Goal: Transaction & Acquisition: Purchase product/service

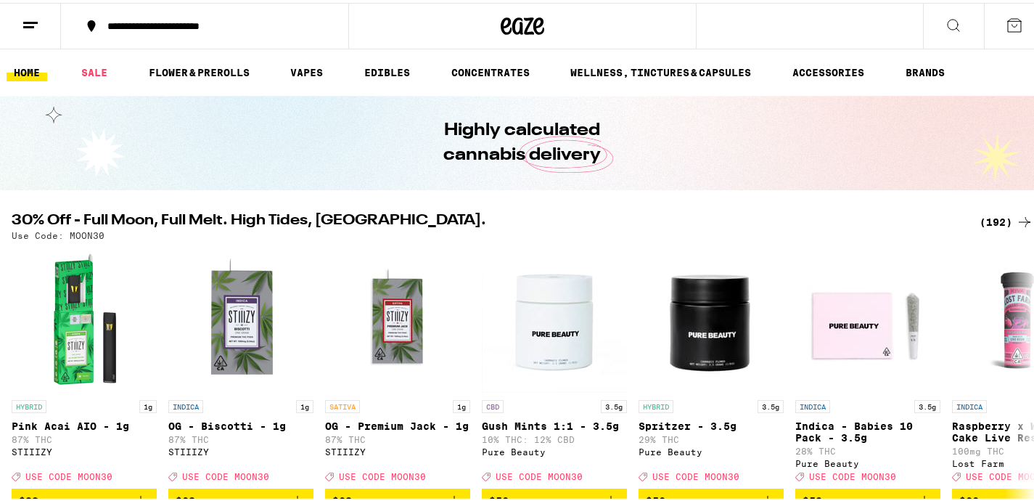
click at [32, 17] on icon at bounding box center [30, 22] width 17 height 17
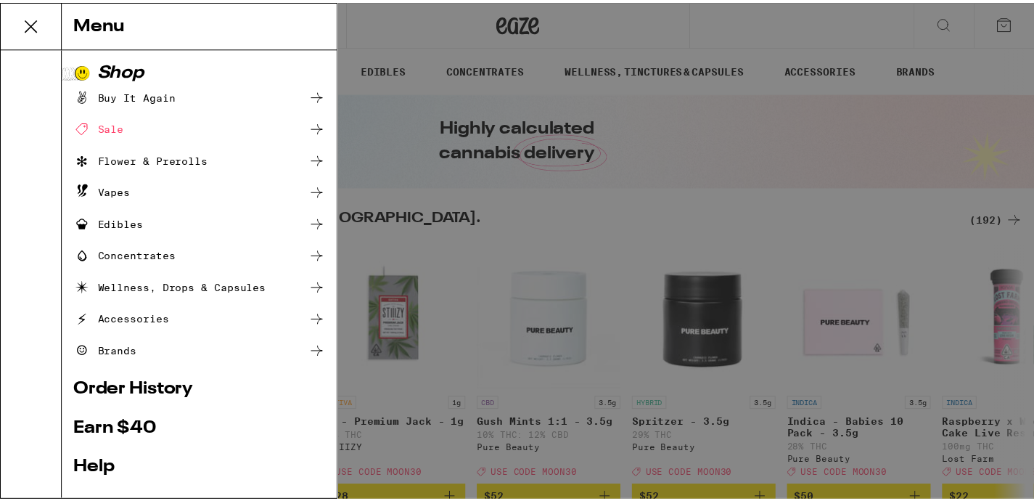
scroll to position [166, 0]
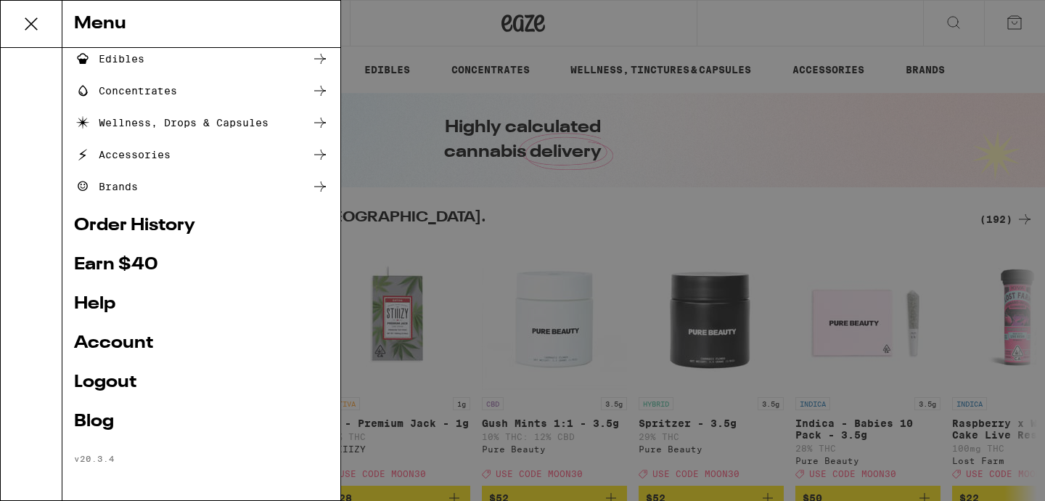
click at [561, 217] on div "Menu Shop Buy It Again Sale Flower & Prerolls Vapes Edibles Concentrates Wellne…" at bounding box center [522, 250] width 1045 height 501
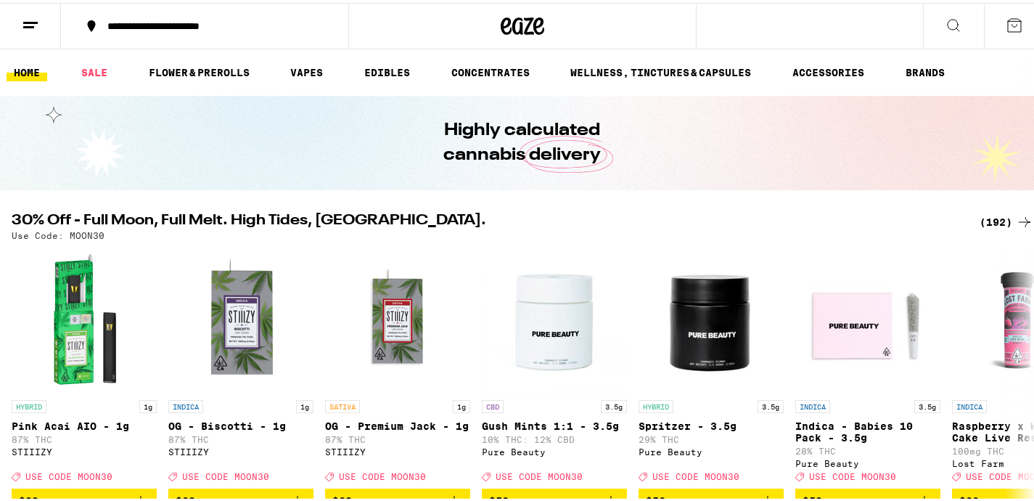
click at [980, 221] on div "(192)" at bounding box center [1006, 218] width 54 height 17
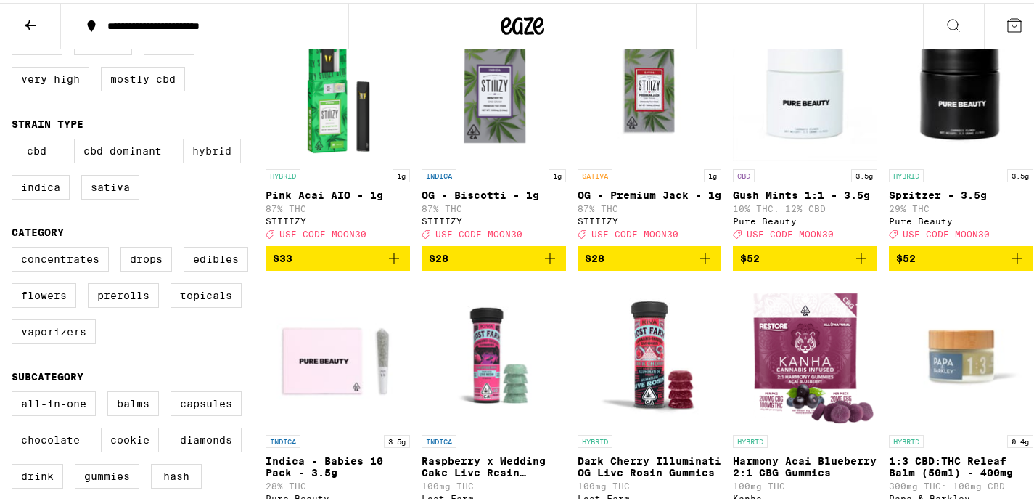
scroll to position [260, 0]
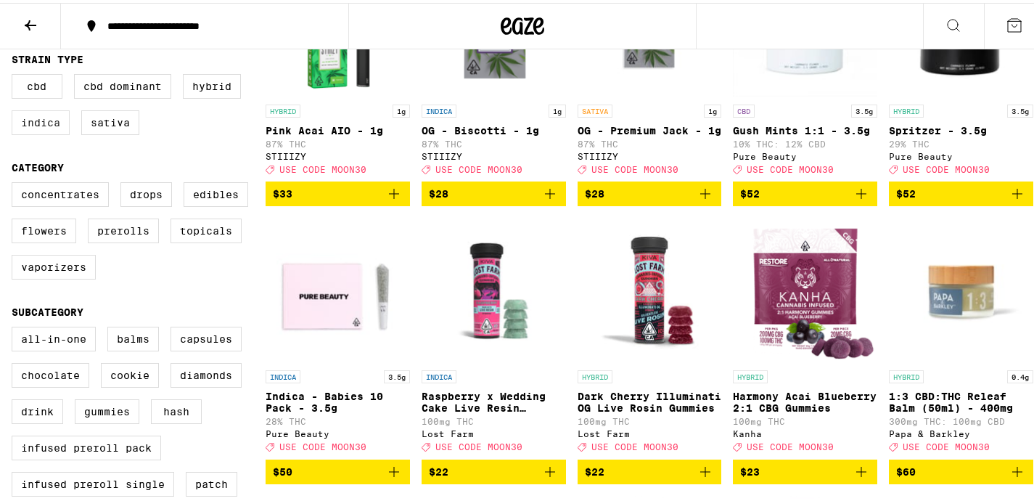
click at [33, 126] on label "Indica" at bounding box center [41, 119] width 58 height 25
click at [15, 74] on input "Indica" at bounding box center [15, 73] width 1 height 1
checkbox input "true"
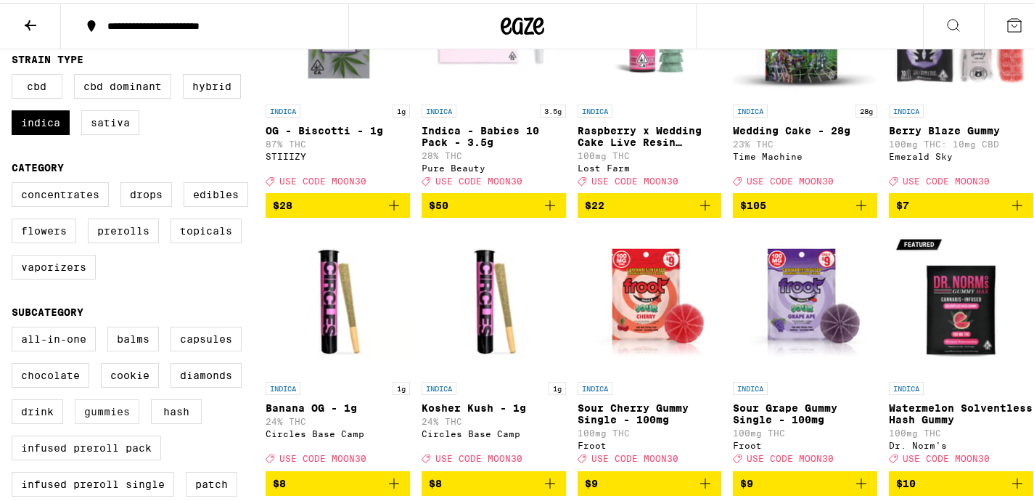
click at [102, 421] on label "Gummies" at bounding box center [107, 408] width 65 height 25
click at [15, 326] on input "Gummies" at bounding box center [15, 326] width 1 height 1
checkbox input "true"
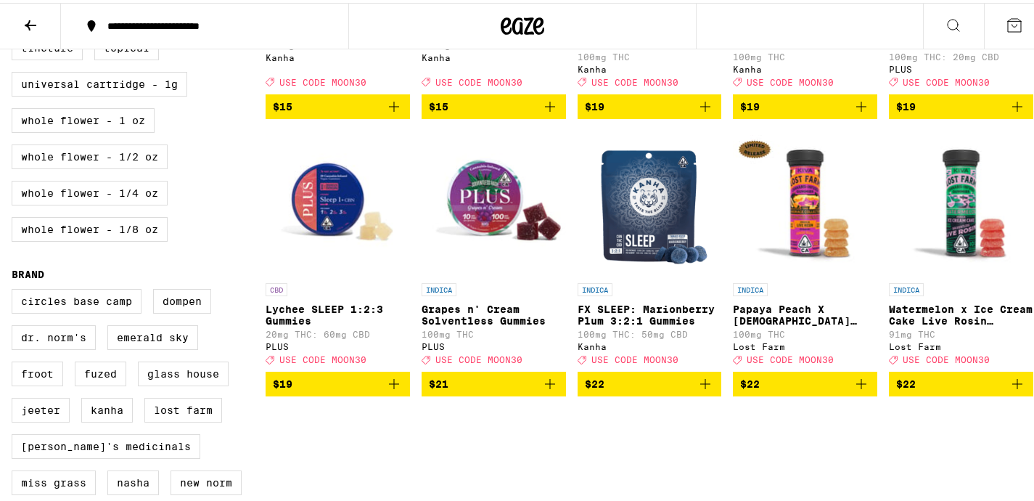
scroll to position [944, 0]
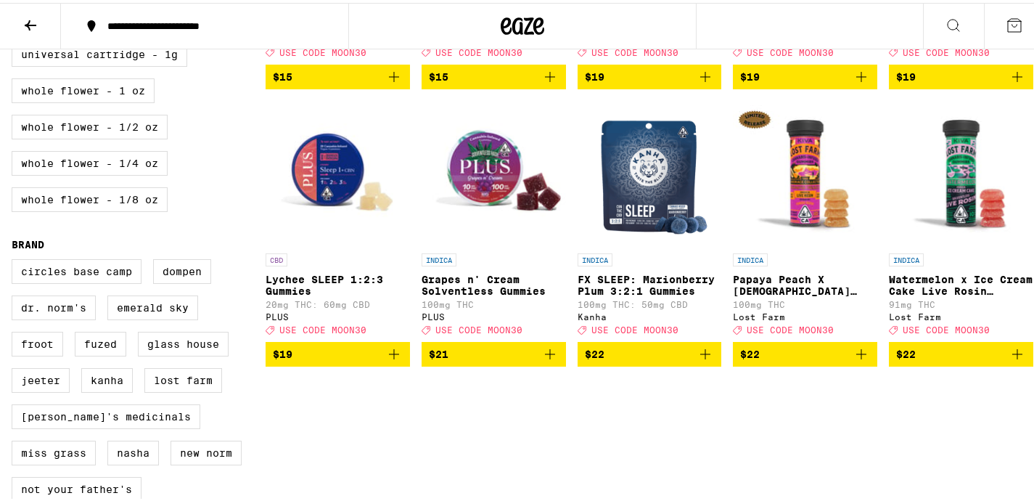
click at [702, 360] on icon "Add to bag" at bounding box center [704, 350] width 17 height 17
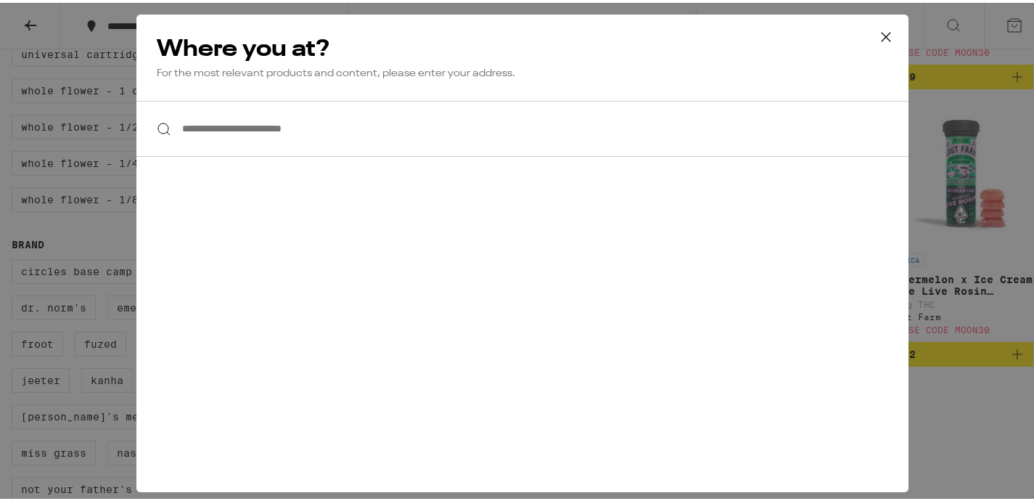
click at [442, 127] on input "**********" at bounding box center [522, 126] width 772 height 56
click at [881, 33] on icon at bounding box center [885, 34] width 9 height 9
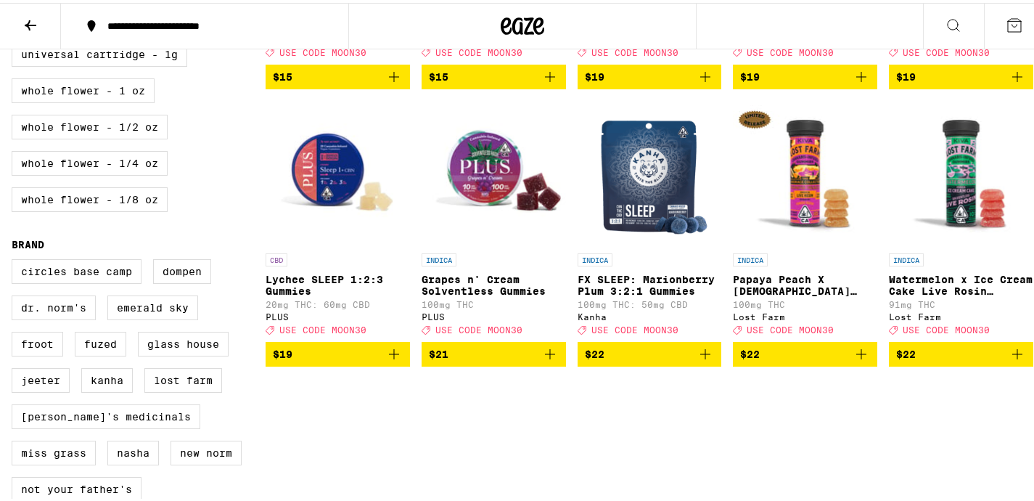
click at [32, 20] on icon at bounding box center [30, 22] width 17 height 17
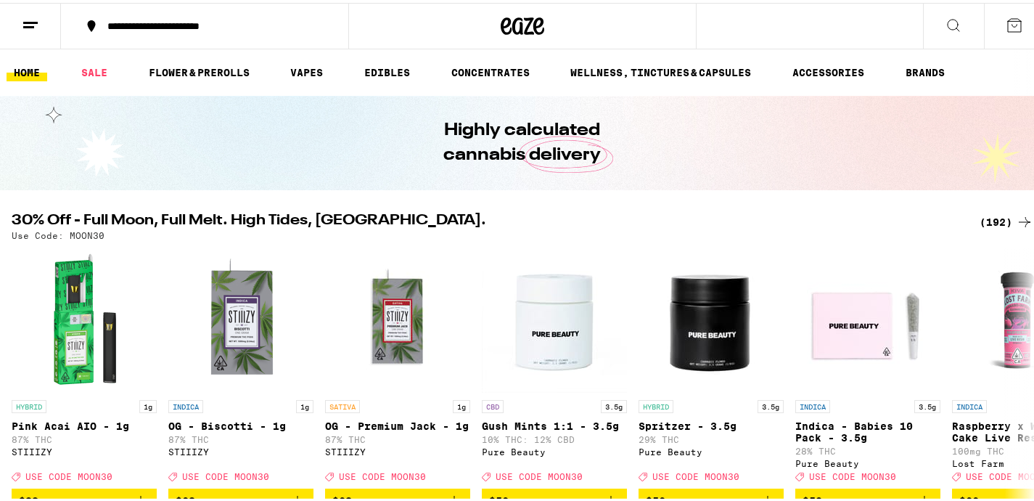
click at [33, 22] on icon at bounding box center [30, 22] width 17 height 17
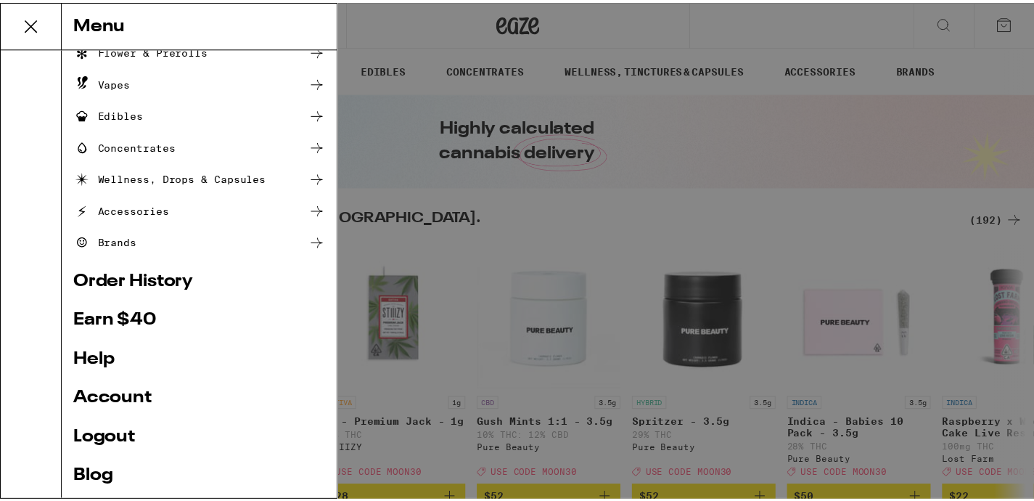
scroll to position [166, 0]
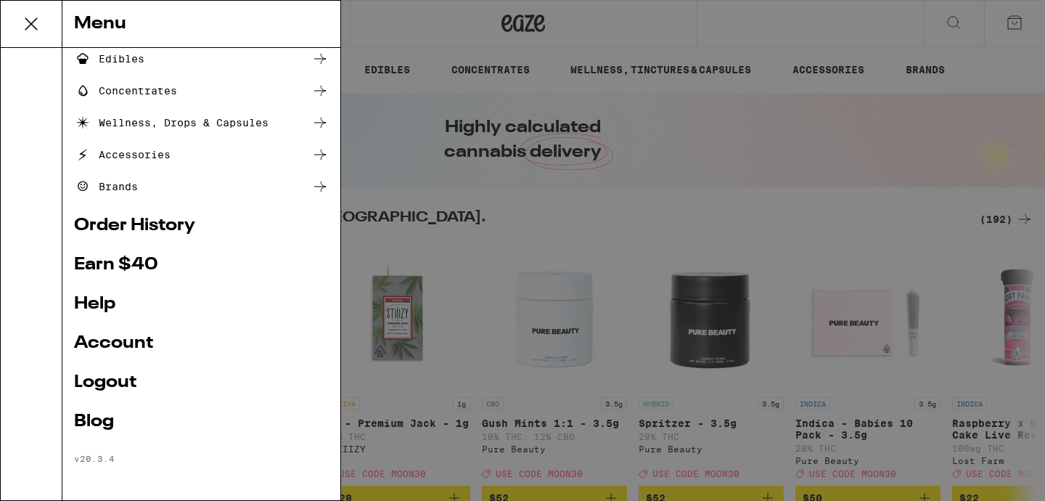
click at [674, 159] on div "Menu Shop Buy It Again Sale Flower & Prerolls Vapes Edibles Concentrates Wellne…" at bounding box center [522, 250] width 1045 height 501
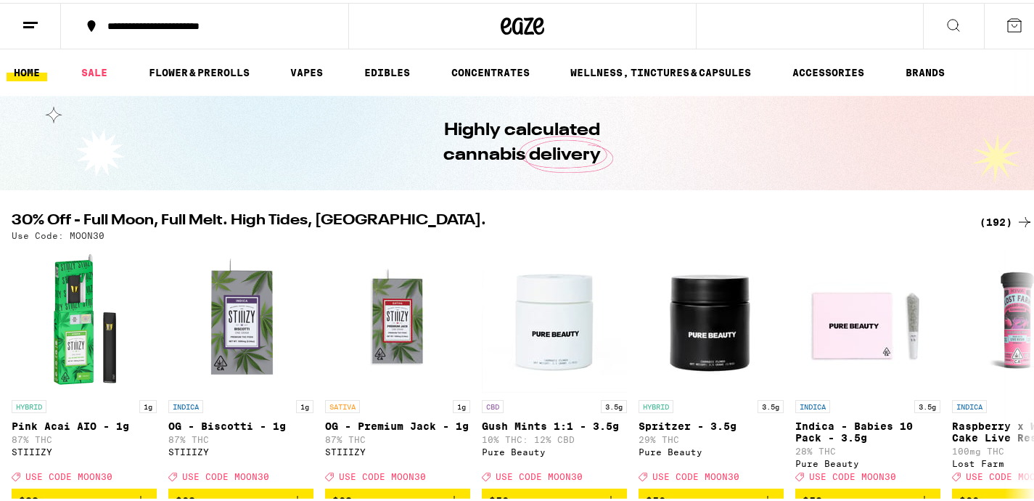
click at [210, 20] on div "**********" at bounding box center [212, 23] width 224 height 10
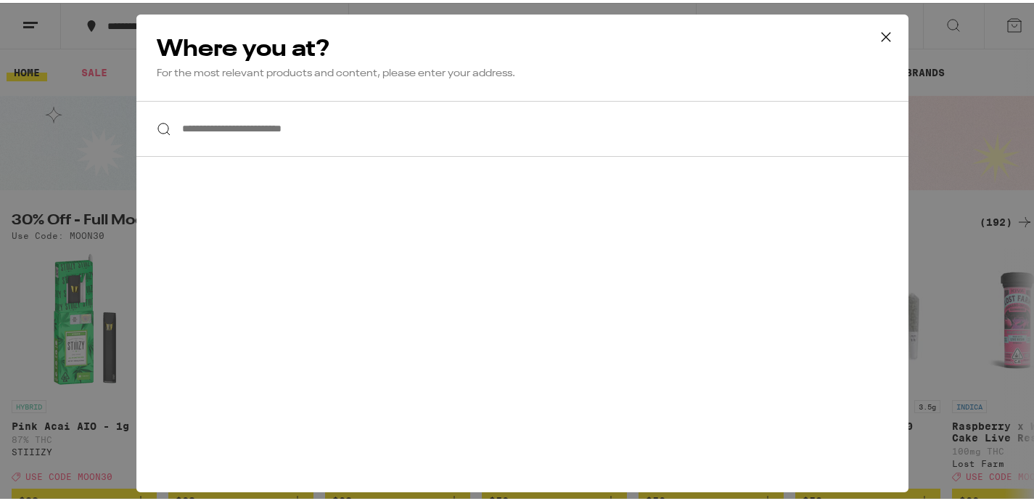
click at [239, 117] on input "**********" at bounding box center [522, 126] width 772 height 56
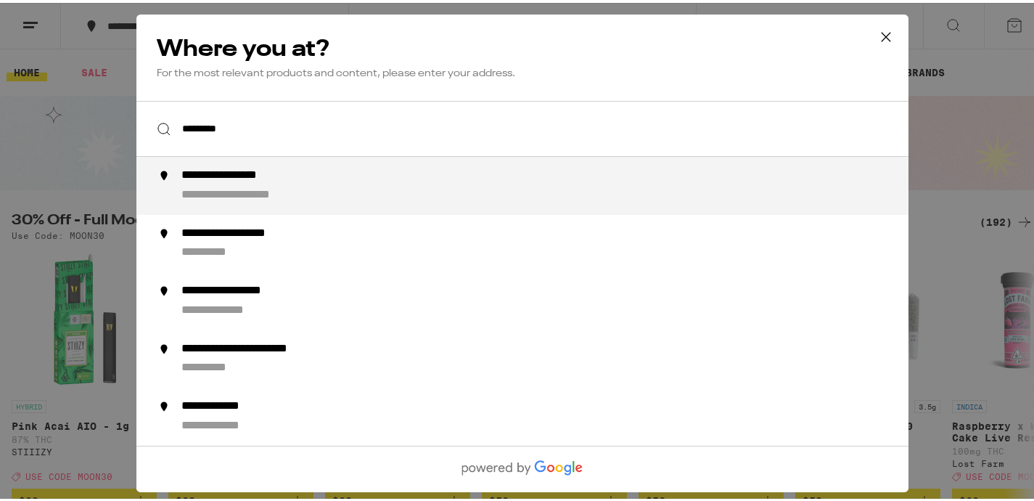
click at [280, 179] on div "**********" at bounding box center [245, 172] width 128 height 15
type input "**********"
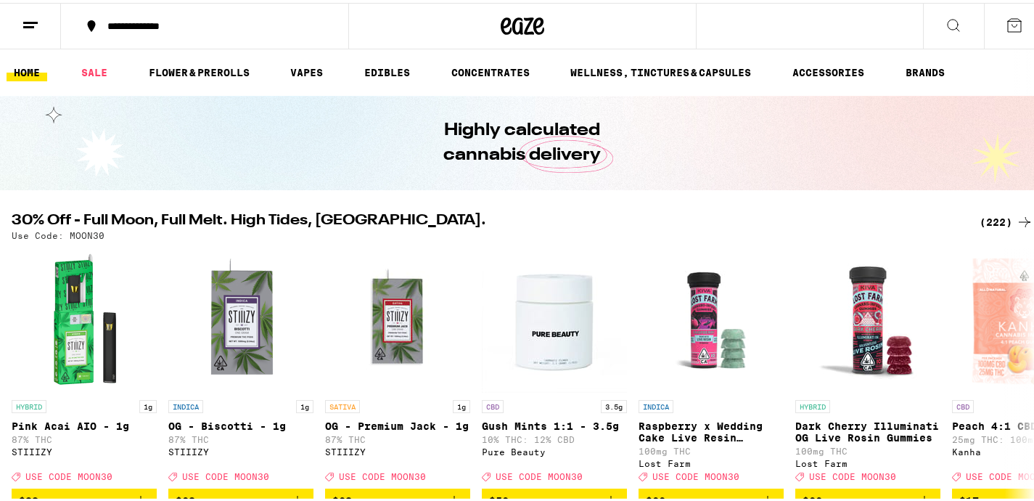
click at [987, 215] on div "(222)" at bounding box center [1006, 218] width 54 height 17
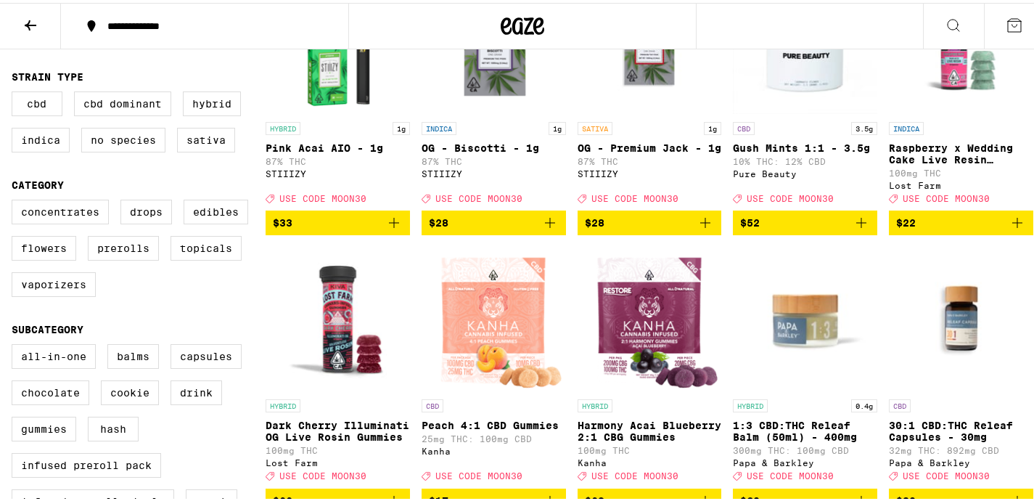
scroll to position [255, 0]
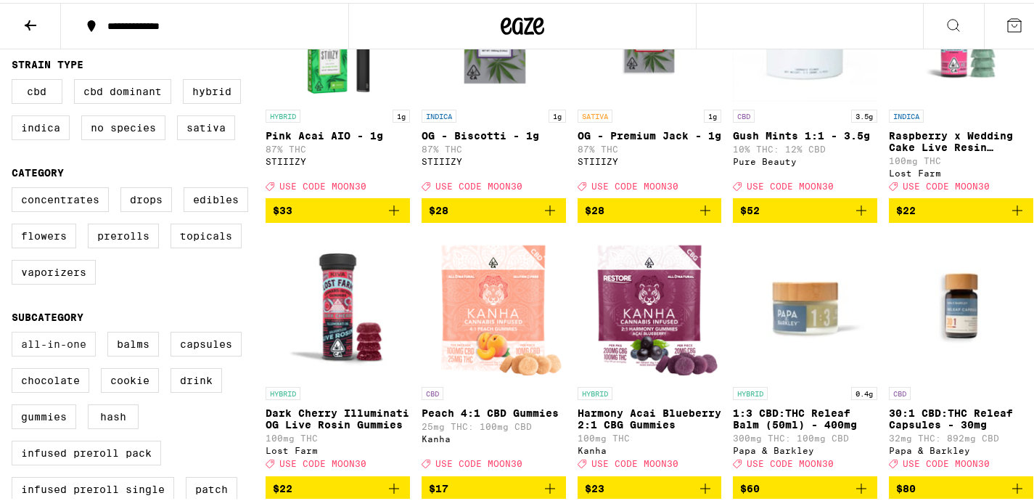
click at [67, 353] on label "All-In-One" at bounding box center [54, 341] width 84 height 25
click at [15, 332] on input "All-In-One" at bounding box center [15, 331] width 1 height 1
checkbox input "true"
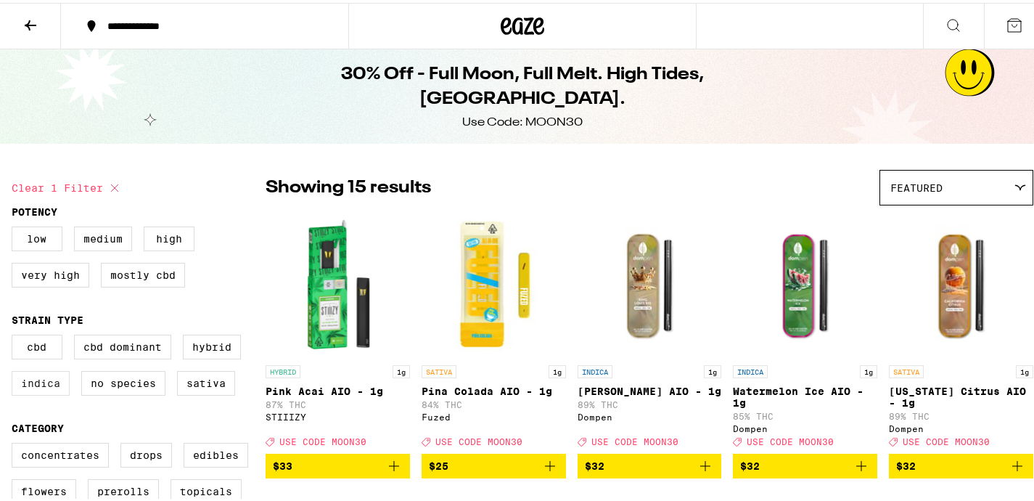
click at [49, 387] on label "Indica" at bounding box center [41, 380] width 58 height 25
click at [15, 334] on input "Indica" at bounding box center [15, 334] width 1 height 1
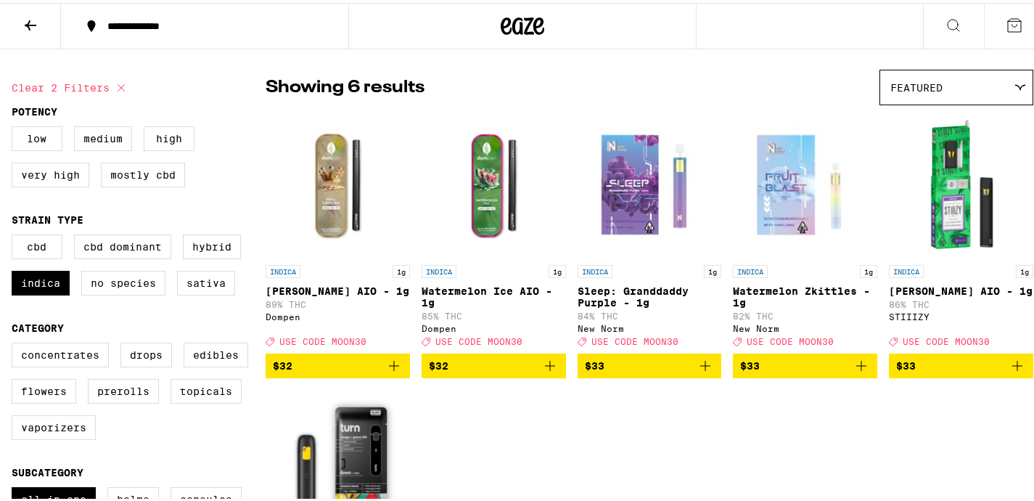
scroll to position [103, 0]
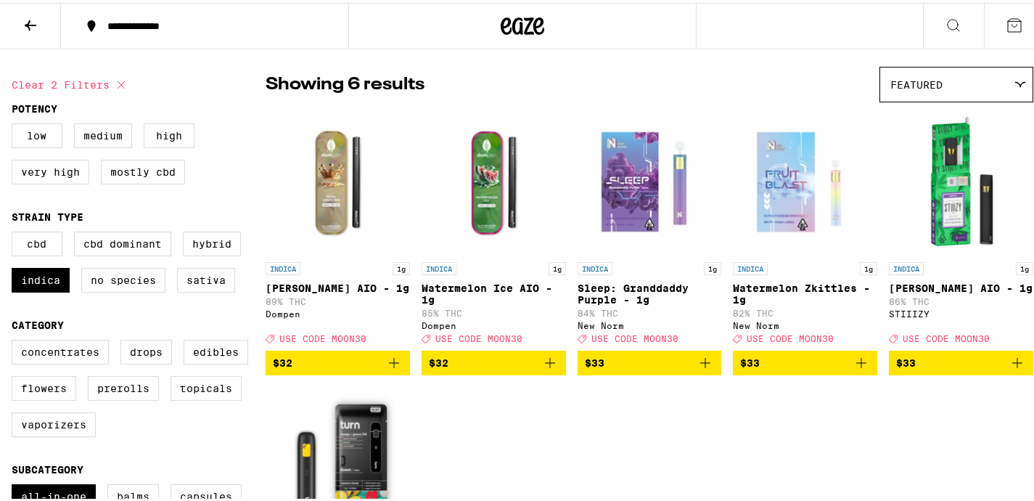
click at [696, 369] on icon "Add to bag" at bounding box center [704, 359] width 17 height 17
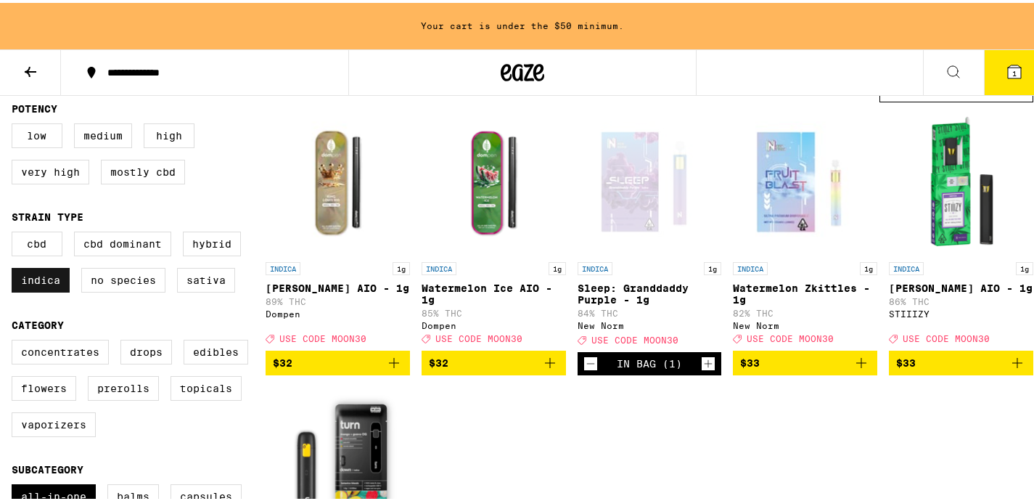
click at [44, 284] on label "Indica" at bounding box center [41, 277] width 58 height 25
click at [15, 231] on input "Indica" at bounding box center [15, 231] width 1 height 1
checkbox input "false"
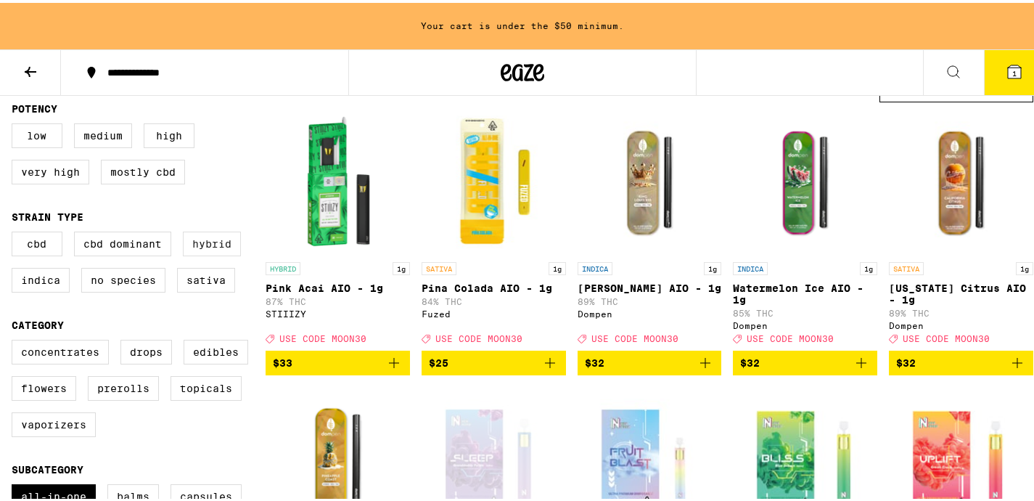
click at [228, 243] on label "Hybrid" at bounding box center [212, 241] width 58 height 25
click at [15, 231] on input "Hybrid" at bounding box center [15, 231] width 1 height 1
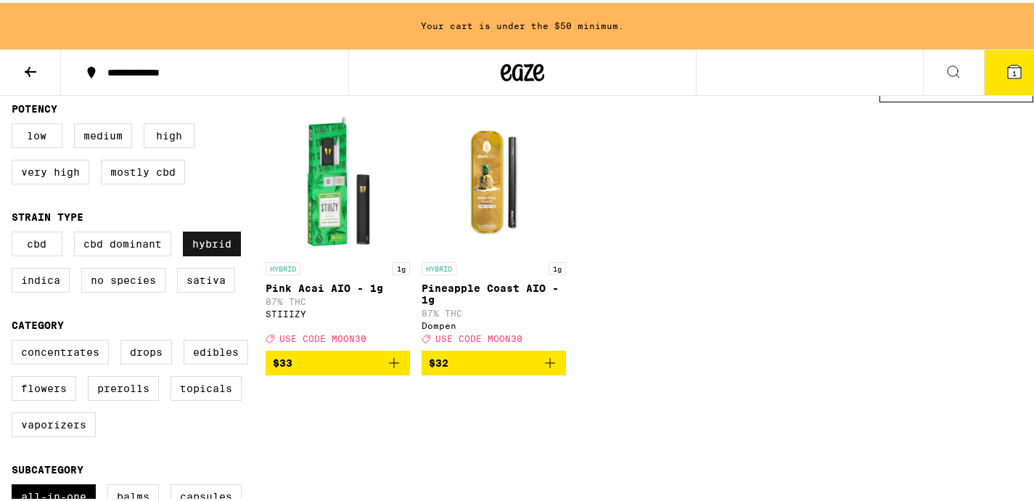
click at [212, 244] on label "Hybrid" at bounding box center [212, 241] width 58 height 25
click at [15, 231] on input "Hybrid" at bounding box center [15, 231] width 1 height 1
checkbox input "false"
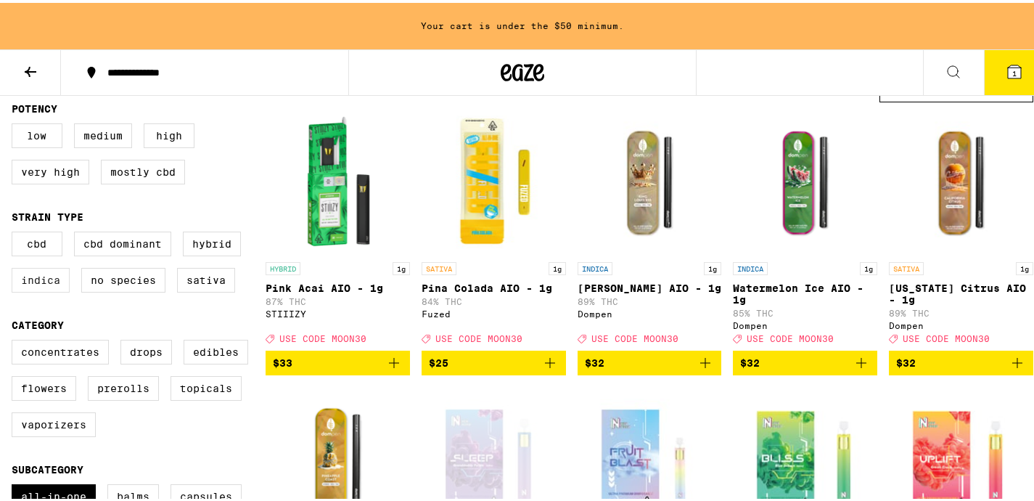
click at [41, 286] on label "Indica" at bounding box center [41, 277] width 58 height 25
click at [15, 231] on input "Indica" at bounding box center [15, 231] width 1 height 1
checkbox input "true"
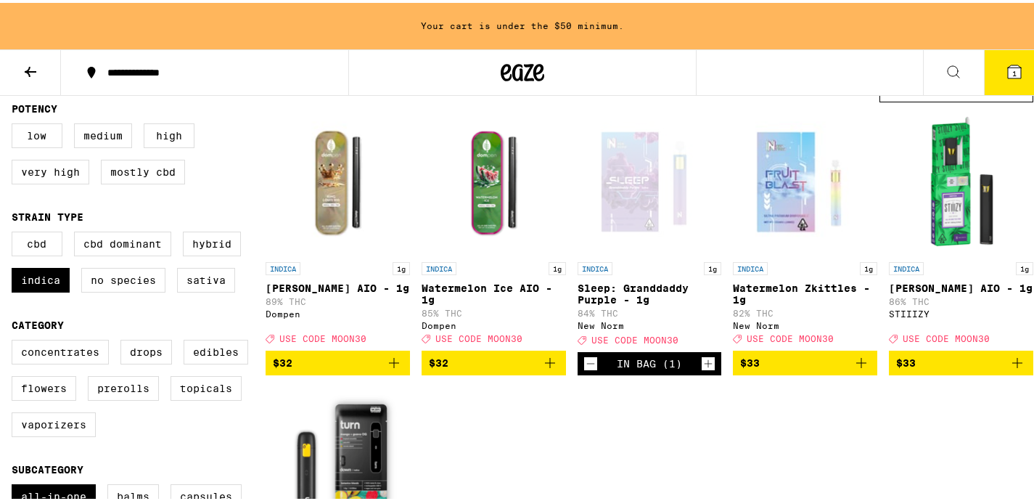
click at [944, 66] on icon at bounding box center [952, 68] width 17 height 17
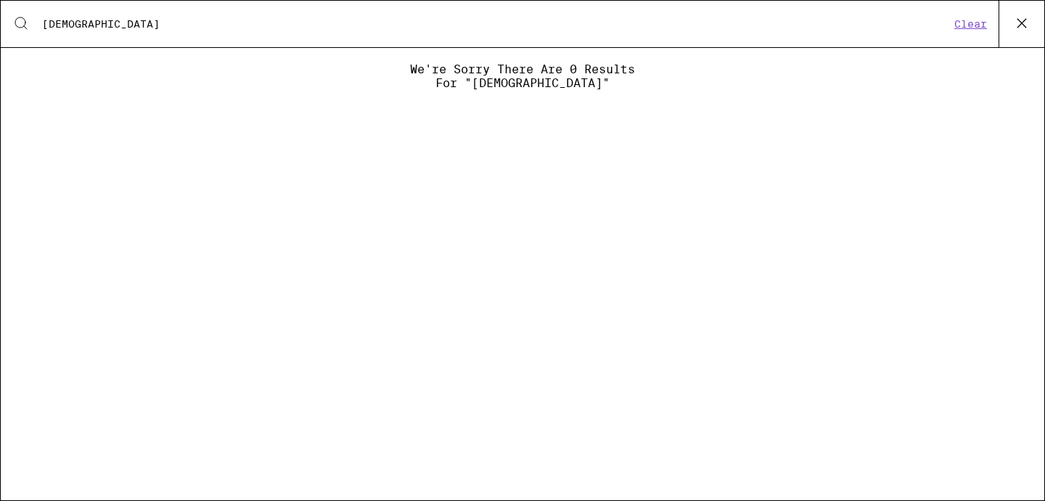
type input "god's gift"
click at [970, 19] on button "Clear" at bounding box center [970, 23] width 41 height 13
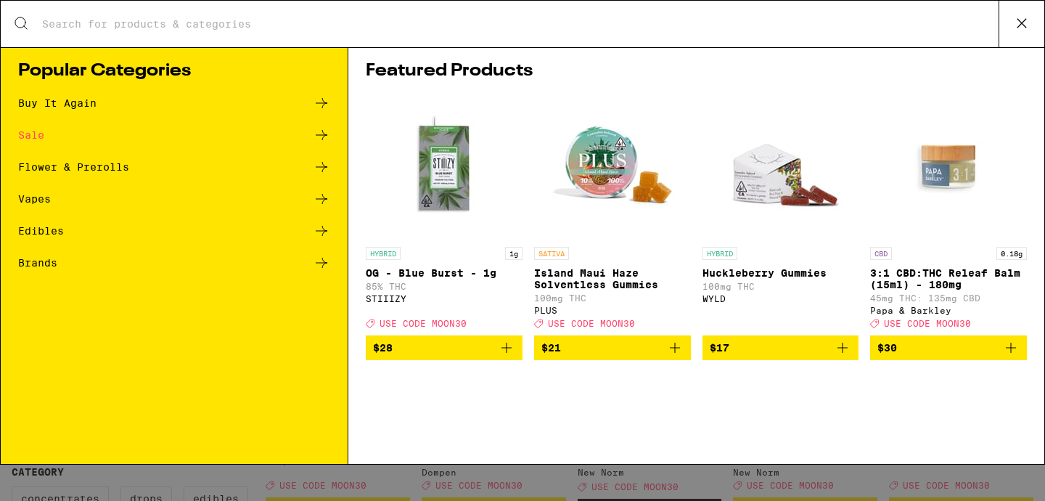
click at [1019, 20] on icon at bounding box center [1021, 23] width 22 height 22
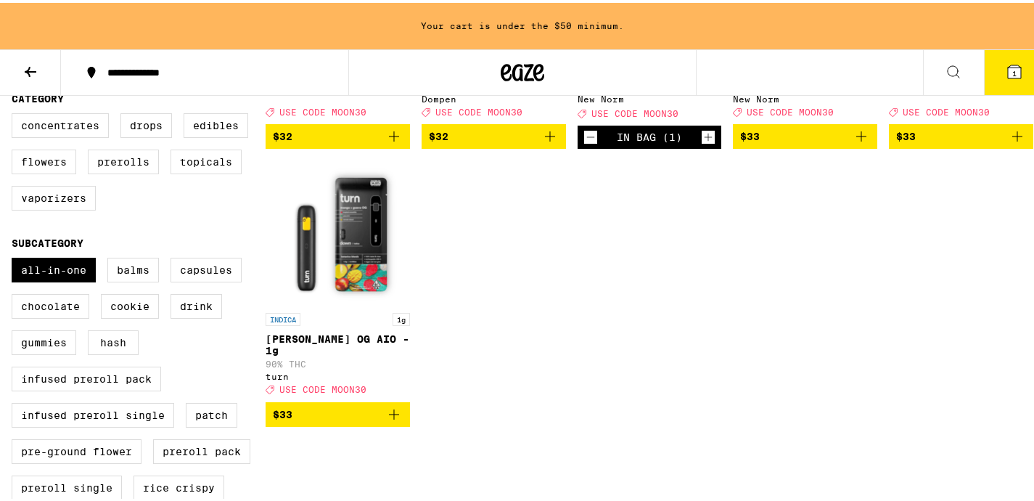
scroll to position [175, 0]
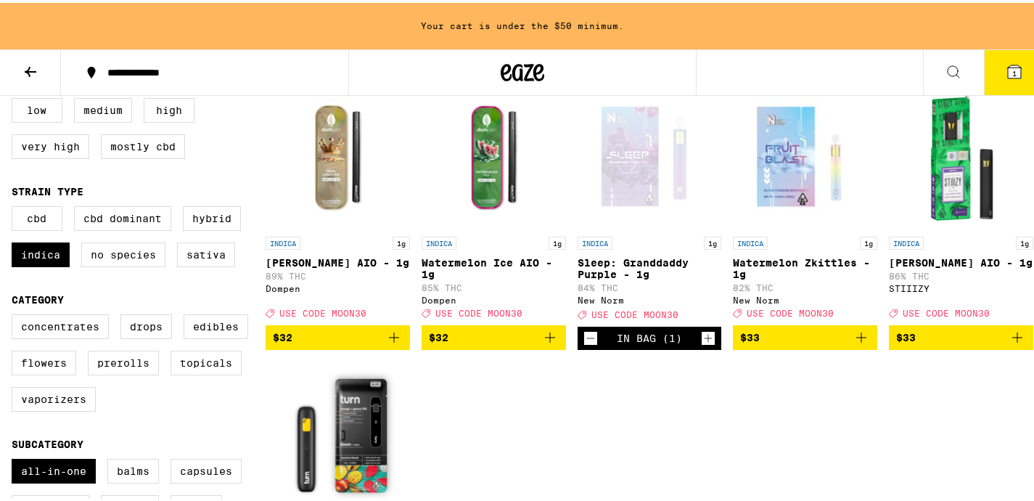
click at [854, 343] on icon "Add to bag" at bounding box center [860, 334] width 17 height 17
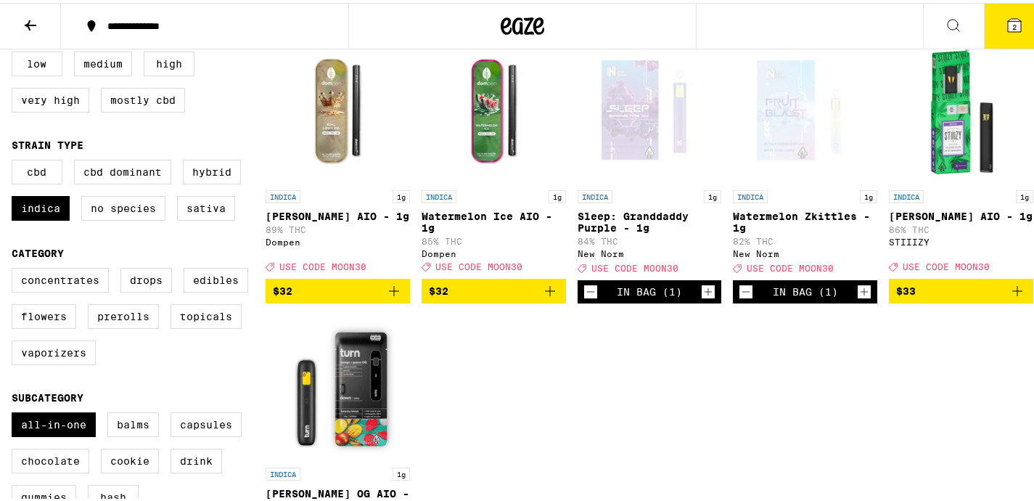
scroll to position [128, 0]
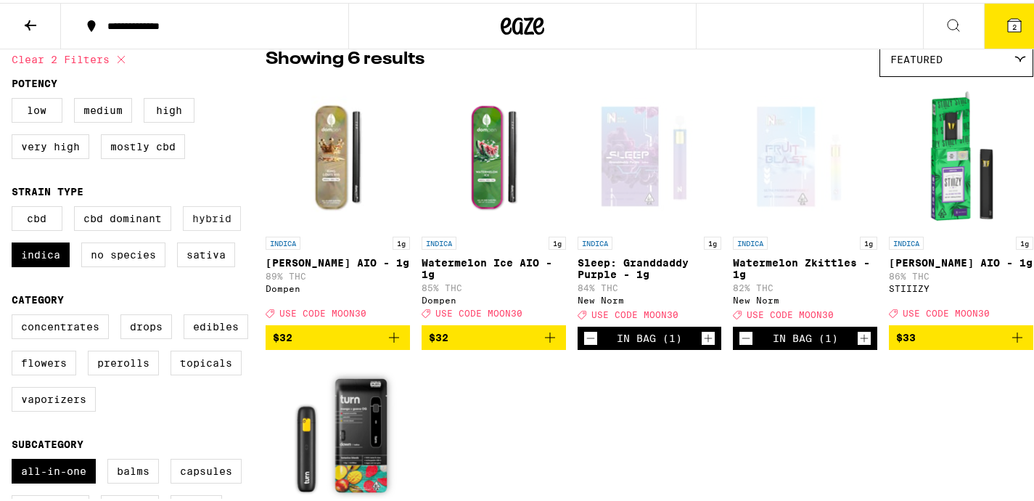
click at [223, 224] on label "Hybrid" at bounding box center [212, 215] width 58 height 25
click at [15, 206] on input "Hybrid" at bounding box center [15, 205] width 1 height 1
checkbox input "true"
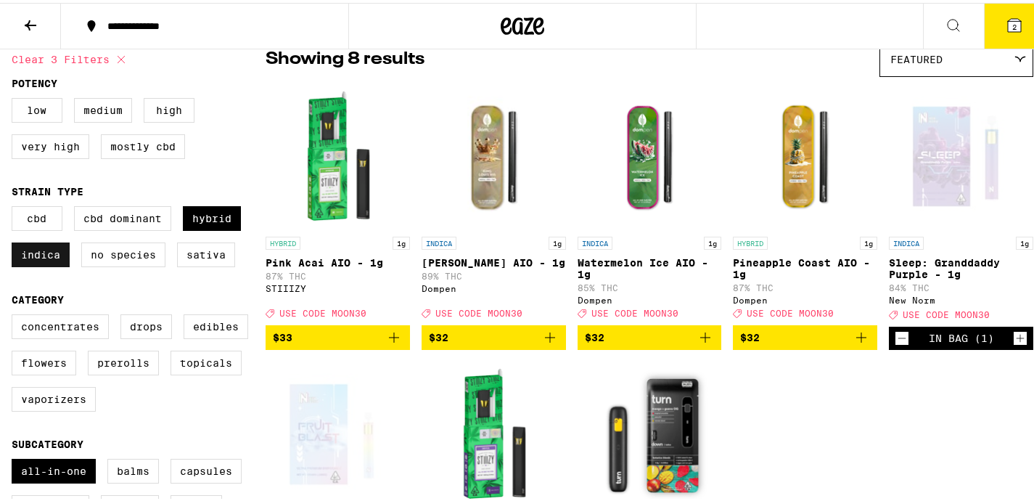
click at [57, 257] on label "Indica" at bounding box center [41, 251] width 58 height 25
click at [15, 206] on input "Indica" at bounding box center [15, 205] width 1 height 1
checkbox input "false"
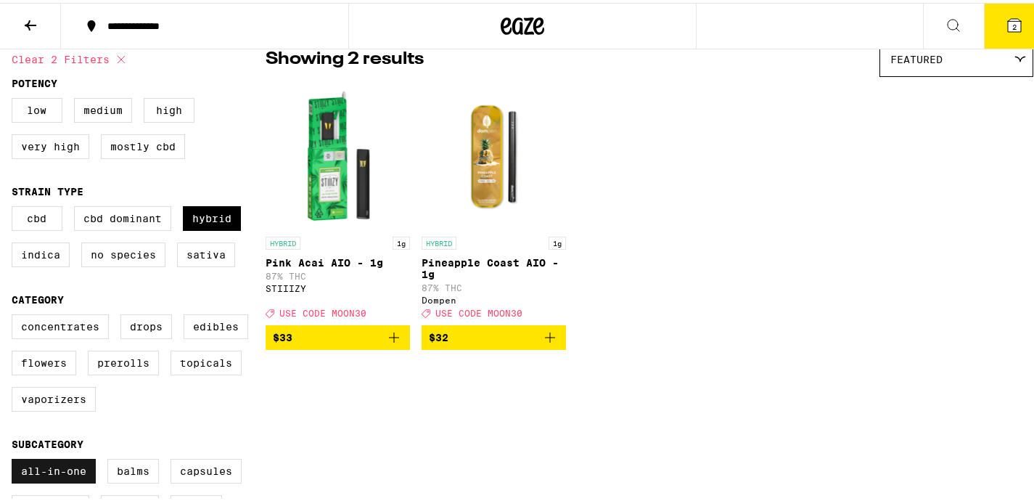
click at [75, 480] on label "All-In-One" at bounding box center [54, 468] width 84 height 25
click at [15, 458] on input "All-In-One" at bounding box center [15, 458] width 1 height 1
checkbox input "false"
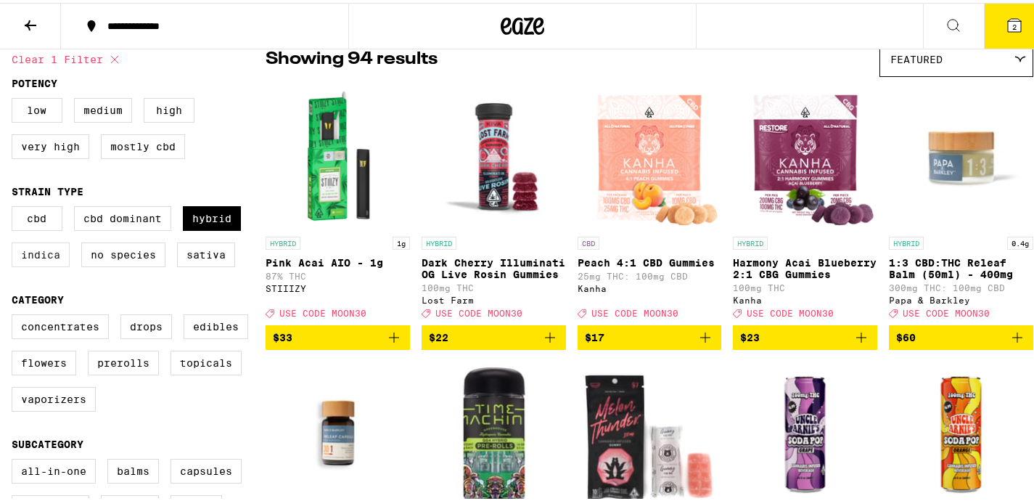
click at [63, 260] on label "Indica" at bounding box center [41, 251] width 58 height 25
click at [15, 206] on input "Indica" at bounding box center [15, 205] width 1 height 1
checkbox input "true"
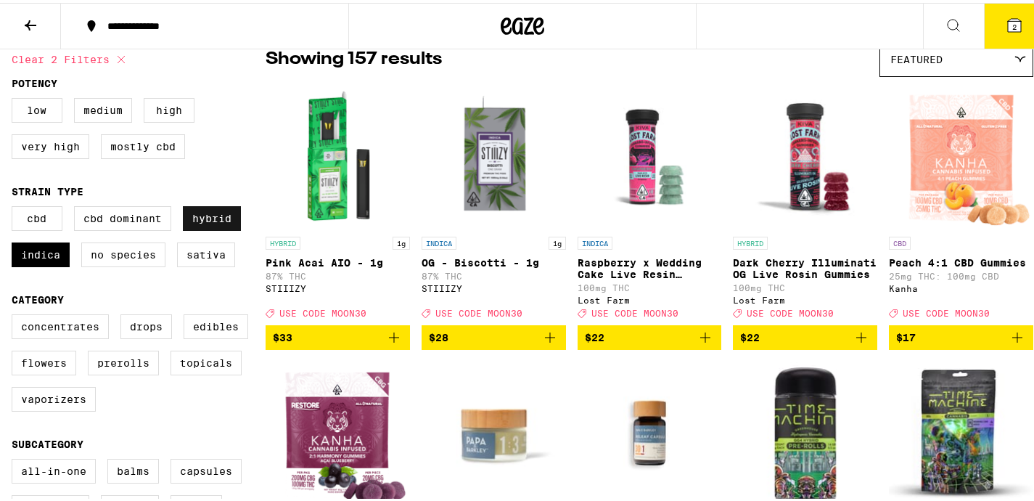
click at [222, 218] on label "Hybrid" at bounding box center [212, 215] width 58 height 25
click at [15, 206] on input "Hybrid" at bounding box center [15, 205] width 1 height 1
checkbox input "false"
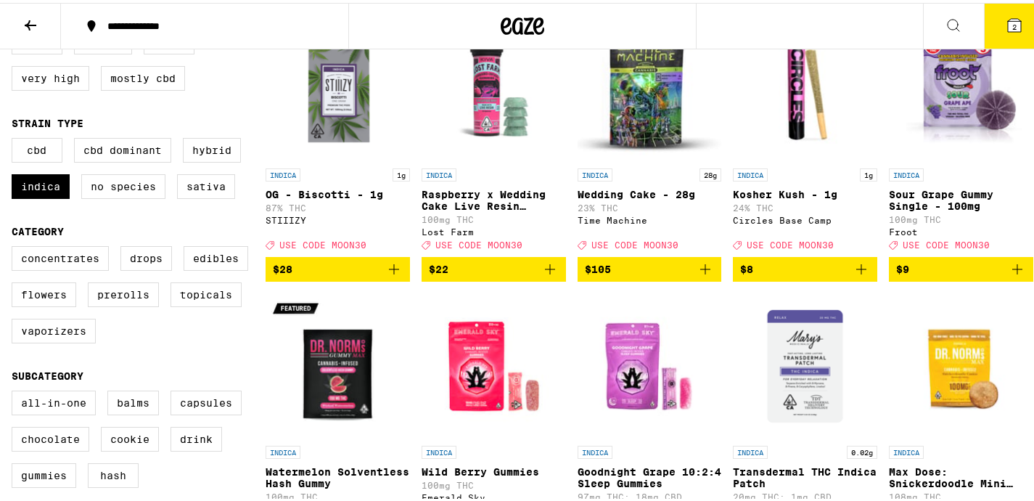
scroll to position [345, 0]
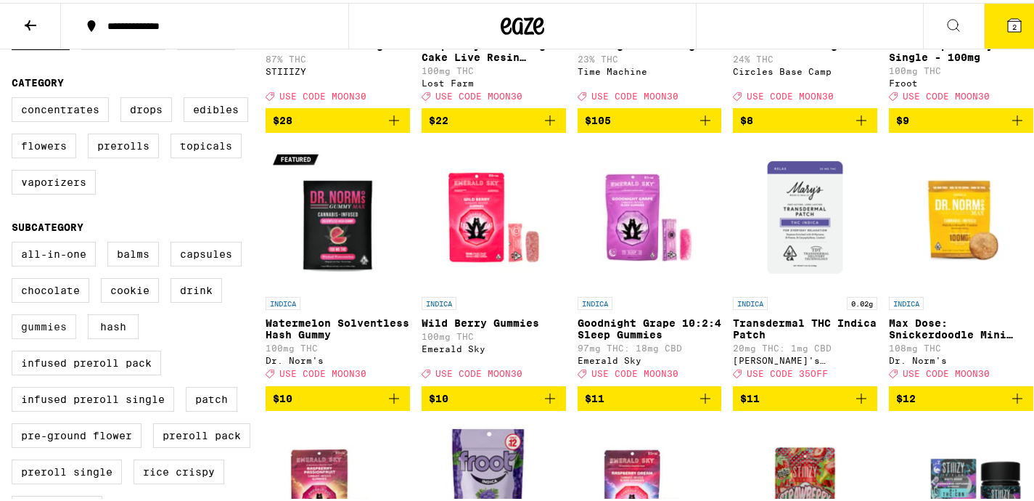
click at [56, 336] on label "Gummies" at bounding box center [44, 323] width 65 height 25
click at [15, 242] on input "Gummies" at bounding box center [15, 241] width 1 height 1
checkbox input "true"
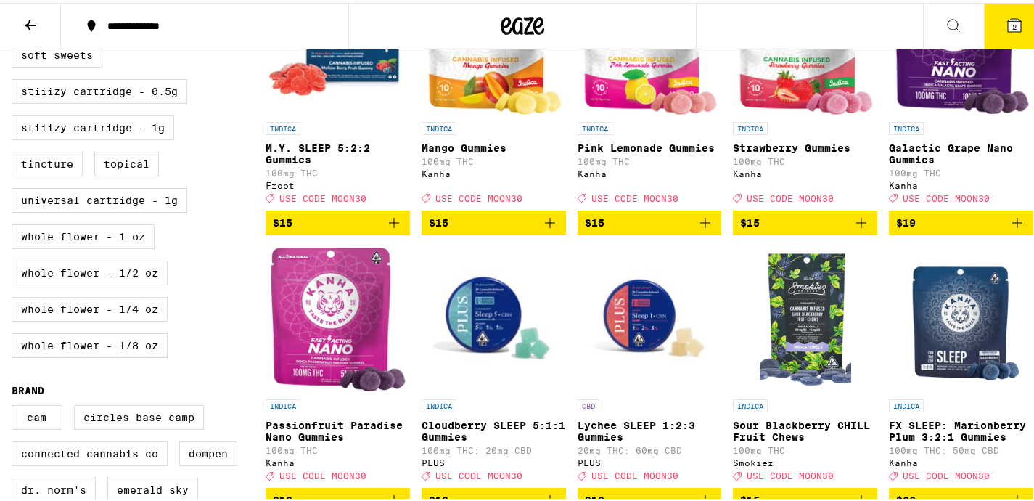
scroll to position [934, 0]
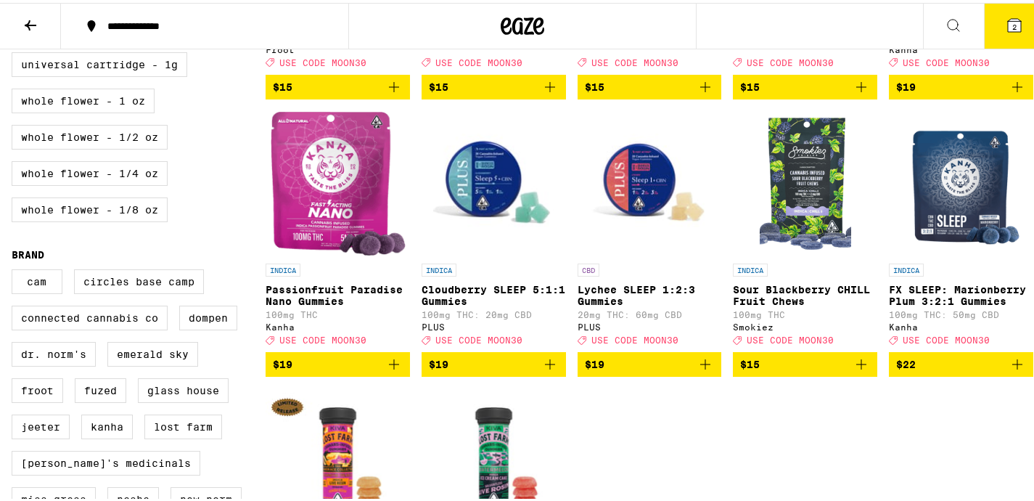
click at [1008, 370] on icon "Add to bag" at bounding box center [1016, 361] width 17 height 17
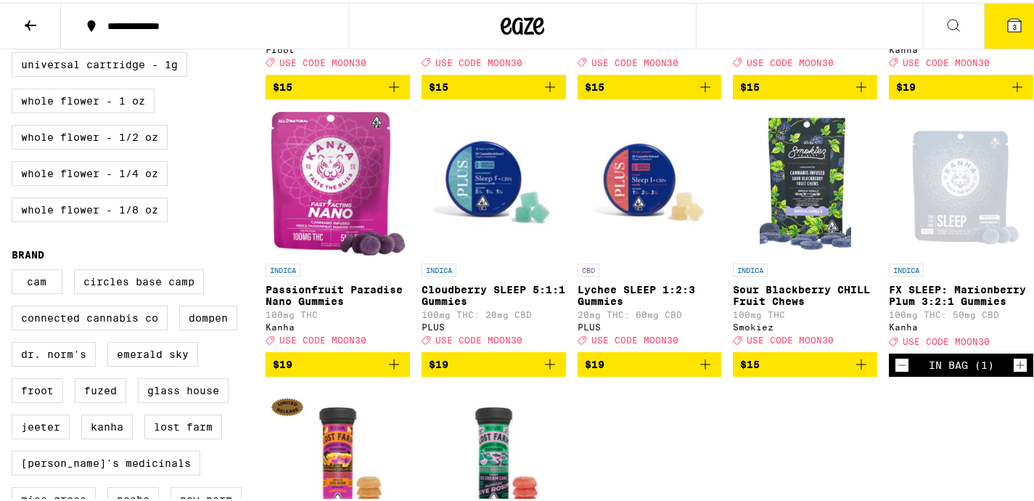
click at [1016, 366] on icon "Increment" at bounding box center [1020, 362] width 8 height 8
click at [1008, 17] on icon at bounding box center [1014, 22] width 13 height 13
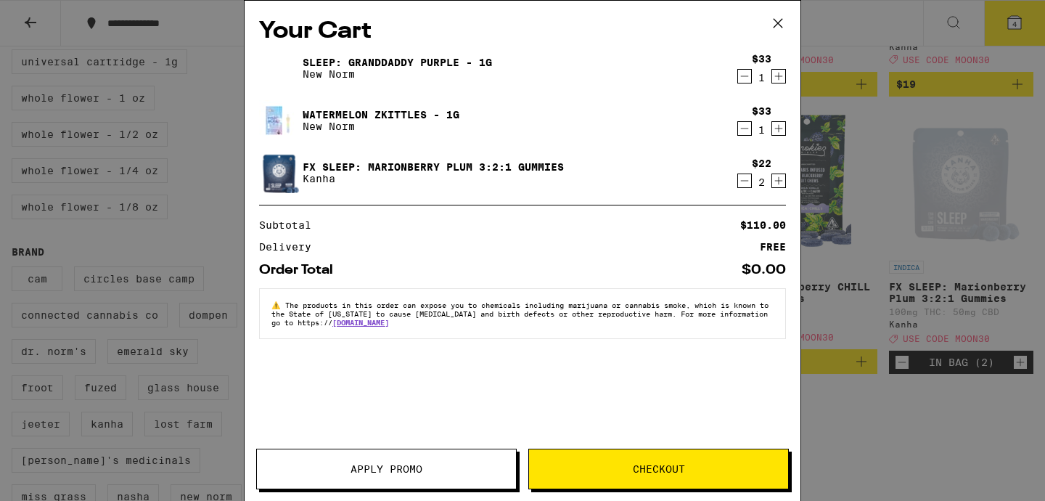
drag, startPoint x: 396, startPoint y: 467, endPoint x: 398, endPoint y: 479, distance: 11.8
click at [399, 477] on button "Apply Promo" at bounding box center [386, 468] width 260 height 41
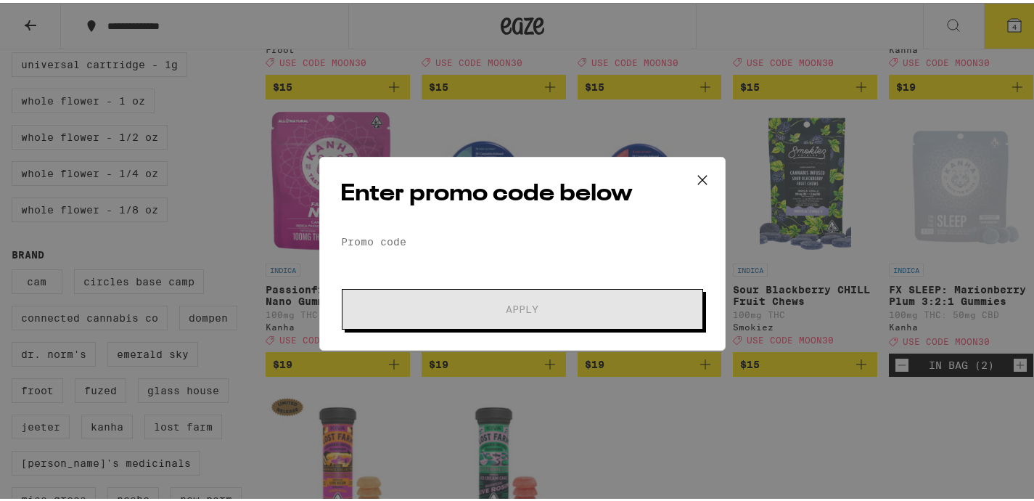
click at [399, 218] on div "Enter promo code below Promo Code Apply" at bounding box center [522, 251] width 406 height 194
click at [411, 244] on input "Promo Code" at bounding box center [522, 239] width 364 height 22
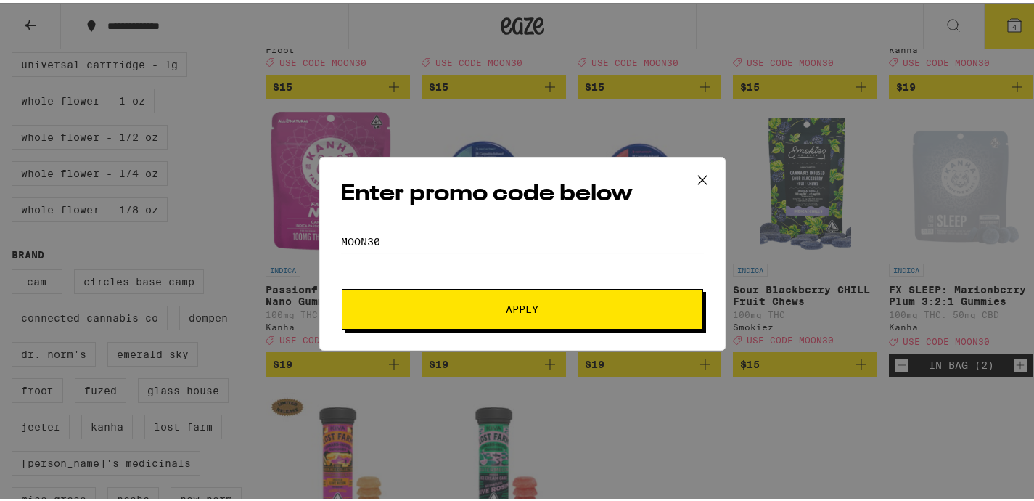
type input "moon30"
click at [530, 302] on span "Apply" at bounding box center [522, 306] width 33 height 10
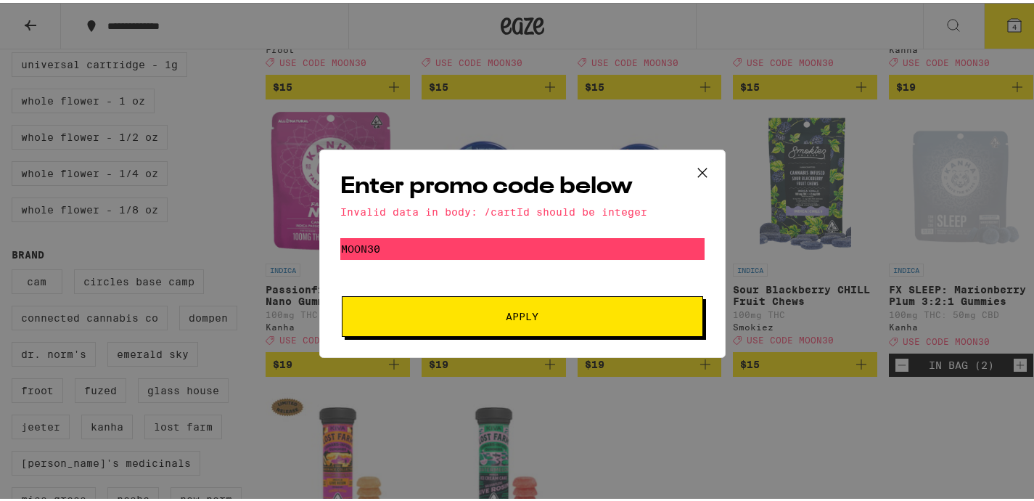
click at [699, 165] on icon at bounding box center [702, 170] width 22 height 22
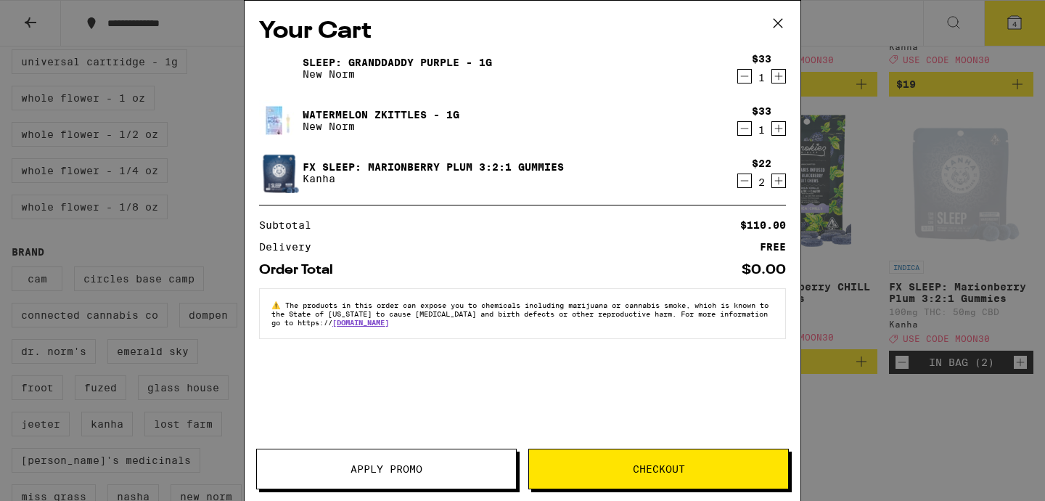
click at [937, 367] on div "Your Cart Sleep: Granddaddy Purple - 1g New Norm $33 1 Watermelon Zkittles - 1g…" at bounding box center [522, 250] width 1045 height 501
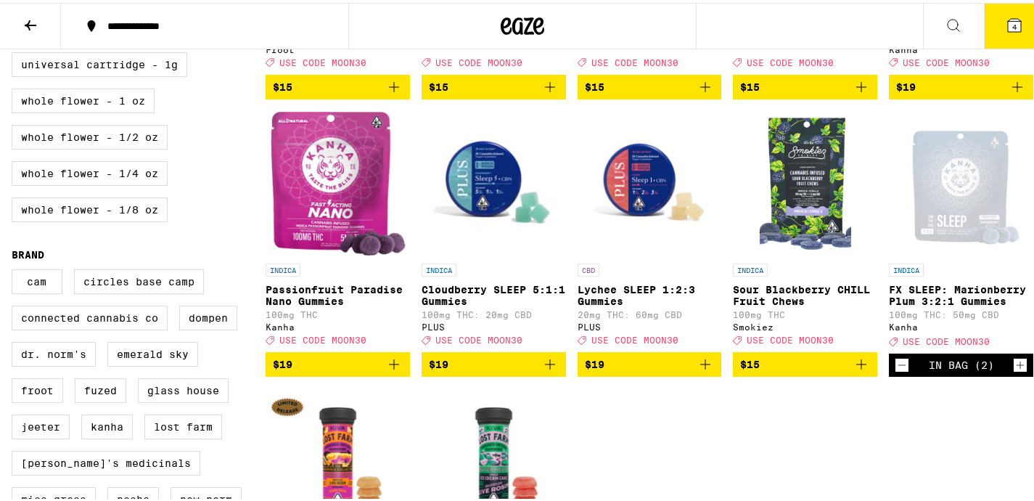
click at [972, 343] on span "USE CODE MOON30" at bounding box center [945, 338] width 87 height 9
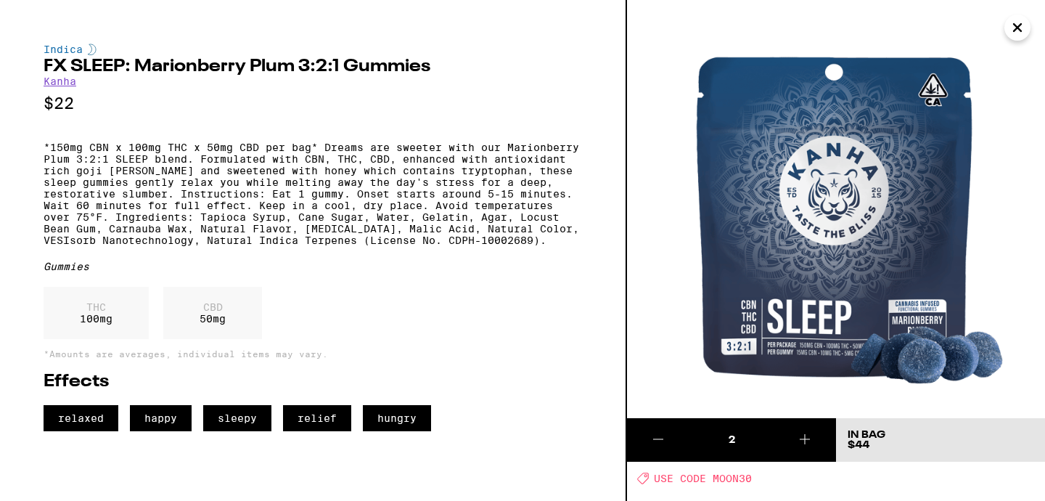
click at [729, 481] on span "USE CODE MOON30" at bounding box center [703, 478] width 98 height 12
copy span "MOON30"
click at [450, 206] on p "*150mg CBN x 100mg THC x 50mg CBD per bag* Dreams are sweeter with our Marionbe…" at bounding box center [313, 193] width 538 height 104
click at [1018, 26] on icon "Close" at bounding box center [1016, 27] width 7 height 7
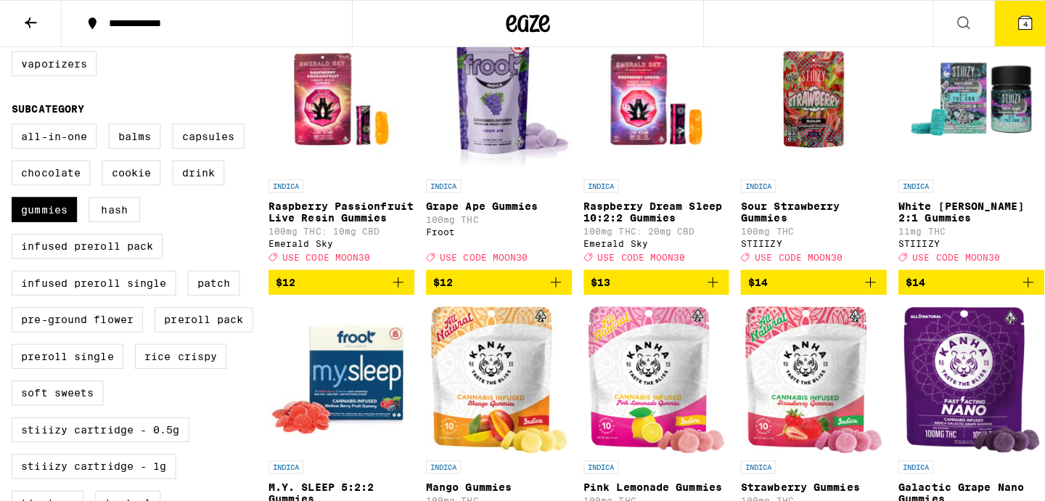
scroll to position [458, 0]
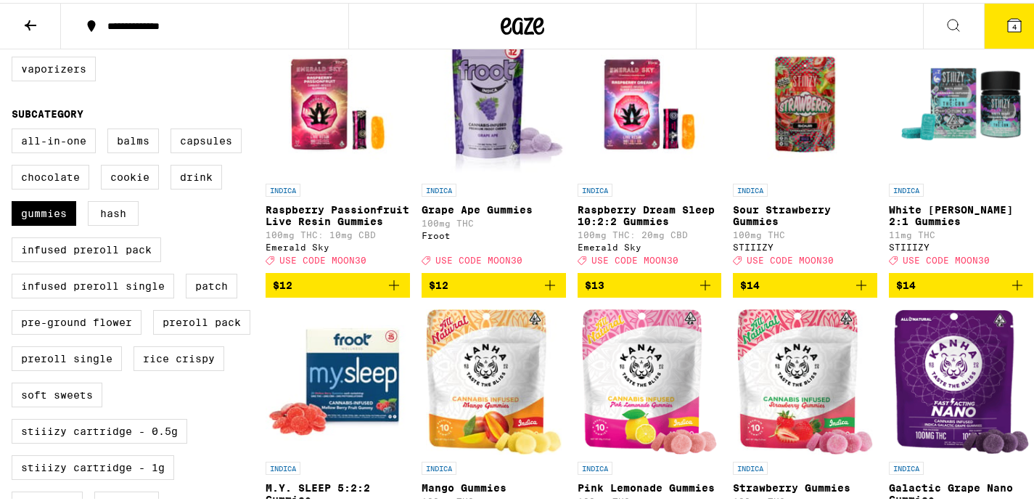
click at [1008, 22] on icon at bounding box center [1014, 22] width 13 height 13
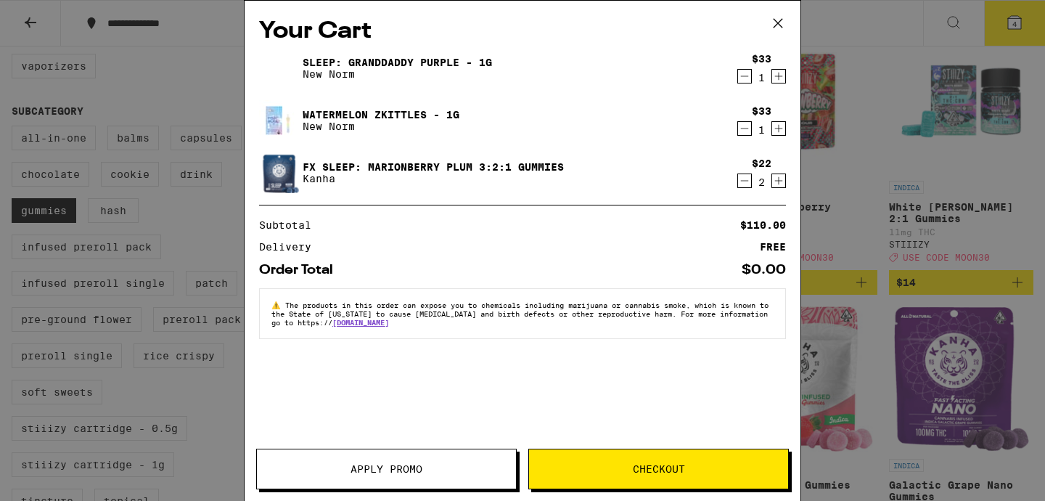
click at [649, 478] on button "Checkout" at bounding box center [658, 468] width 260 height 41
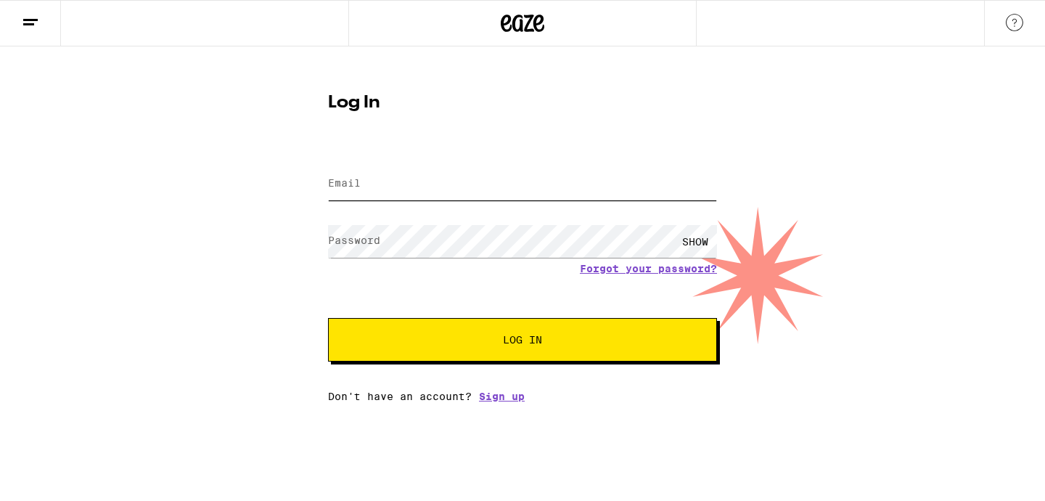
type input "[EMAIL_ADDRESS][DOMAIN_NAME]"
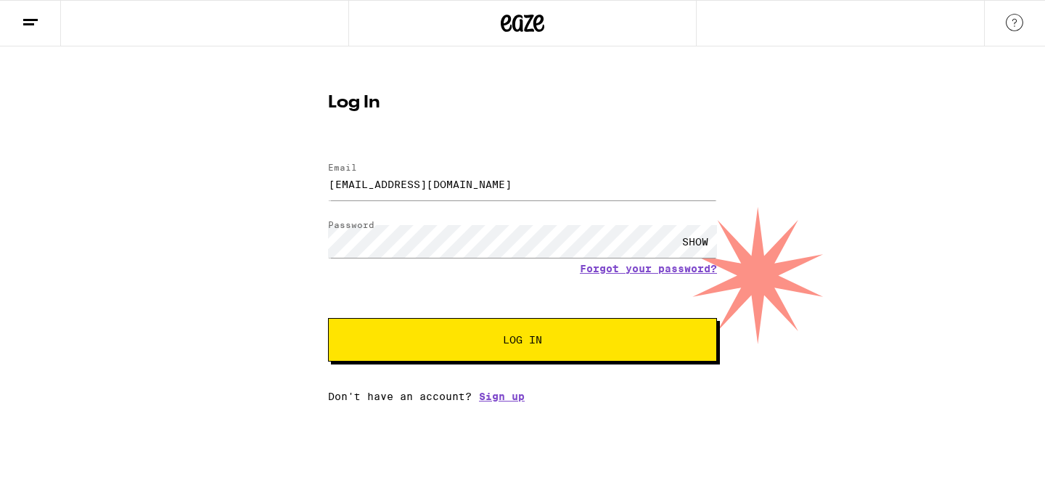
click at [696, 238] on div "SHOW" at bounding box center [695, 241] width 44 height 33
click at [545, 338] on span "Log In" at bounding box center [522, 339] width 271 height 10
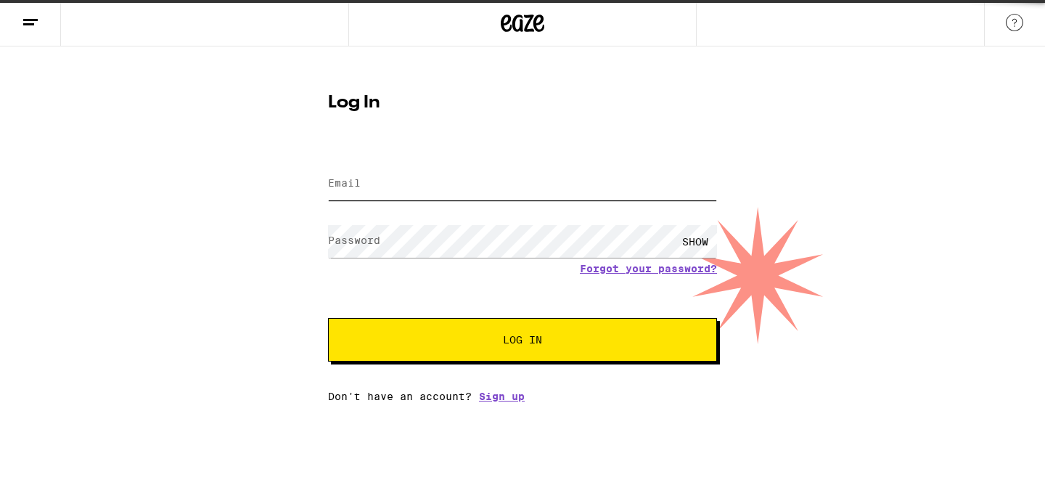
type input "[EMAIL_ADDRESS][DOMAIN_NAME]"
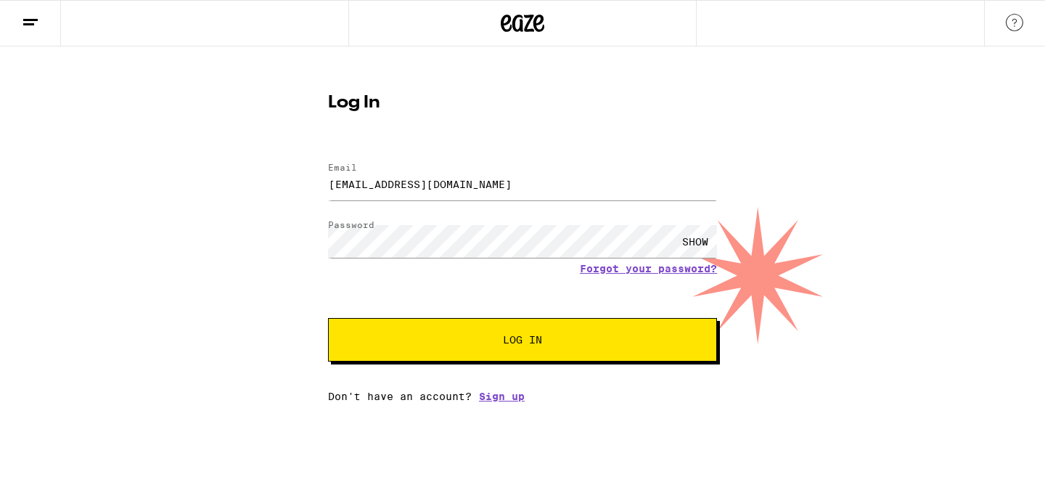
click at [537, 342] on span "Log In" at bounding box center [522, 339] width 39 height 10
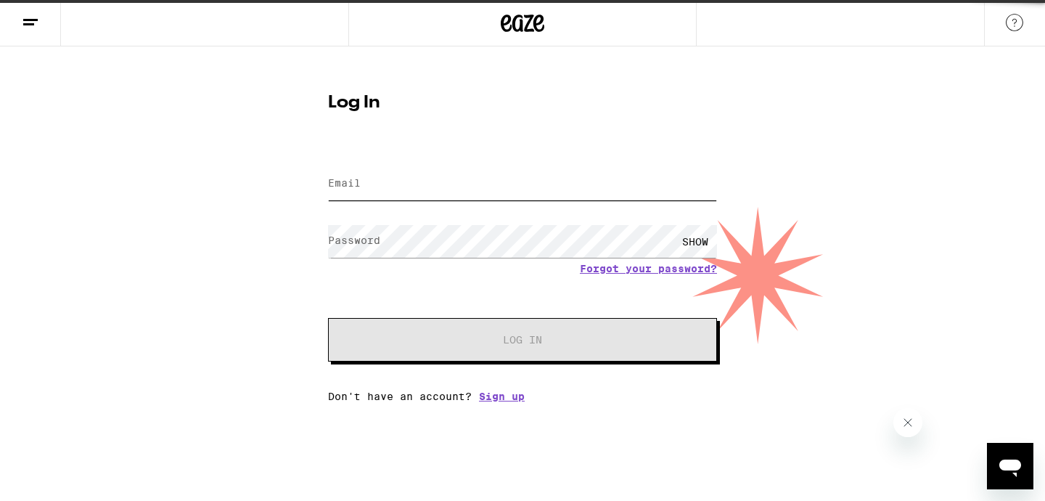
type input "[EMAIL_ADDRESS][DOMAIN_NAME]"
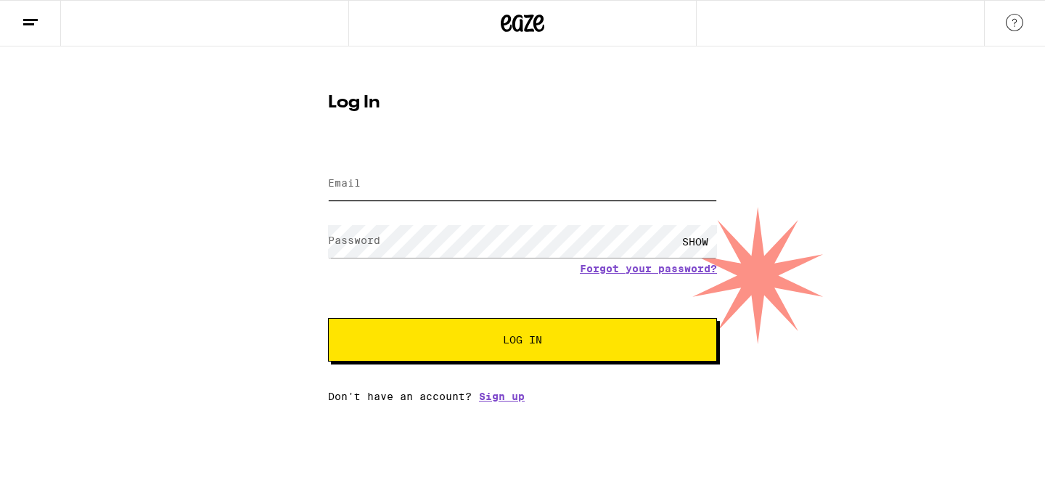
type input "[EMAIL_ADDRESS][DOMAIN_NAME]"
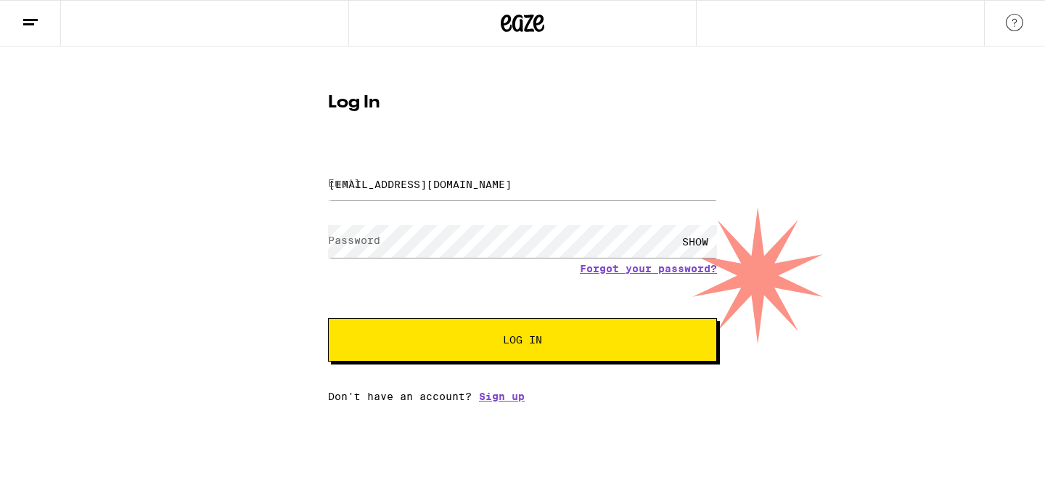
click at [697, 243] on div "SHOW" at bounding box center [695, 241] width 44 height 33
click at [493, 148] on form "Email Email tbgooch@gmail.com Password Password HIDE Forgot your password? Log …" at bounding box center [522, 254] width 389 height 213
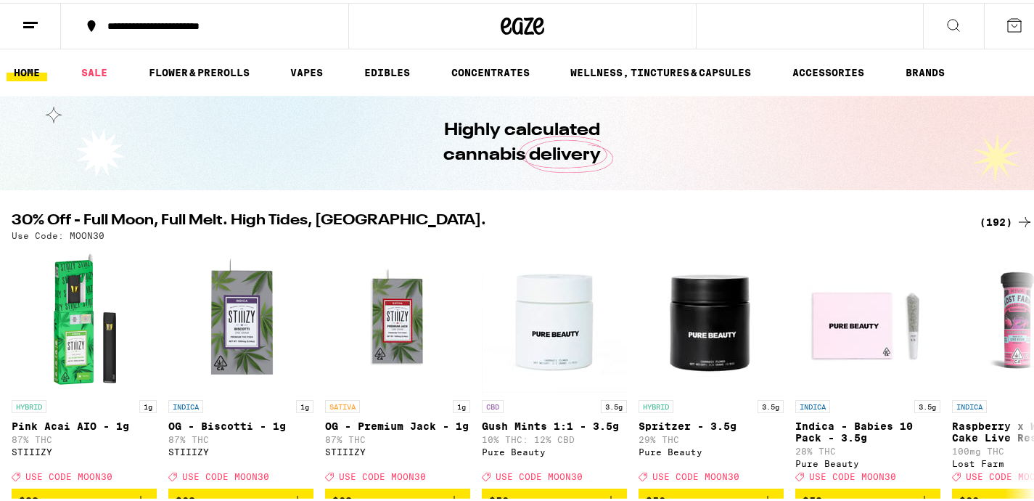
click at [981, 222] on div "(192)" at bounding box center [1006, 218] width 54 height 17
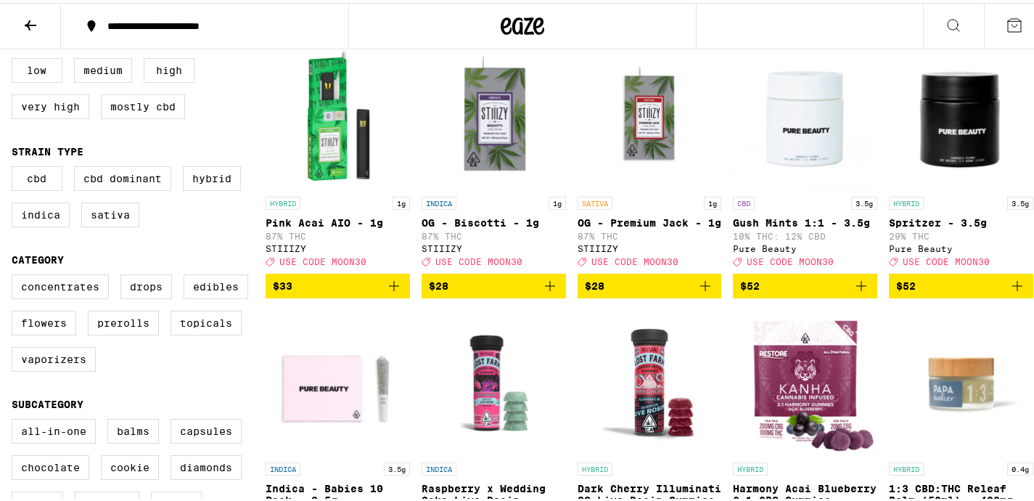
scroll to position [220, 0]
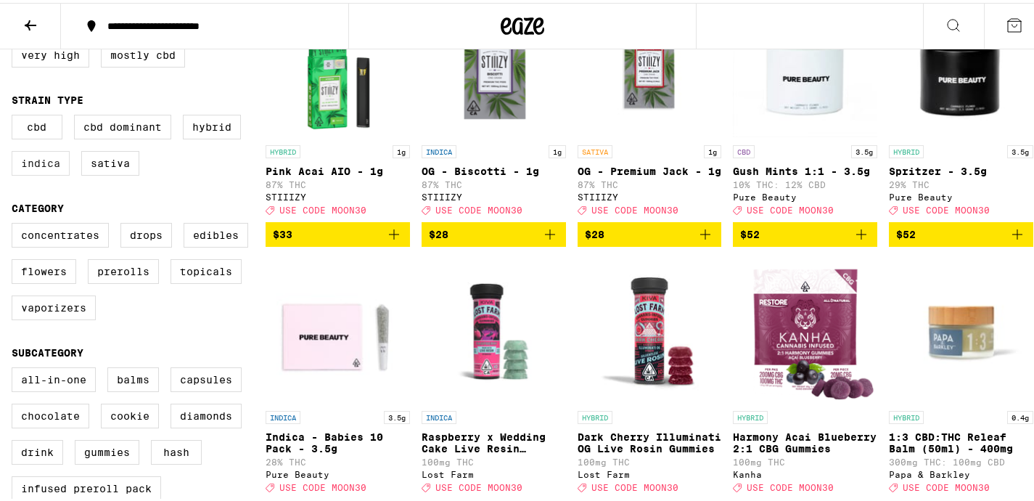
click at [54, 168] on label "Indica" at bounding box center [41, 160] width 58 height 25
click at [15, 115] on input "Indica" at bounding box center [15, 114] width 1 height 1
checkbox input "true"
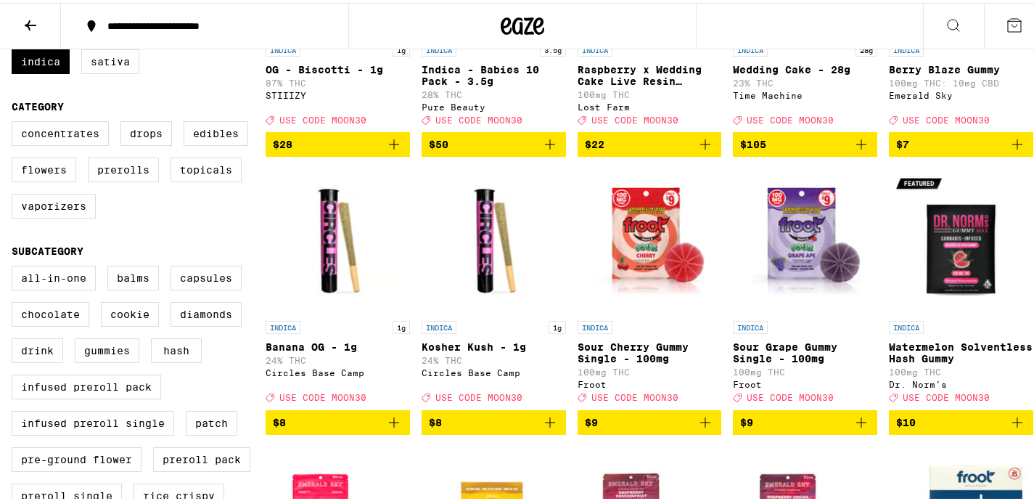
scroll to position [323, 0]
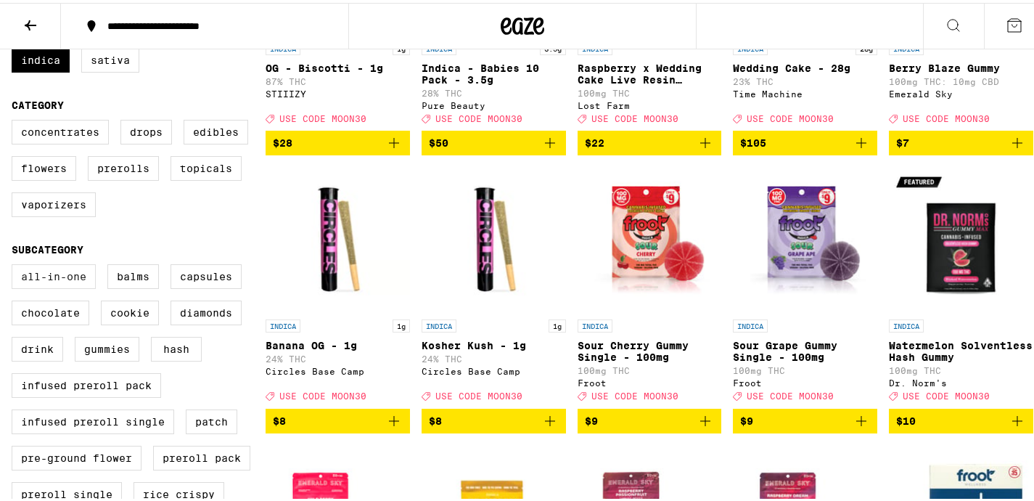
click at [64, 286] on label "All-In-One" at bounding box center [54, 273] width 84 height 25
click at [15, 264] on input "All-In-One" at bounding box center [15, 263] width 1 height 1
checkbox input "true"
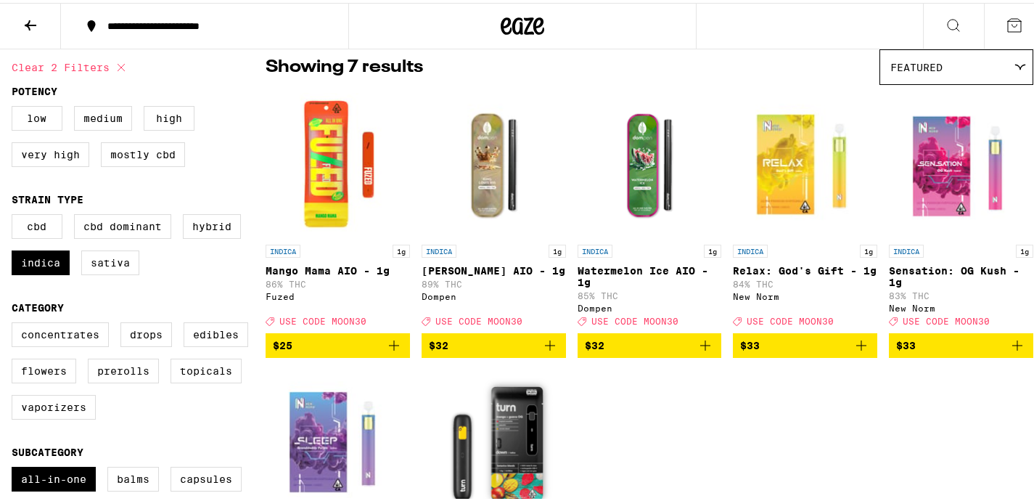
scroll to position [161, 0]
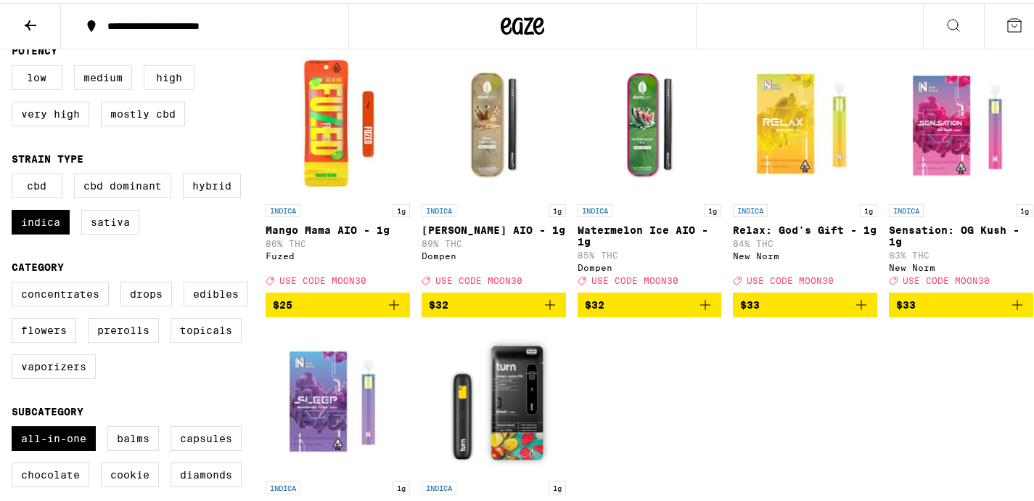
click at [856, 307] on icon "Add to bag" at bounding box center [861, 302] width 10 height 10
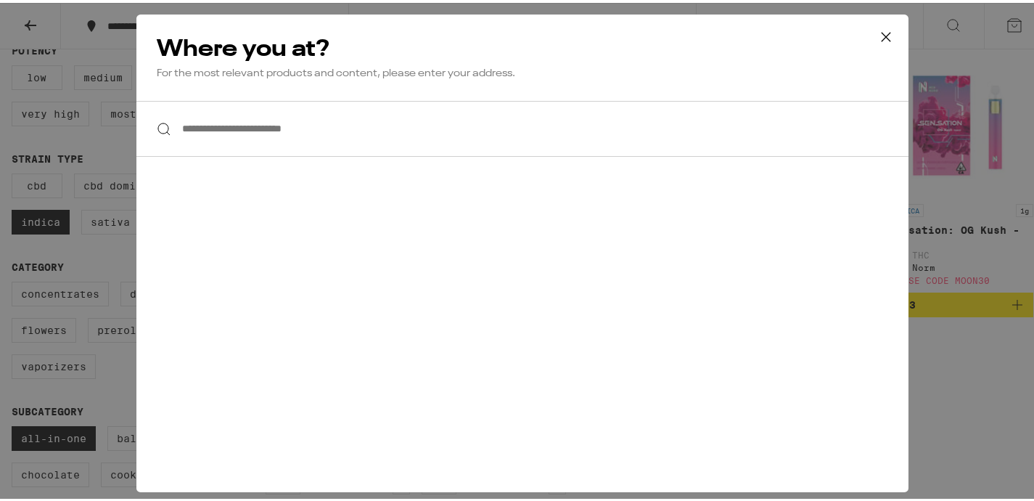
click at [291, 131] on input "**********" at bounding box center [522, 126] width 772 height 56
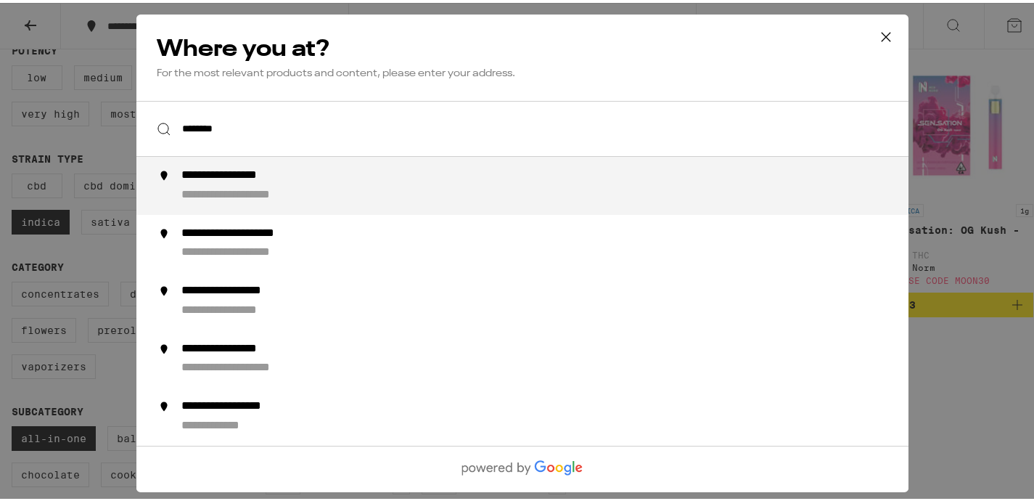
click at [285, 174] on div "**********" at bounding box center [245, 172] width 128 height 15
type input "**********"
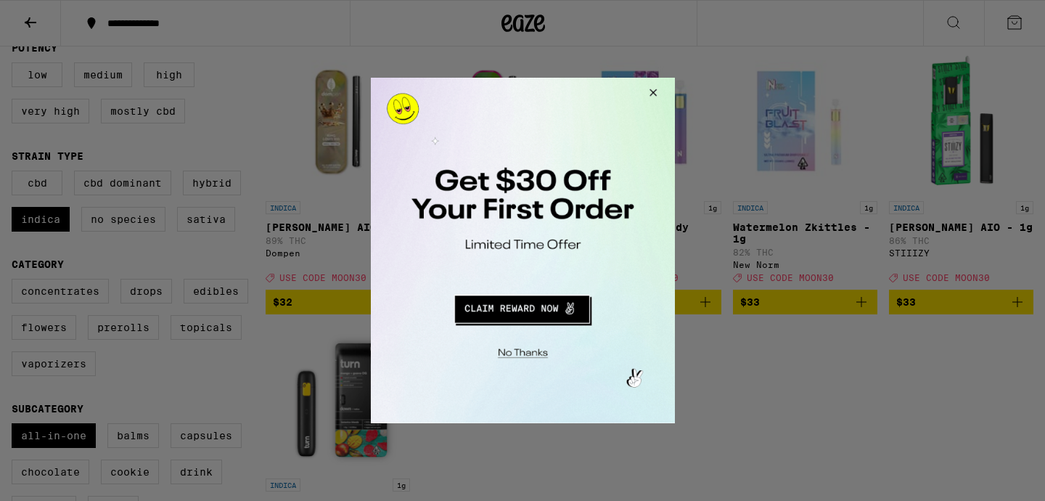
click at [654, 92] on button "Close Modal" at bounding box center [649, 95] width 39 height 35
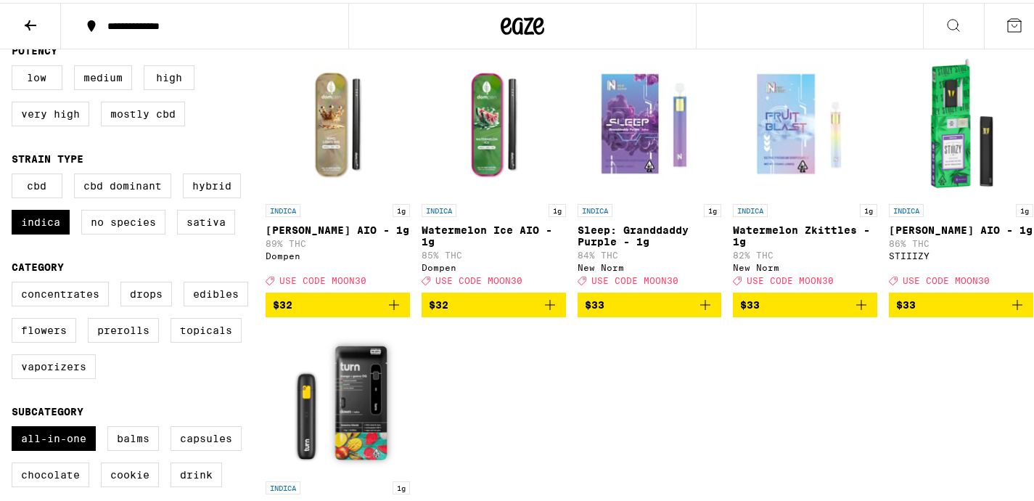
click at [701, 307] on icon "Add to bag" at bounding box center [704, 301] width 17 height 17
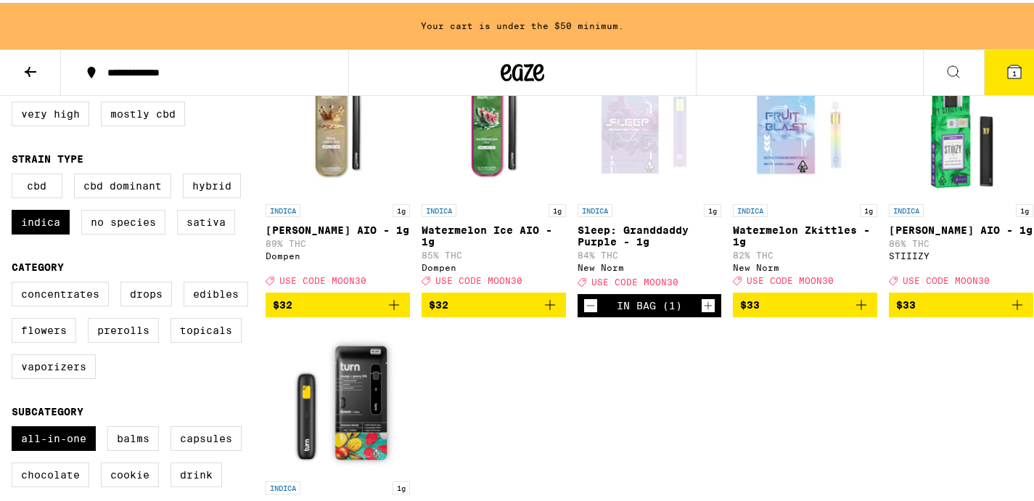
click at [856, 307] on icon "Add to bag" at bounding box center [861, 302] width 10 height 10
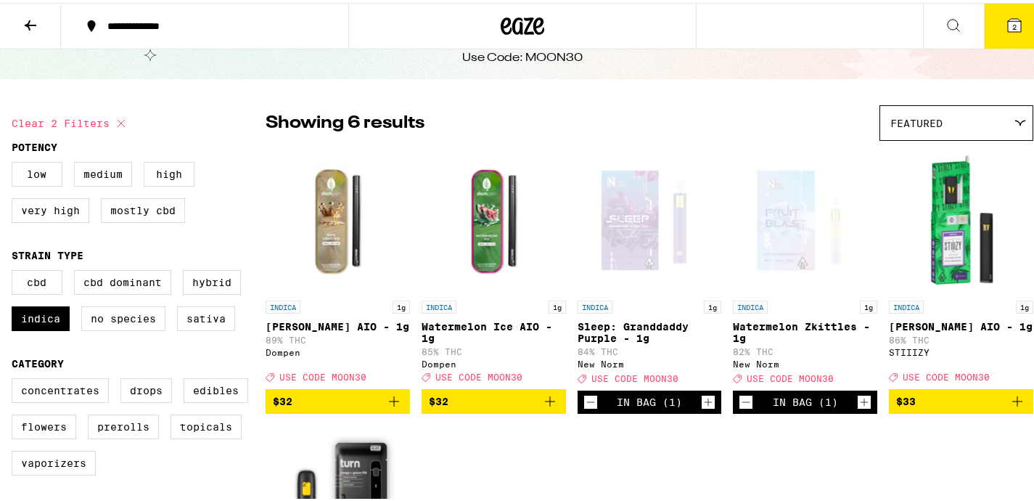
scroll to position [239, 0]
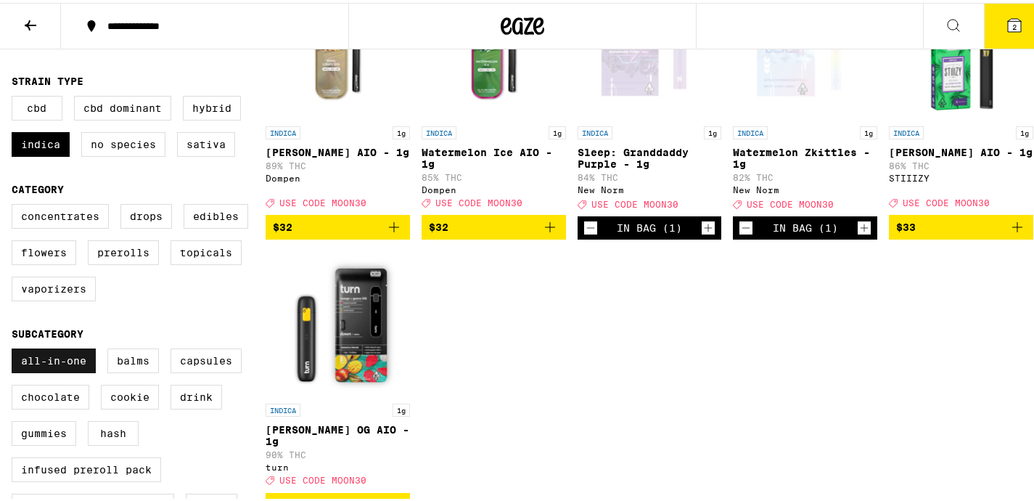
click at [66, 368] on label "All-In-One" at bounding box center [54, 357] width 84 height 25
click at [15, 348] on input "All-In-One" at bounding box center [15, 347] width 1 height 1
checkbox input "false"
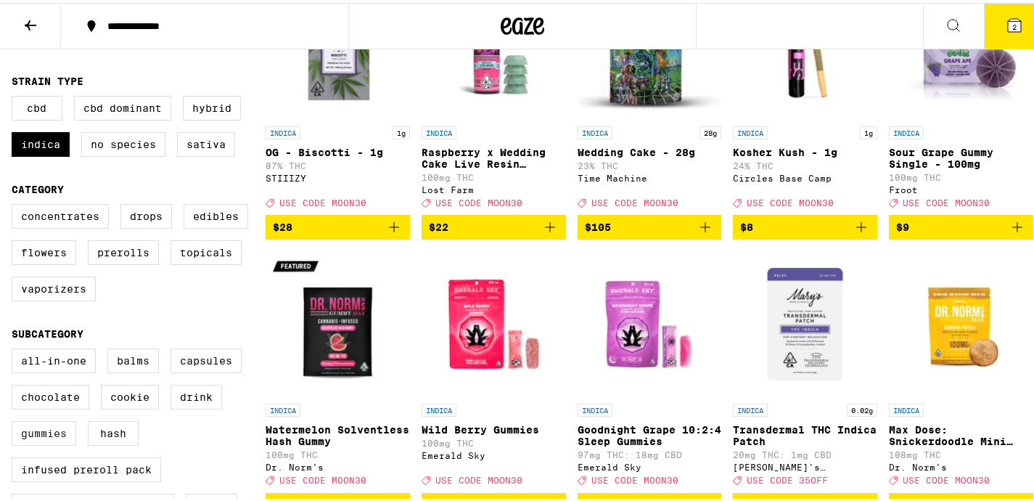
click at [49, 442] on label "Gummies" at bounding box center [44, 430] width 65 height 25
click at [15, 348] on input "Gummies" at bounding box center [15, 347] width 1 height 1
checkbox input "true"
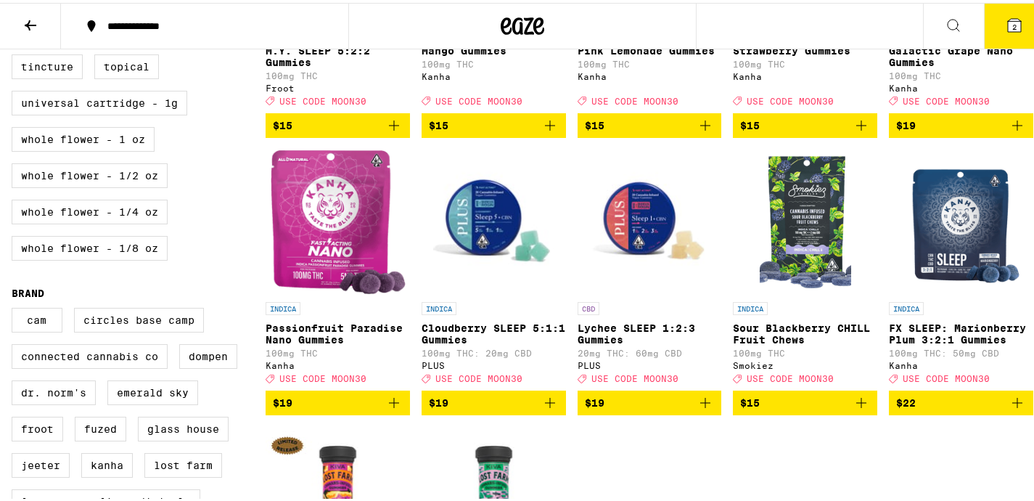
scroll to position [913, 0]
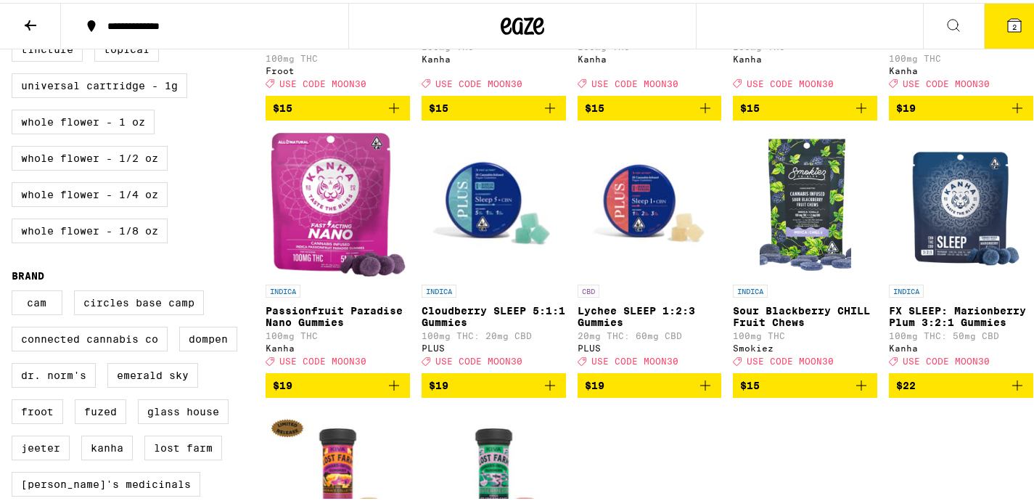
click at [1008, 391] on icon "Add to bag" at bounding box center [1016, 382] width 17 height 17
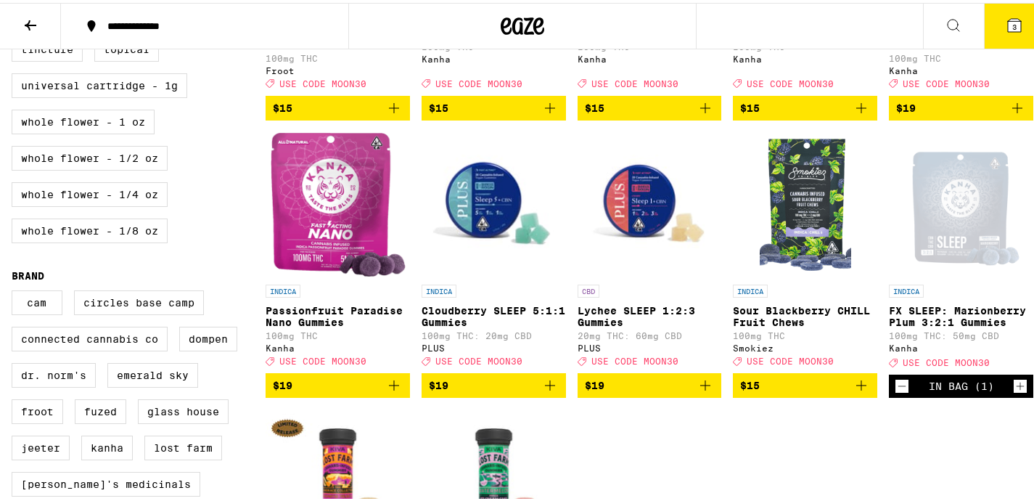
click at [1013, 392] on icon "Increment" at bounding box center [1019, 382] width 13 height 17
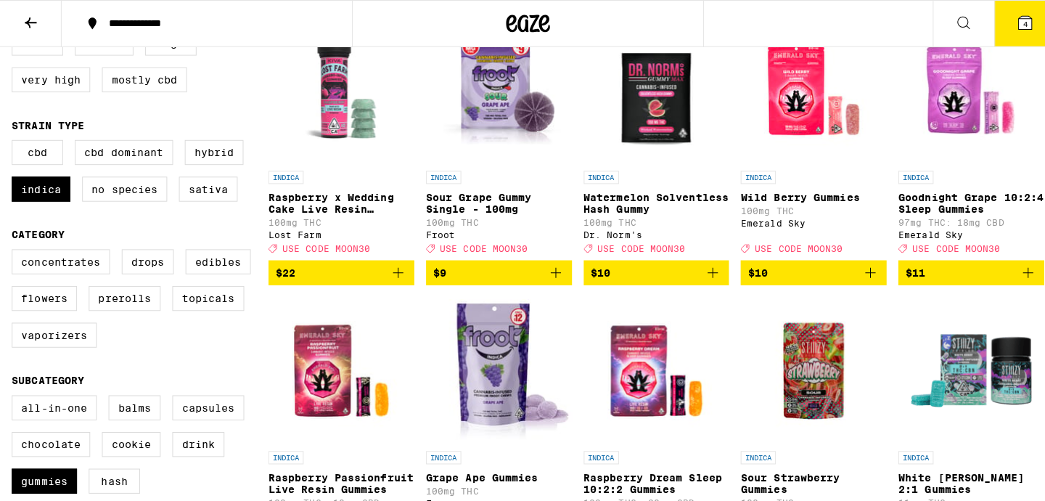
scroll to position [0, 0]
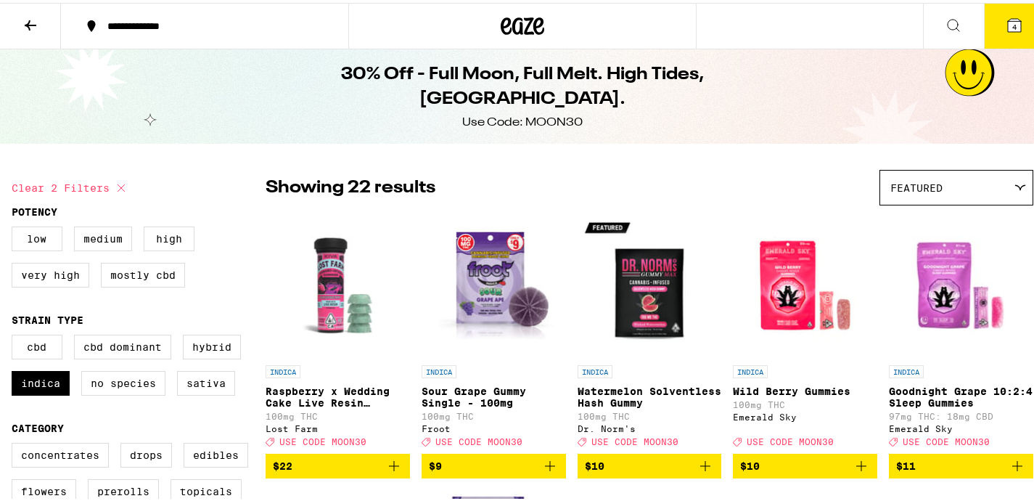
click at [1008, 17] on icon at bounding box center [1014, 22] width 13 height 13
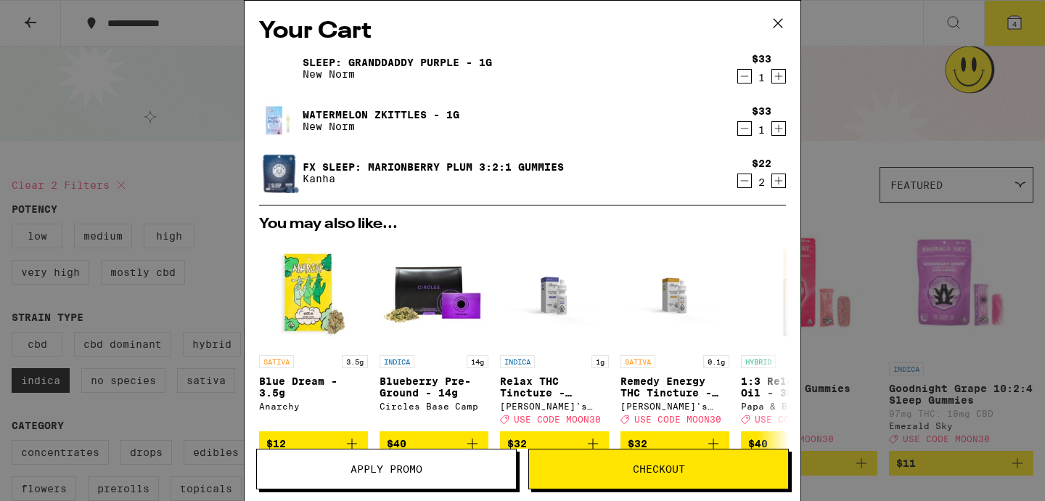
click at [653, 469] on span "Checkout" at bounding box center [659, 469] width 52 height 10
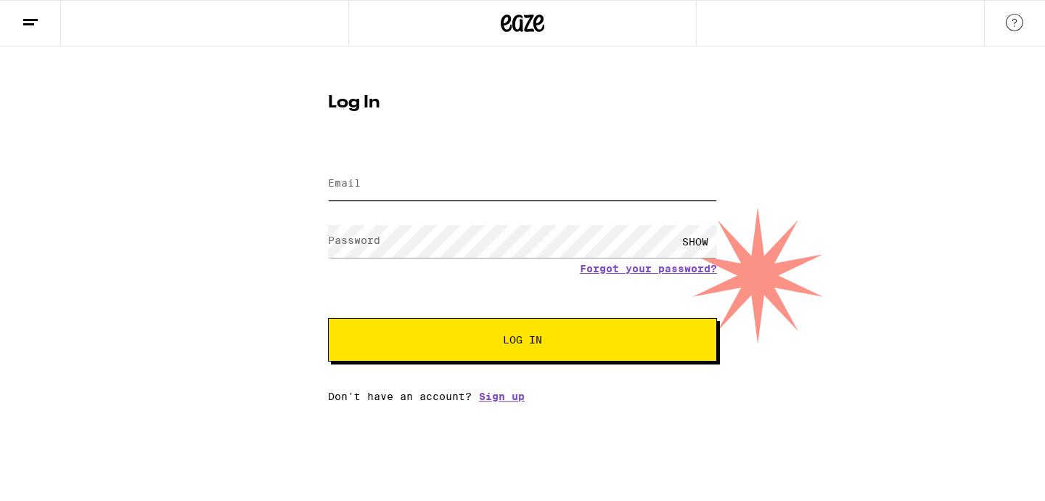
type input "[EMAIL_ADDRESS][DOMAIN_NAME]"
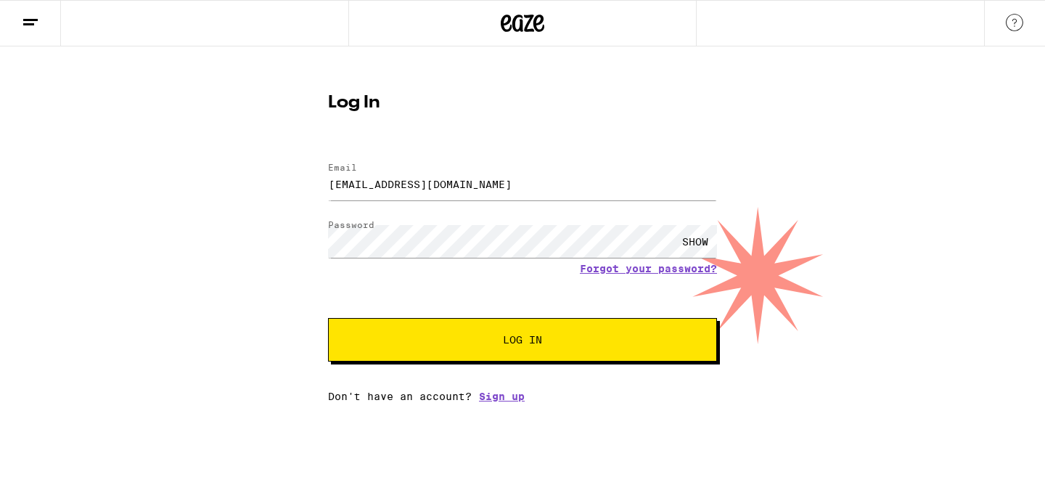
click at [693, 237] on div "SHOW" at bounding box center [695, 241] width 44 height 33
click at [276, 225] on div "Log In Email Email tbgooch@gmail.com Password Password HIDE Forgot your passwor…" at bounding box center [522, 223] width 1045 height 355
click at [783, 65] on div "Log In Email Email tbgooch@gmail.com Password Password HIDE Forgot your passwor…" at bounding box center [522, 223] width 1045 height 355
click at [643, 267] on link "Forgot your password?" at bounding box center [648, 269] width 137 height 12
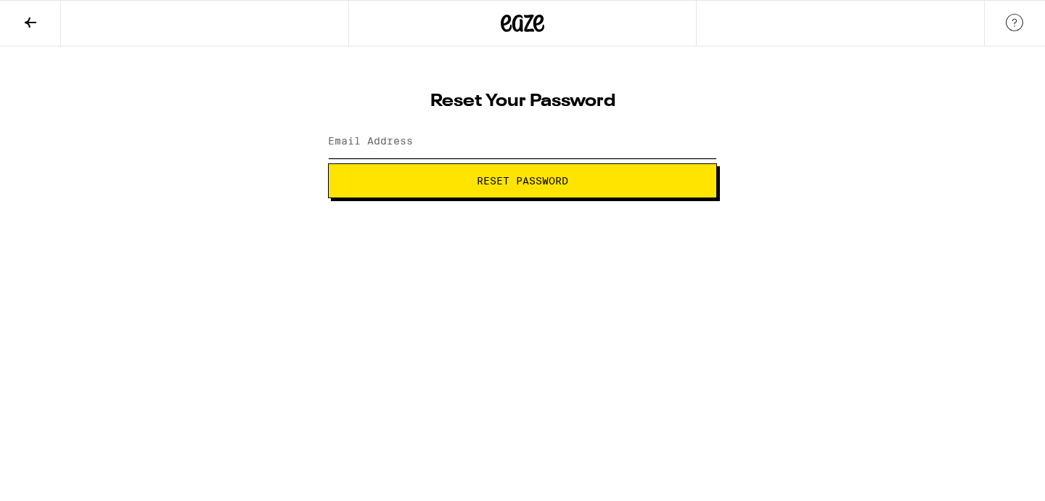
click at [481, 147] on input "Email Address" at bounding box center [522, 141] width 389 height 33
type input "[EMAIL_ADDRESS][DOMAIN_NAME]"
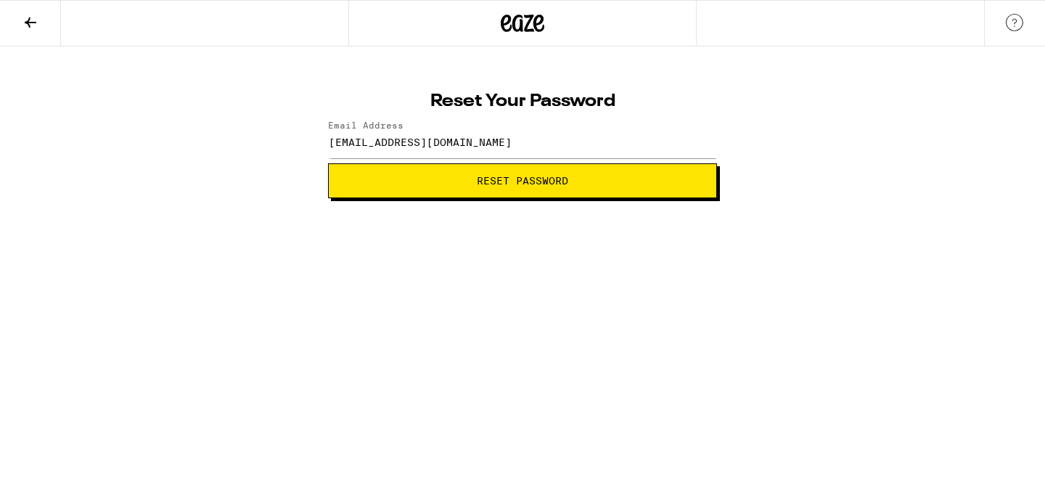
click at [553, 183] on span "Reset Password" at bounding box center [522, 181] width 91 height 10
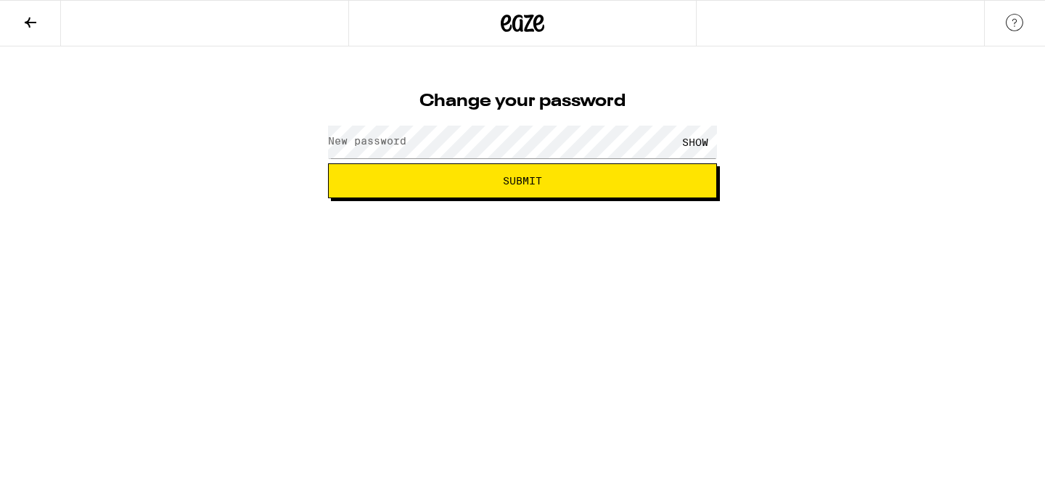
click at [703, 139] on div "SHOW" at bounding box center [695, 141] width 44 height 33
click at [372, 143] on label "New password" at bounding box center [367, 141] width 78 height 12
click at [672, 198] on html "Change your password New password HIDE Submit" at bounding box center [522, 99] width 1045 height 198
click at [530, 177] on span "Submit" at bounding box center [522, 181] width 39 height 10
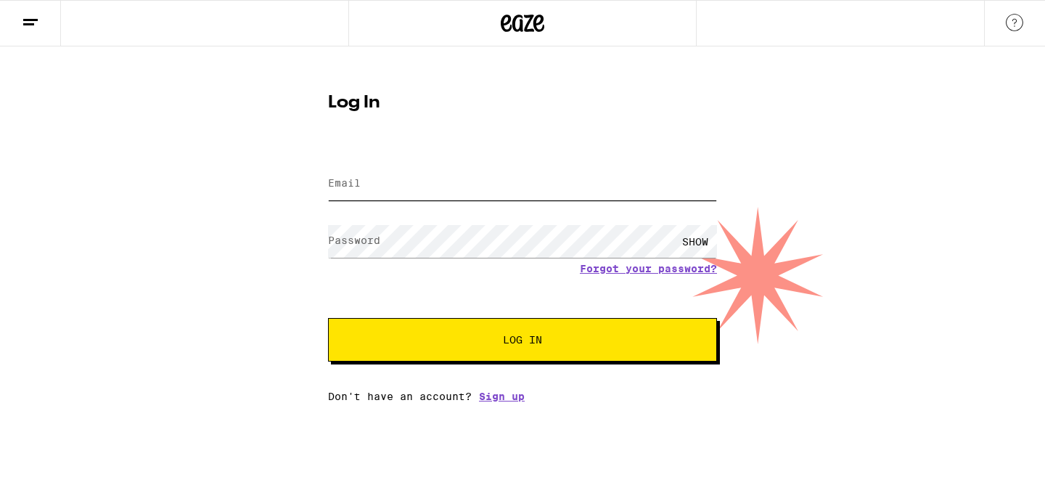
type input "[EMAIL_ADDRESS][DOMAIN_NAME]"
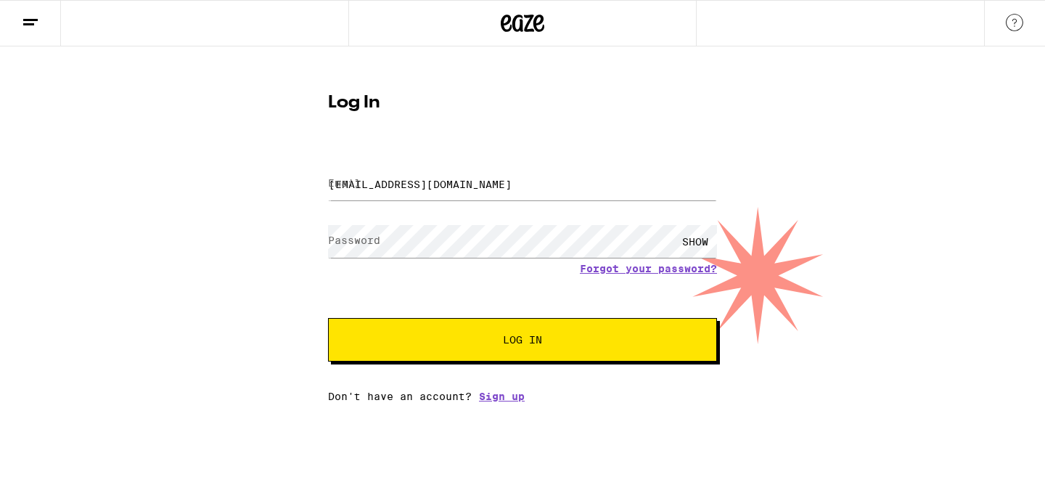
click at [701, 240] on div "SHOW" at bounding box center [695, 241] width 44 height 33
click at [521, 339] on span "Log In" at bounding box center [522, 339] width 39 height 10
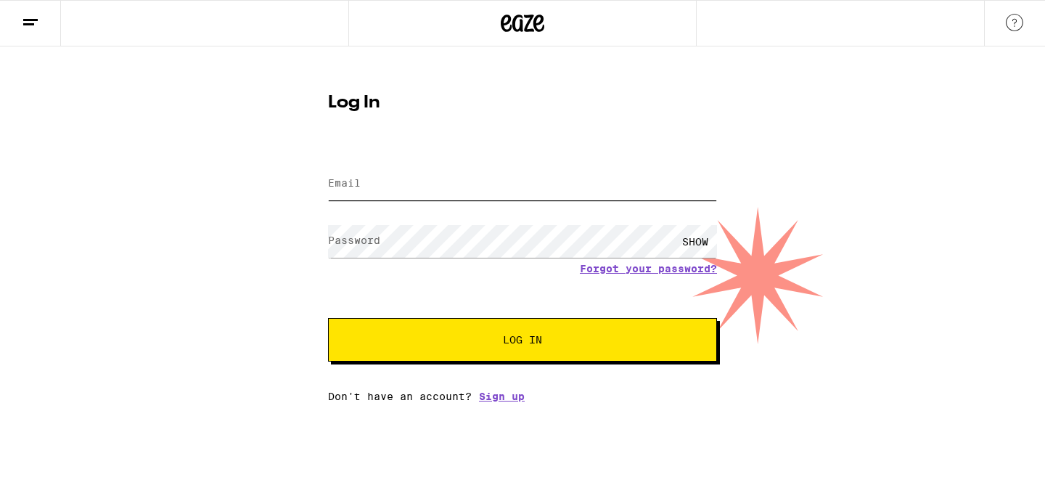
type input "[EMAIL_ADDRESS][DOMAIN_NAME]"
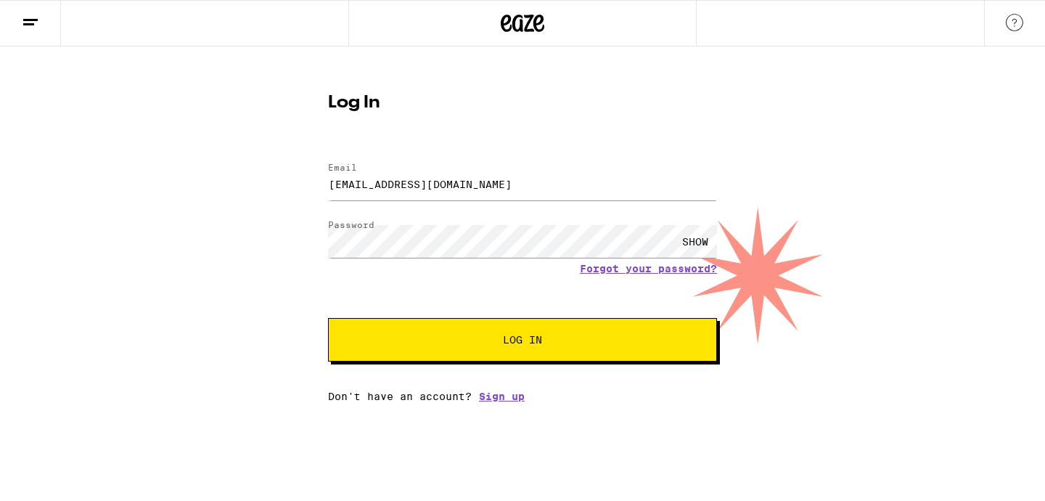
click at [699, 242] on div "SHOW" at bounding box center [695, 241] width 44 height 33
click at [928, 210] on div "Log In Email Email tbgooch@gmail.com Password Password HIDE Forgot your passwor…" at bounding box center [522, 223] width 1045 height 355
click at [535, 343] on span "Log In" at bounding box center [522, 339] width 39 height 10
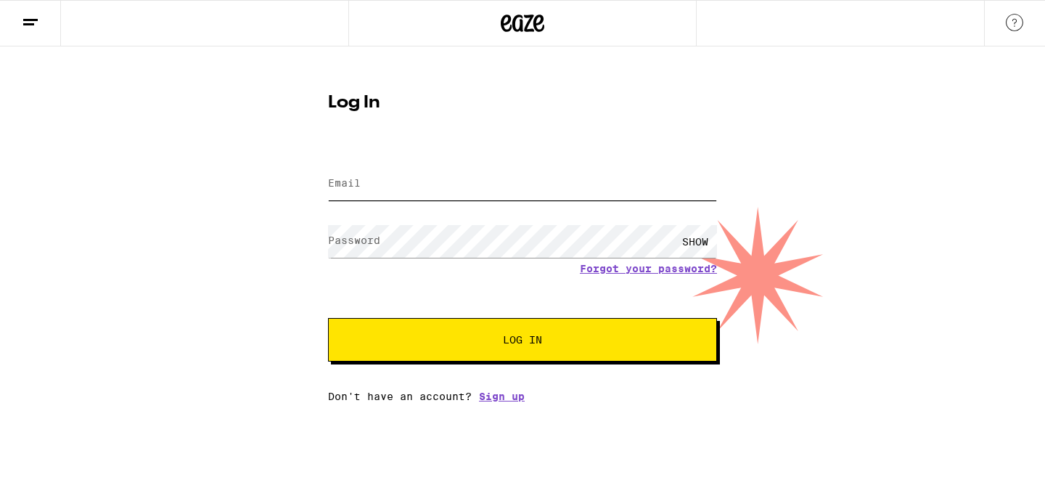
type input "[EMAIL_ADDRESS][DOMAIN_NAME]"
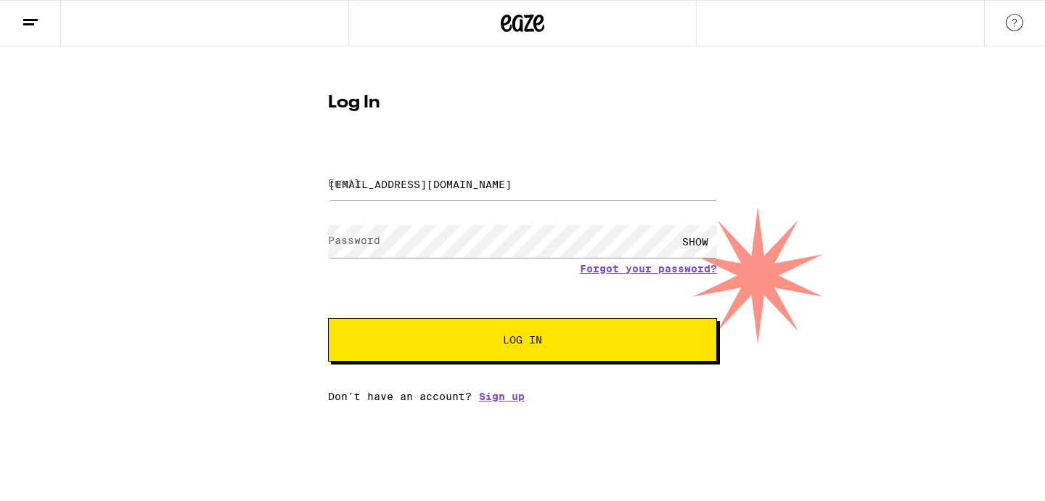
click at [505, 10] on div at bounding box center [522, 23] width 348 height 46
click at [520, 20] on icon at bounding box center [523, 23] width 22 height 17
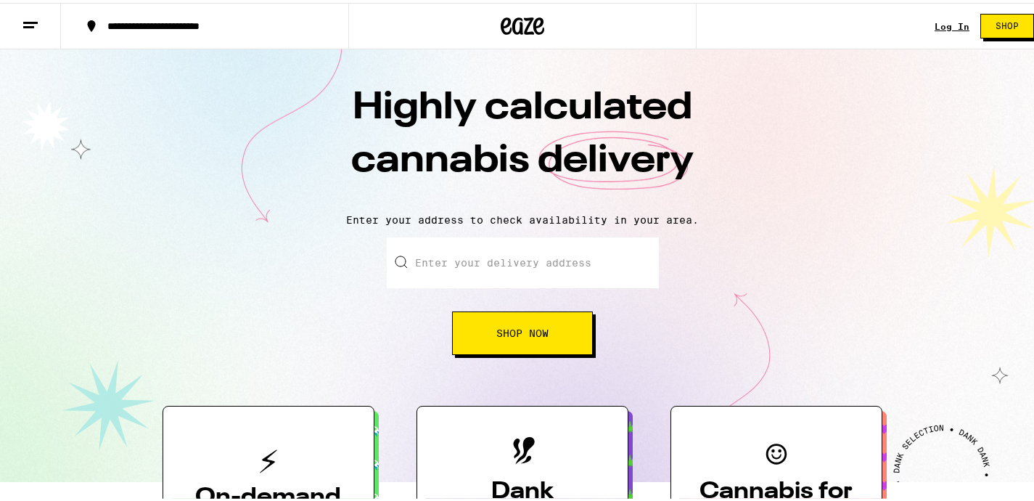
click at [940, 19] on link "Log In" at bounding box center [951, 23] width 35 height 9
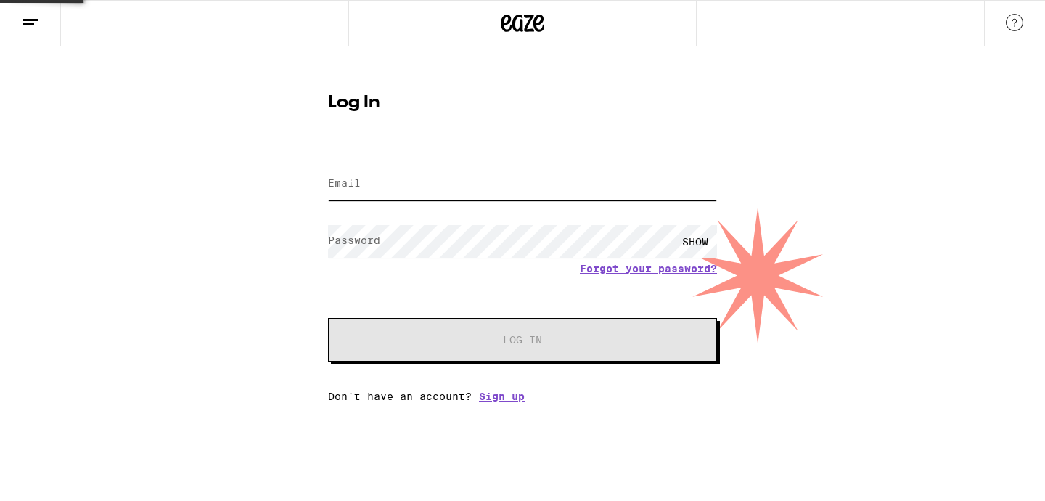
type input "[EMAIL_ADDRESS][DOMAIN_NAME]"
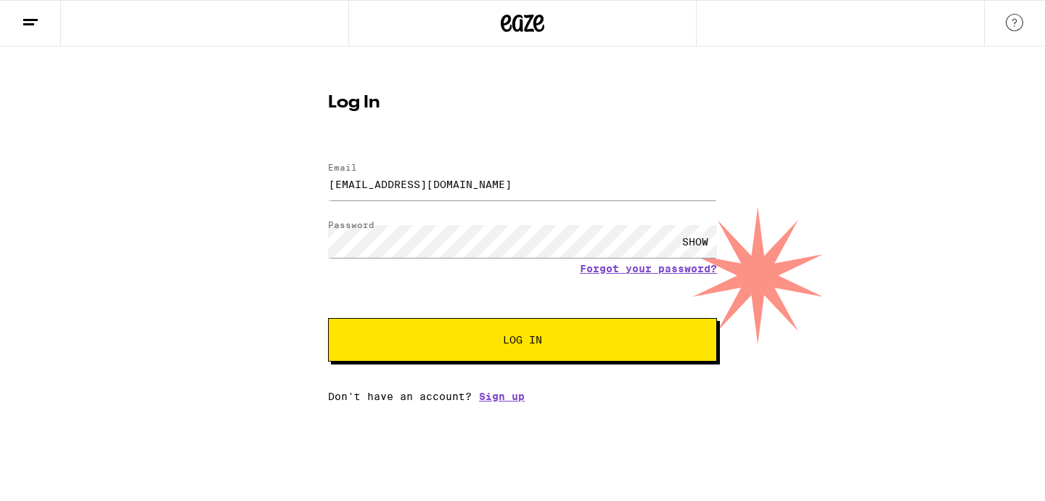
click at [705, 242] on div "SHOW" at bounding box center [695, 241] width 44 height 33
click at [536, 342] on span "Log In" at bounding box center [522, 339] width 39 height 10
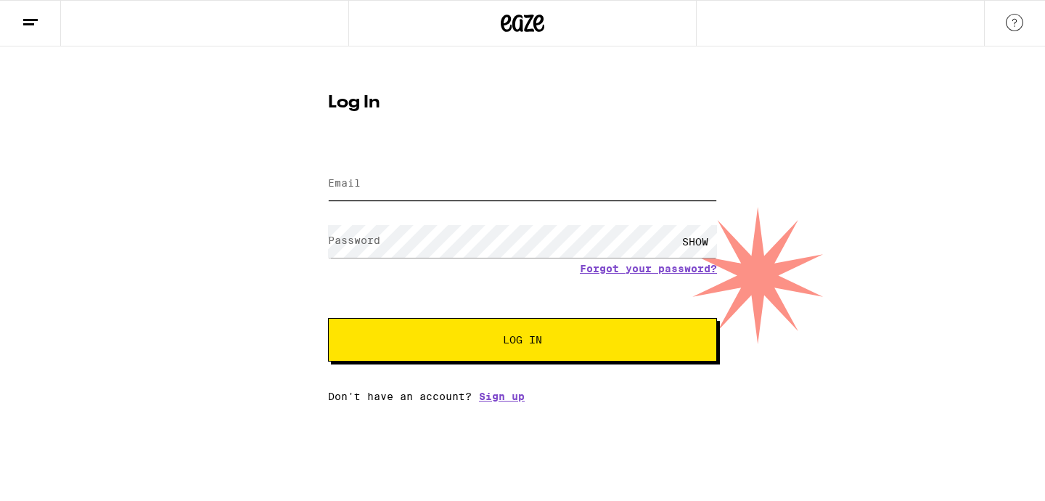
type input "[EMAIL_ADDRESS][DOMAIN_NAME]"
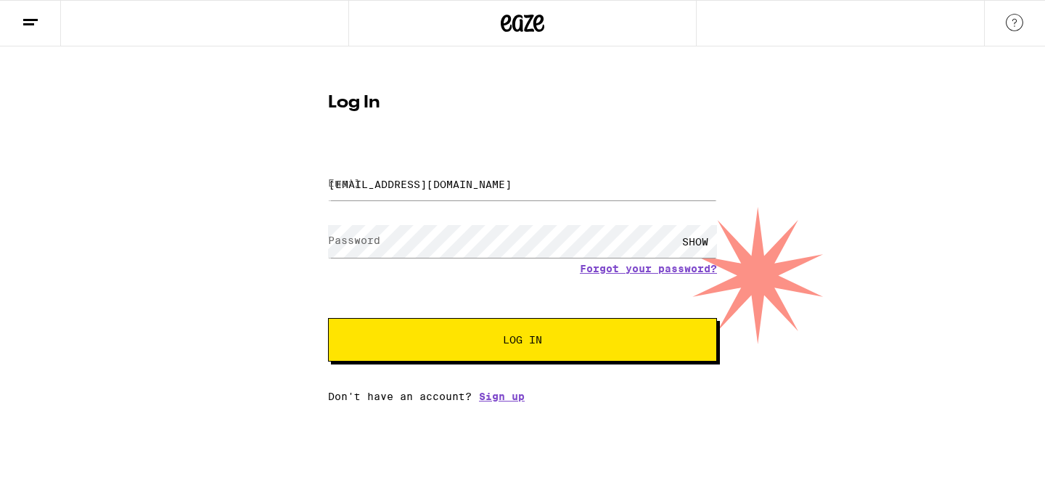
click at [535, 17] on icon at bounding box center [538, 23] width 11 height 17
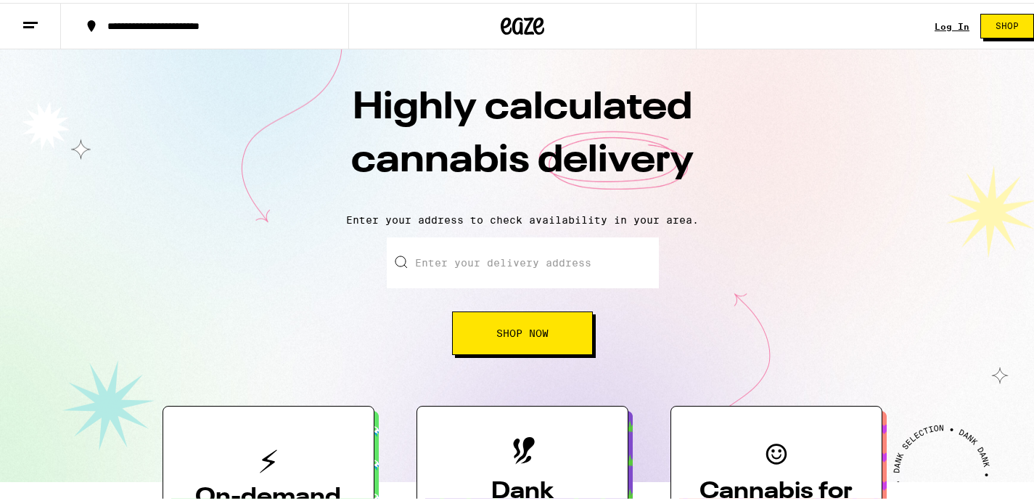
click at [1007, 20] on span "Shop" at bounding box center [1006, 23] width 23 height 9
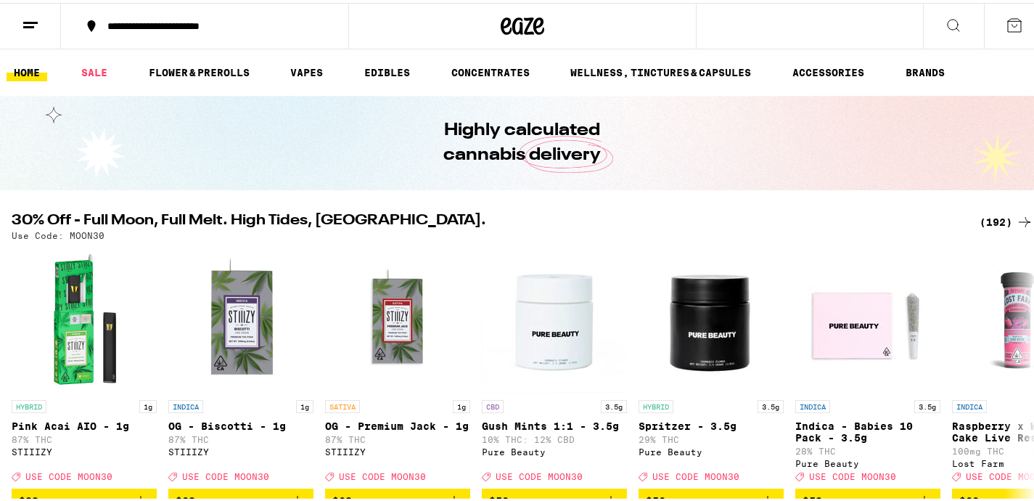
click at [988, 215] on div "(192)" at bounding box center [1006, 218] width 54 height 17
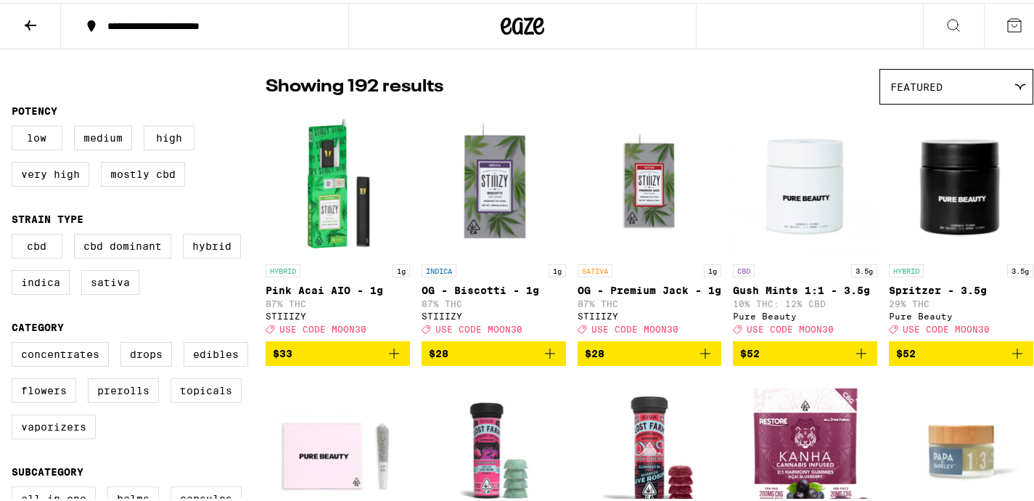
scroll to position [104, 0]
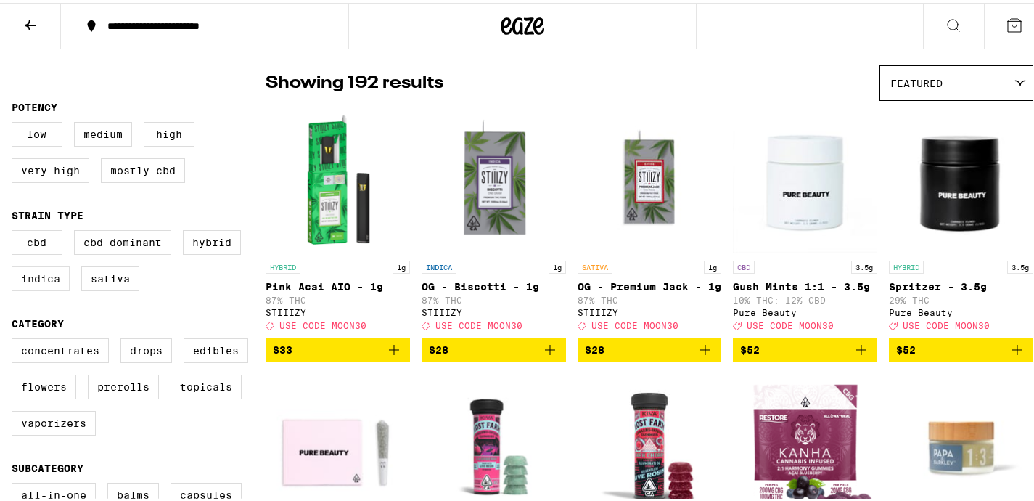
click at [38, 279] on label "Indica" at bounding box center [41, 275] width 58 height 25
click at [15, 230] on input "Indica" at bounding box center [15, 229] width 1 height 1
checkbox input "true"
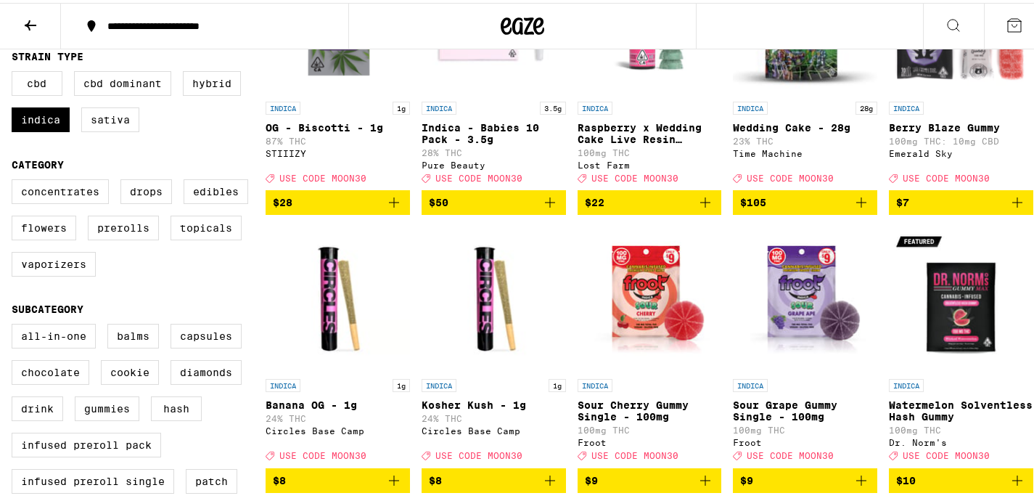
scroll to position [290, 0]
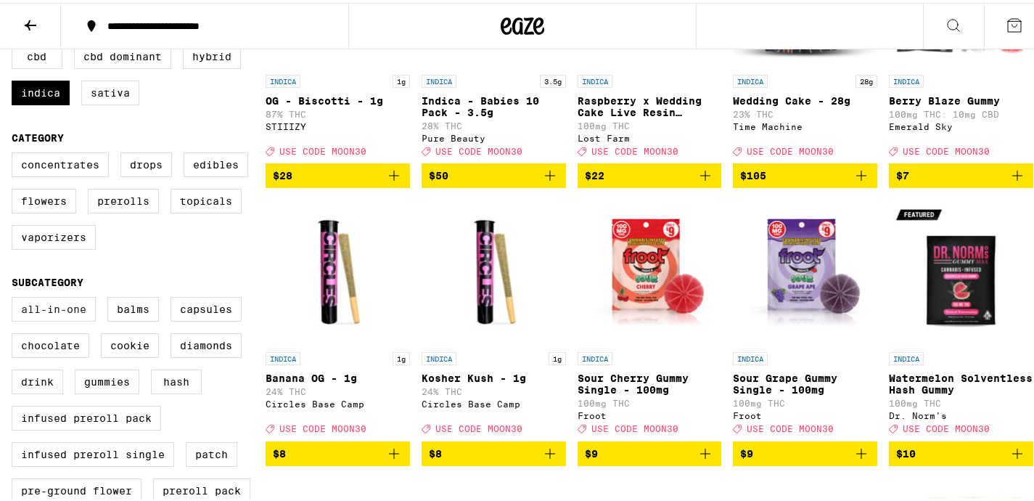
click at [75, 318] on label "All-In-One" at bounding box center [54, 306] width 84 height 25
click at [15, 297] on input "All-In-One" at bounding box center [15, 296] width 1 height 1
checkbox input "true"
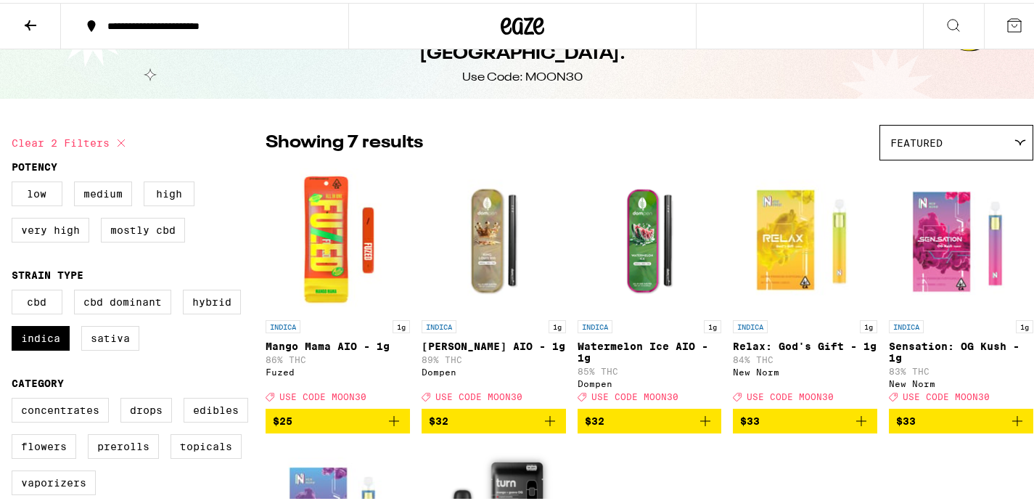
scroll to position [72, 0]
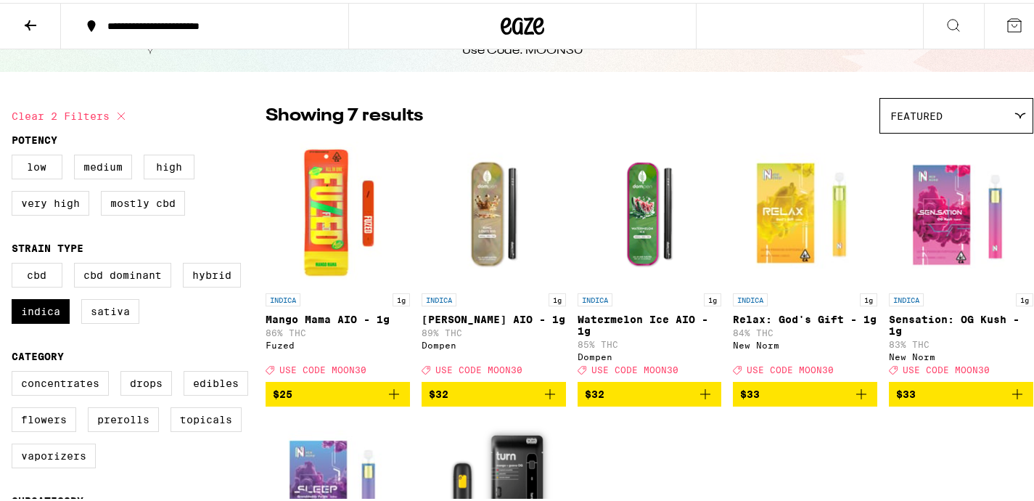
click at [856, 396] on icon "Add to bag" at bounding box center [861, 391] width 10 height 10
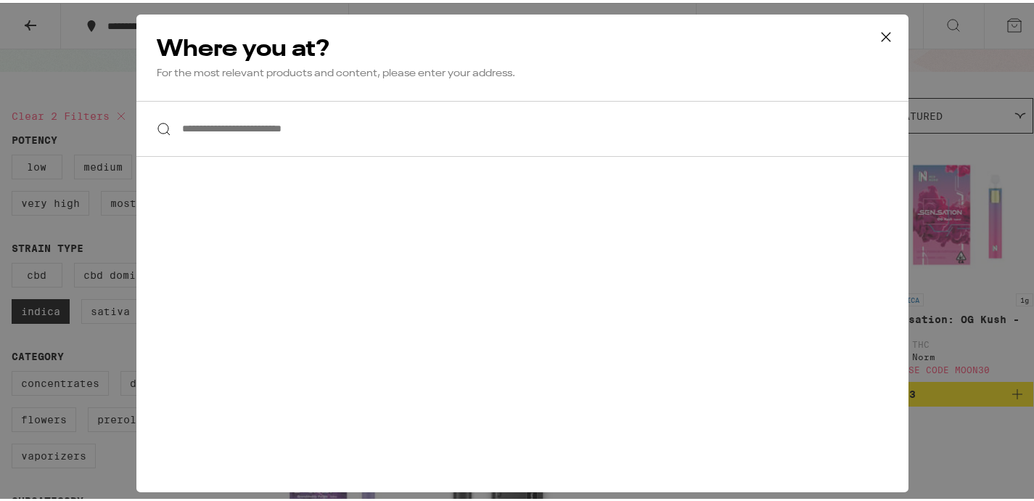
click at [409, 128] on input "**********" at bounding box center [522, 126] width 772 height 56
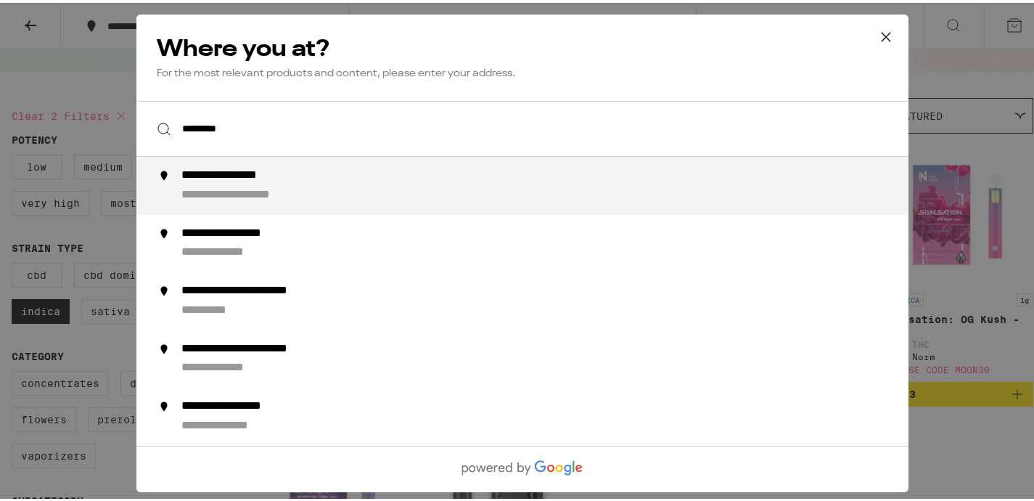
click at [302, 181] on div "**********" at bounding box center [245, 172] width 128 height 15
type input "**********"
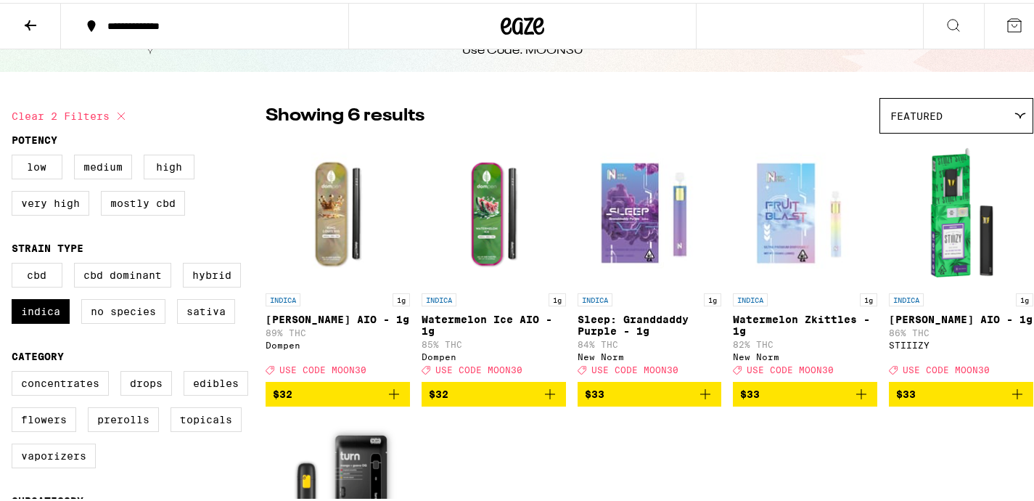
click at [856, 396] on icon "Add to bag" at bounding box center [861, 391] width 10 height 10
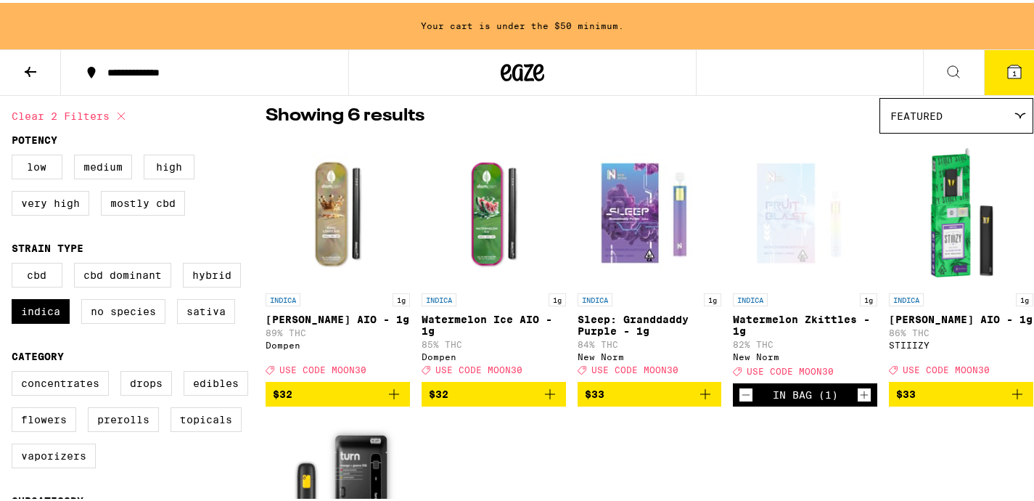
click at [700, 396] on icon "Add to bag" at bounding box center [705, 391] width 10 height 10
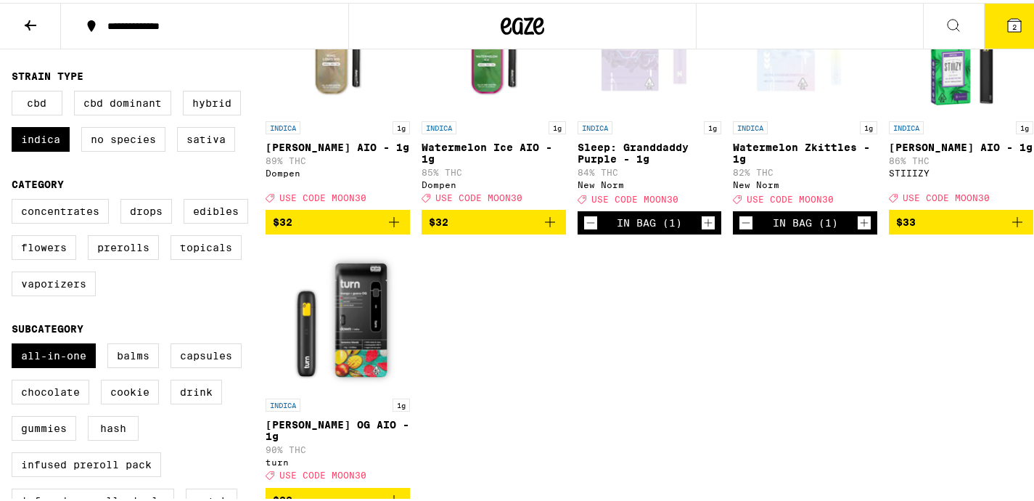
scroll to position [302, 0]
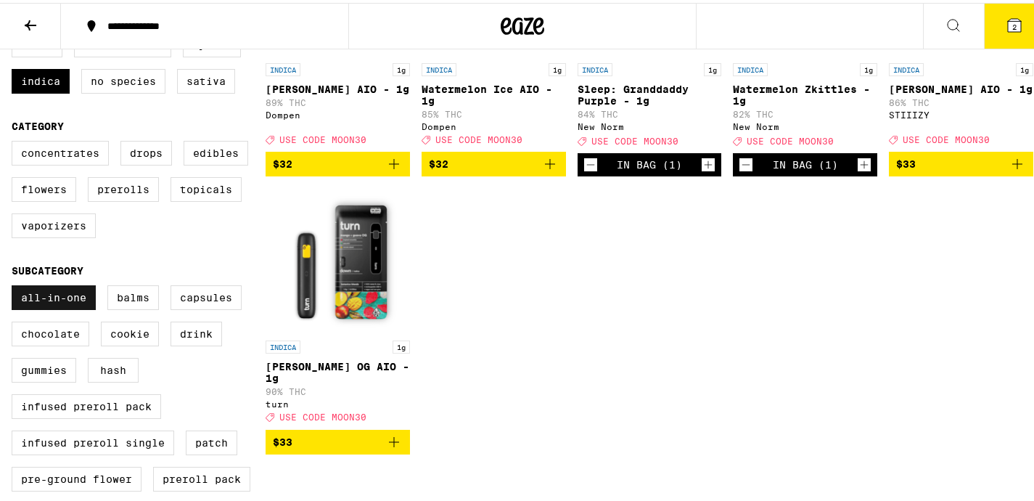
click at [75, 307] on label "All-In-One" at bounding box center [54, 294] width 84 height 25
click at [15, 285] on input "All-In-One" at bounding box center [15, 284] width 1 height 1
checkbox input "false"
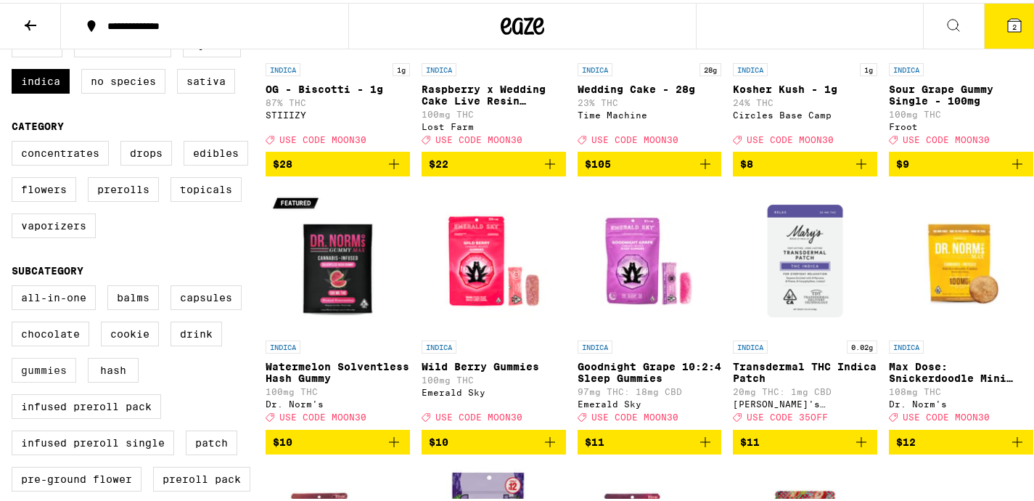
click at [67, 379] on label "Gummies" at bounding box center [44, 367] width 65 height 25
click at [15, 285] on input "Gummies" at bounding box center [15, 284] width 1 height 1
checkbox input "true"
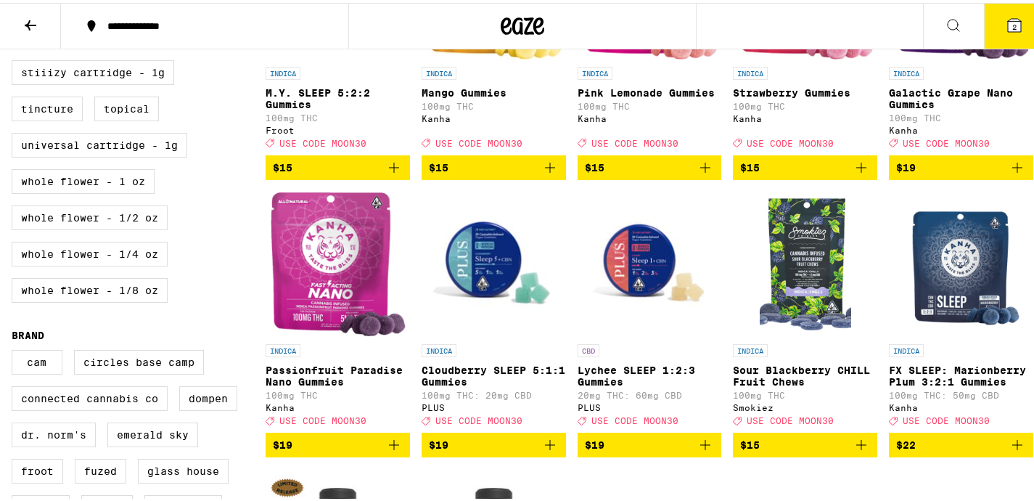
scroll to position [855, 0]
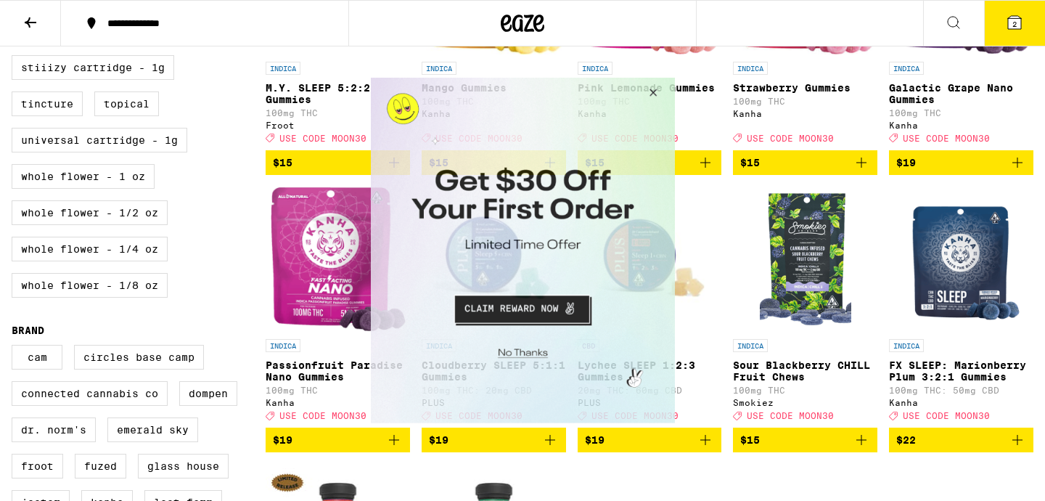
click at [522, 352] on button "Close Modal" at bounding box center [519, 350] width 295 height 22
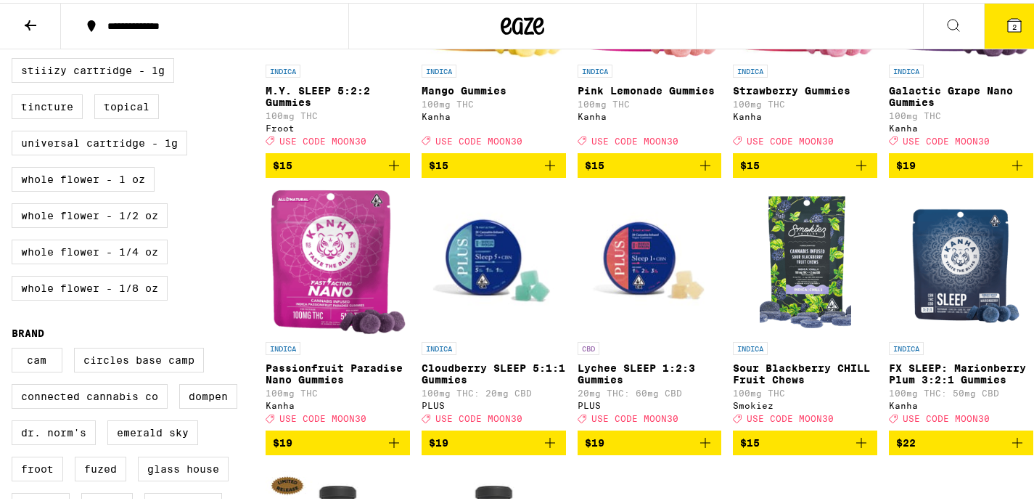
click at [1008, 448] on icon "Add to bag" at bounding box center [1016, 439] width 17 height 17
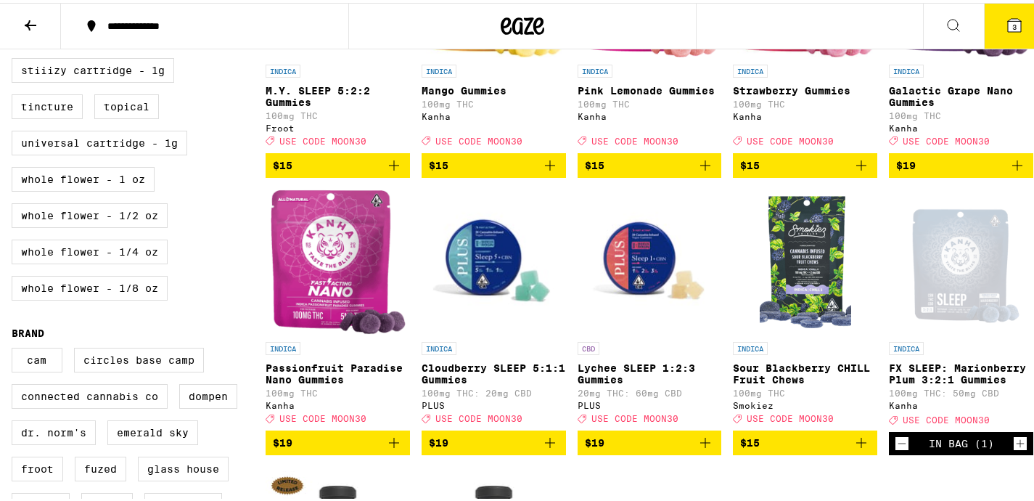
click at [1013, 449] on icon "Increment" at bounding box center [1019, 440] width 13 height 17
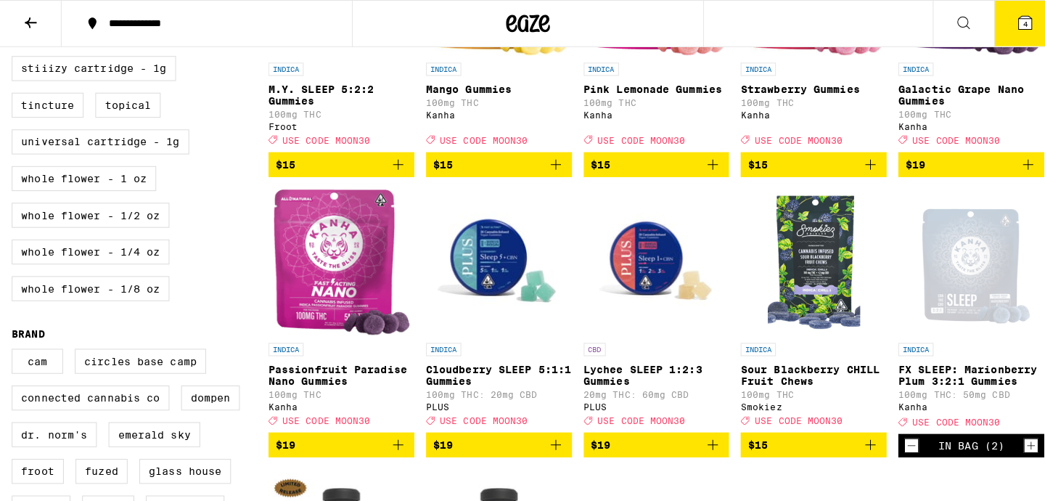
scroll to position [0, 0]
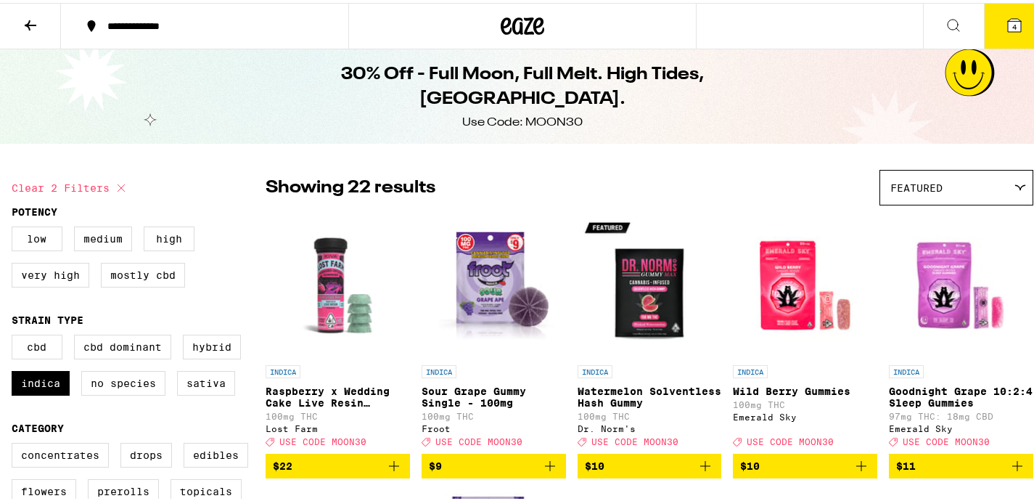
click at [1012, 20] on span "4" at bounding box center [1014, 24] width 4 height 9
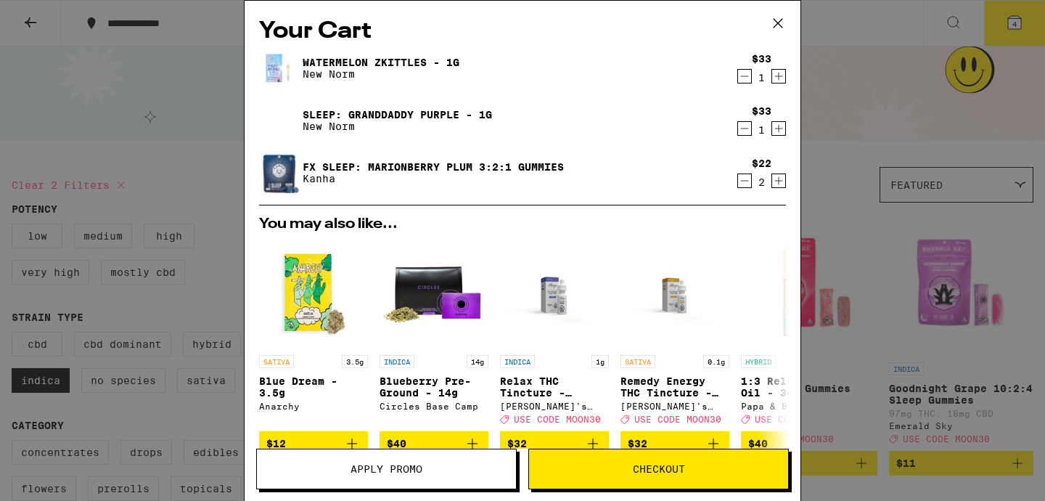
click at [651, 466] on span "Checkout" at bounding box center [659, 469] width 52 height 10
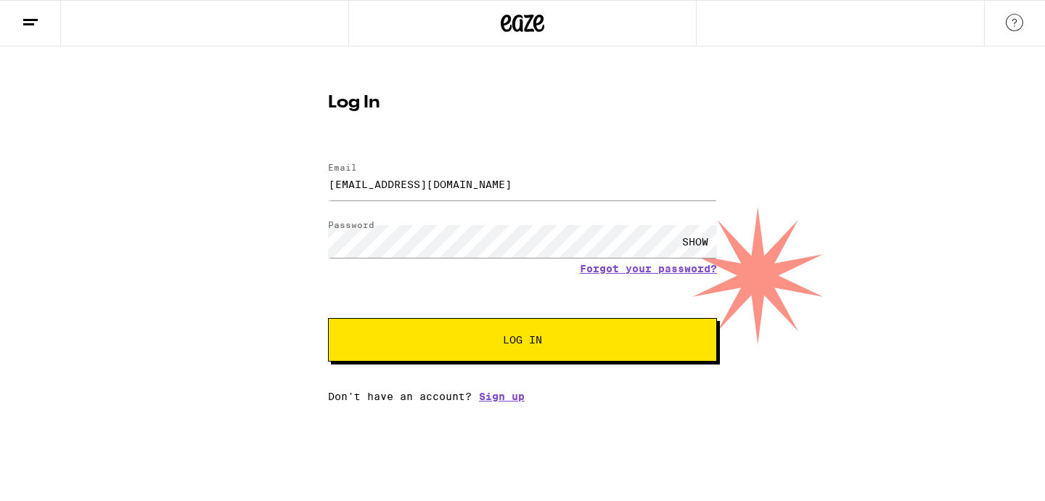
click at [706, 238] on div "SHOW" at bounding box center [695, 241] width 44 height 33
click at [525, 339] on span "Log In" at bounding box center [522, 339] width 39 height 10
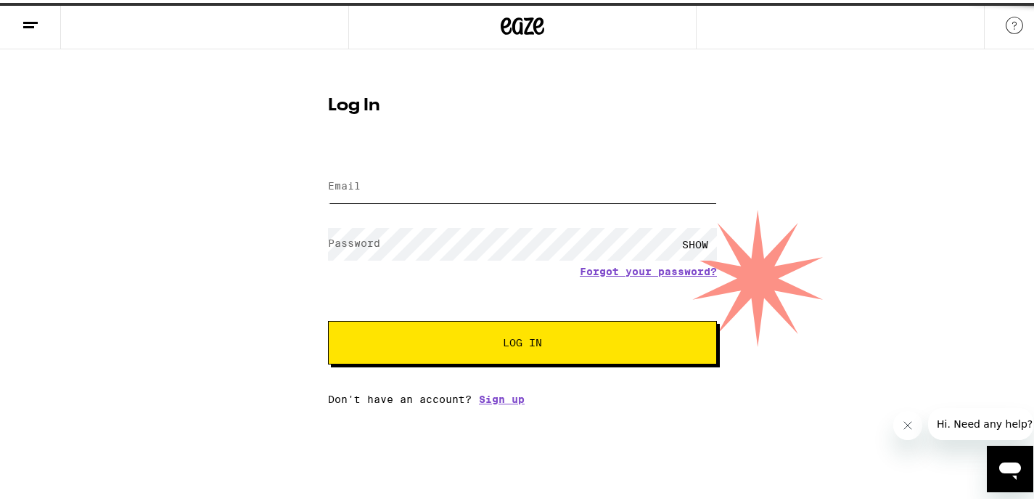
type input "[EMAIL_ADDRESS][DOMAIN_NAME]"
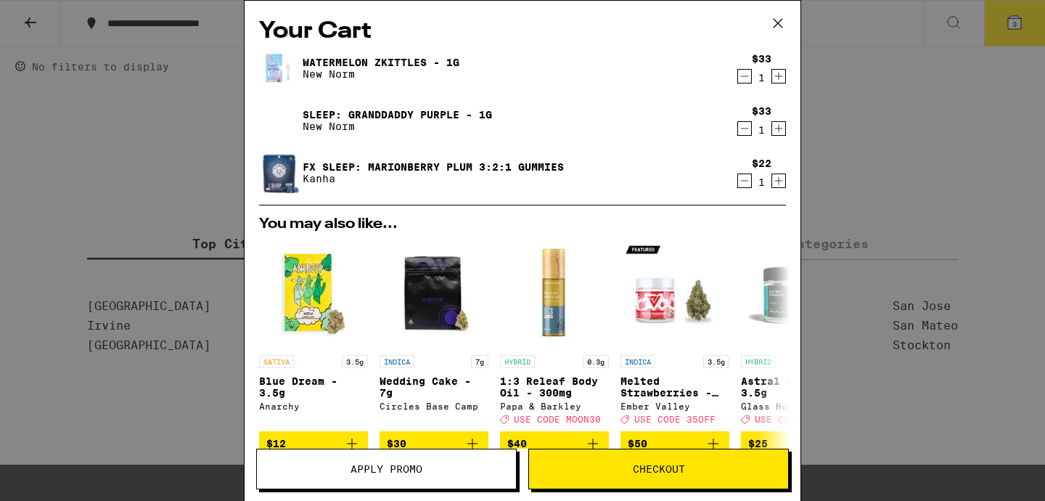
click at [428, 470] on span "Apply Promo" at bounding box center [386, 469] width 259 height 10
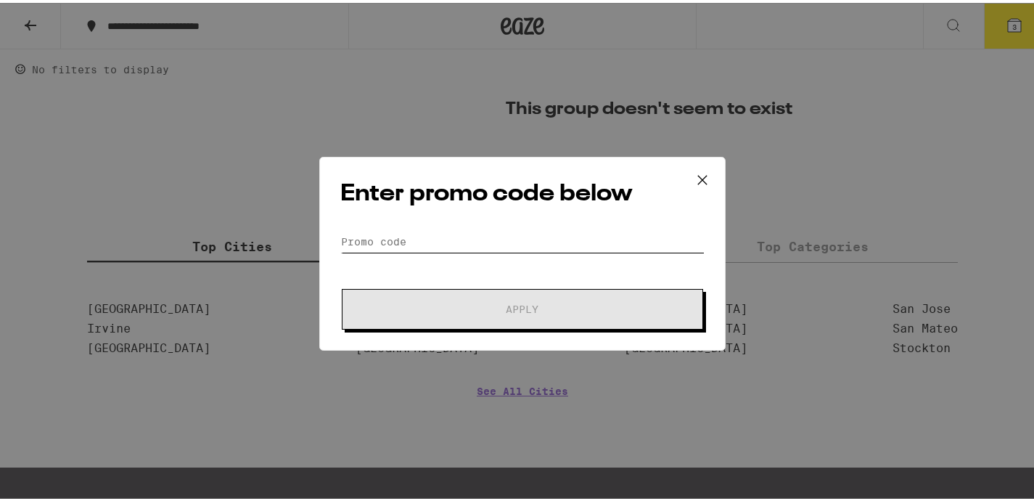
click at [479, 242] on input "Promo Code" at bounding box center [522, 239] width 364 height 22
paste input "MOON30"
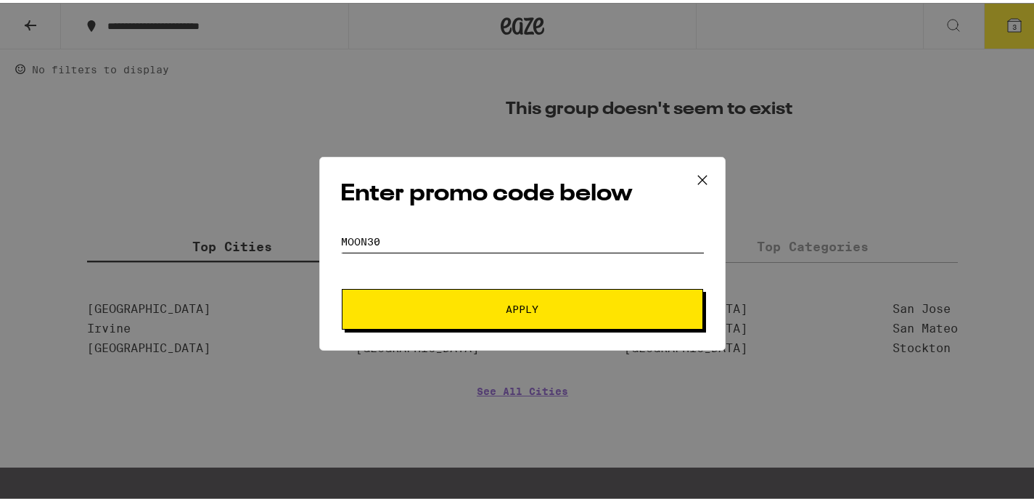
type input "MOON30"
click at [516, 304] on span "Apply" at bounding box center [522, 306] width 33 height 10
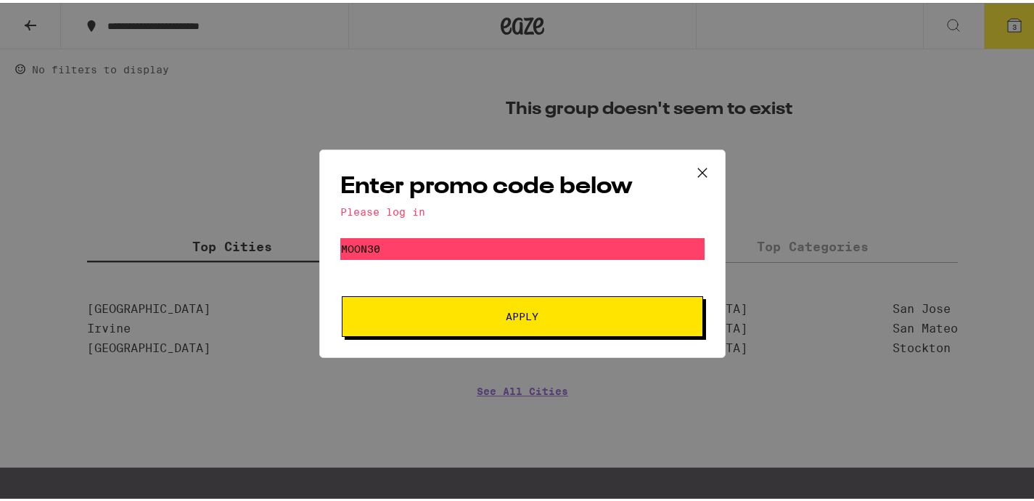
click at [694, 169] on icon at bounding box center [702, 170] width 22 height 22
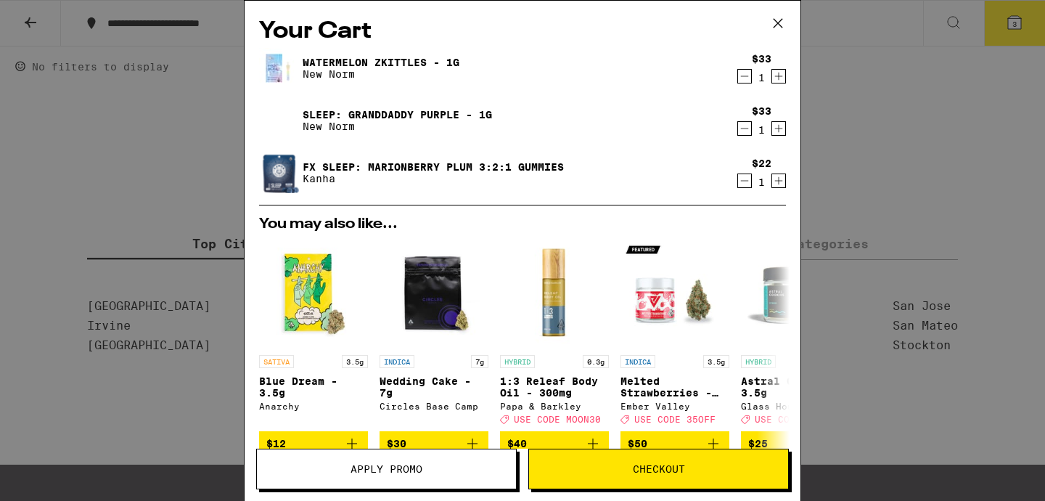
click at [662, 469] on span "Checkout" at bounding box center [659, 469] width 52 height 10
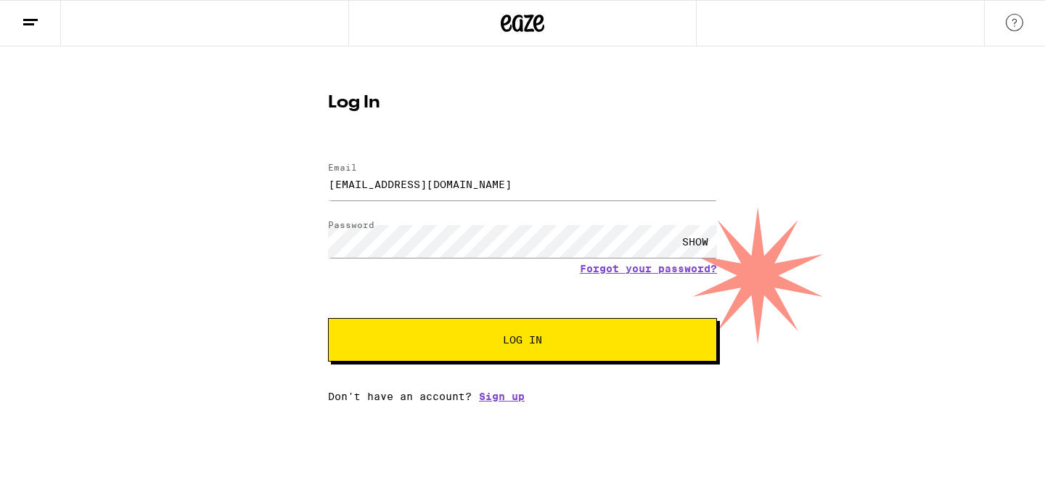
click at [691, 242] on div "SHOW" at bounding box center [695, 241] width 44 height 33
click at [530, 334] on span "Log In" at bounding box center [522, 339] width 39 height 10
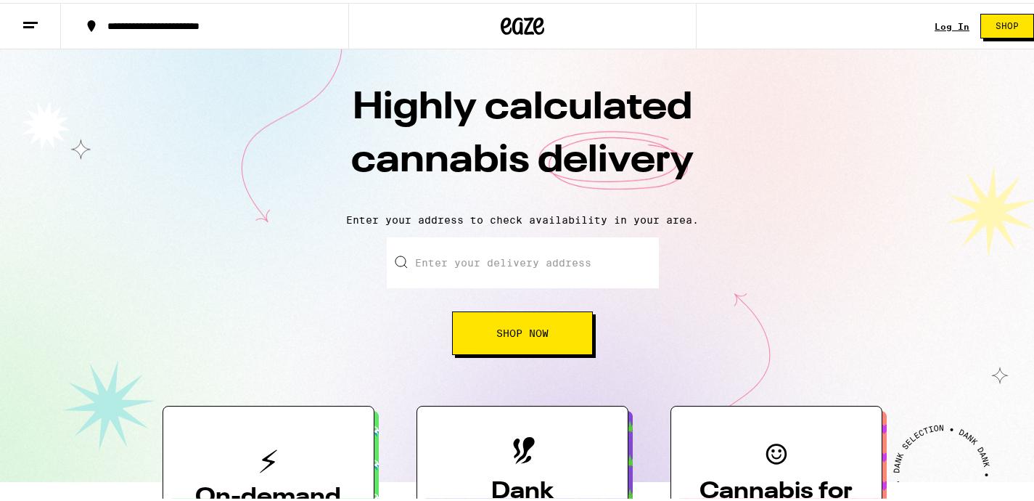
click at [507, 321] on button "Shop Now" at bounding box center [522, 330] width 141 height 44
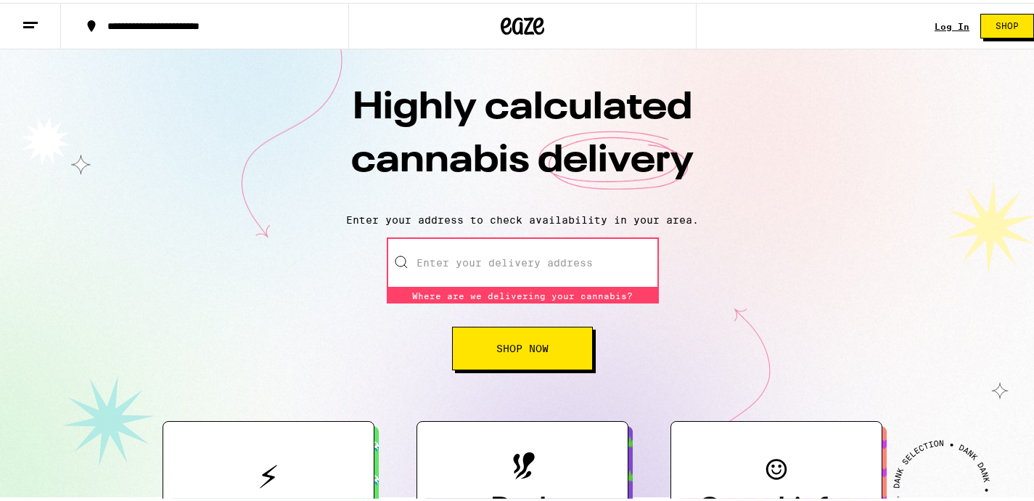
click at [568, 260] on input "Enter your delivery address" at bounding box center [523, 259] width 272 height 51
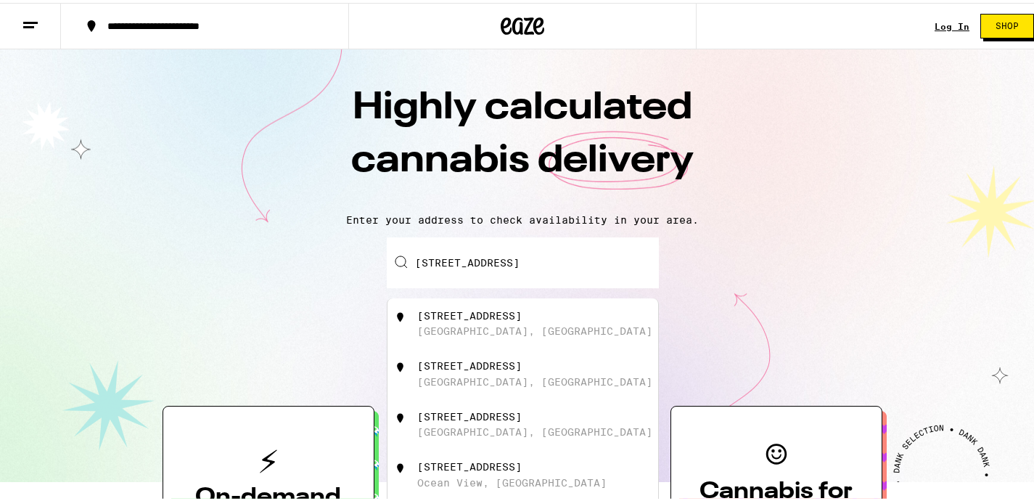
click at [493, 318] on div "9462 Keoki Circle" at bounding box center [469, 313] width 104 height 12
type input "9462 Keoki Circle, Huntington Beach, CA"
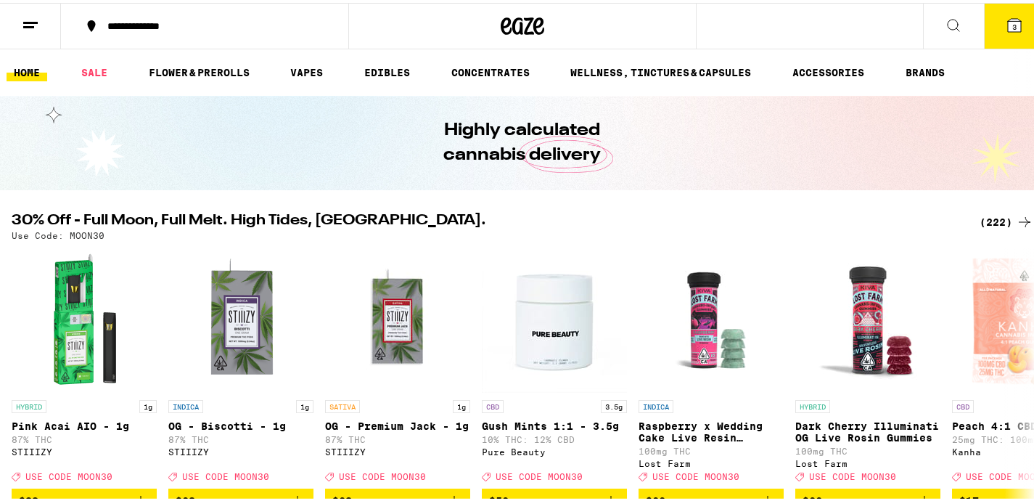
click at [1012, 21] on span "3" at bounding box center [1014, 24] width 4 height 9
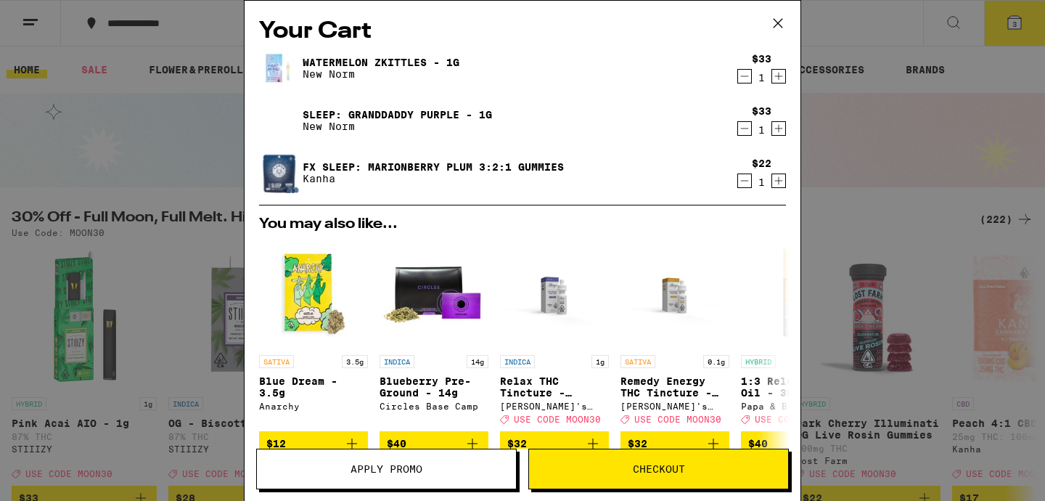
click at [772, 180] on icon "Increment" at bounding box center [778, 180] width 13 height 17
click at [671, 464] on span "Checkout" at bounding box center [659, 469] width 52 height 10
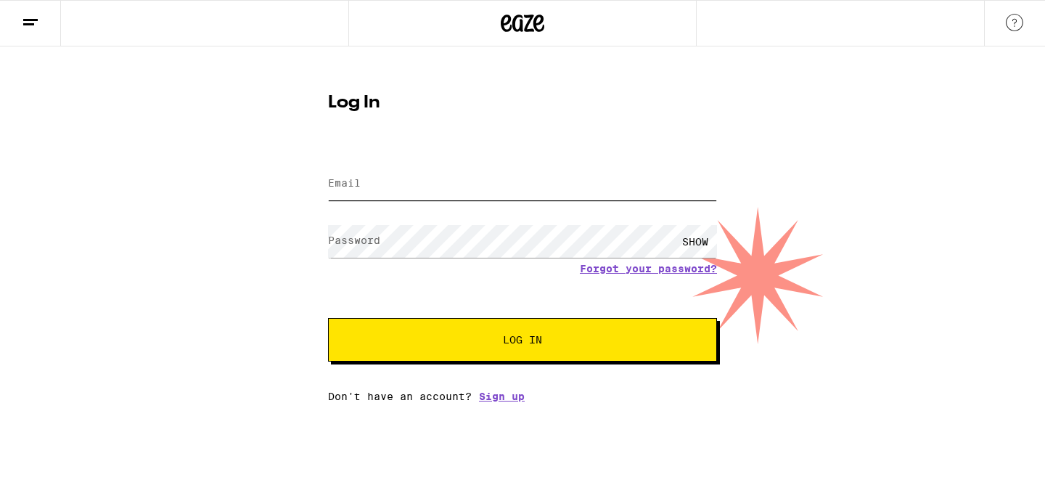
type input "[EMAIL_ADDRESS][DOMAIN_NAME]"
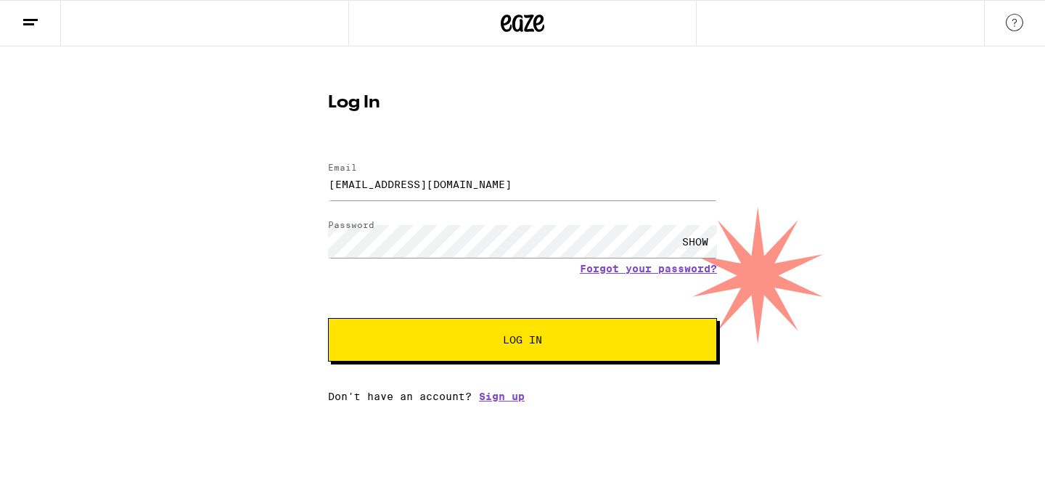
click at [699, 233] on div "SHOW" at bounding box center [695, 241] width 44 height 33
click at [543, 335] on span "Log In" at bounding box center [522, 339] width 271 height 10
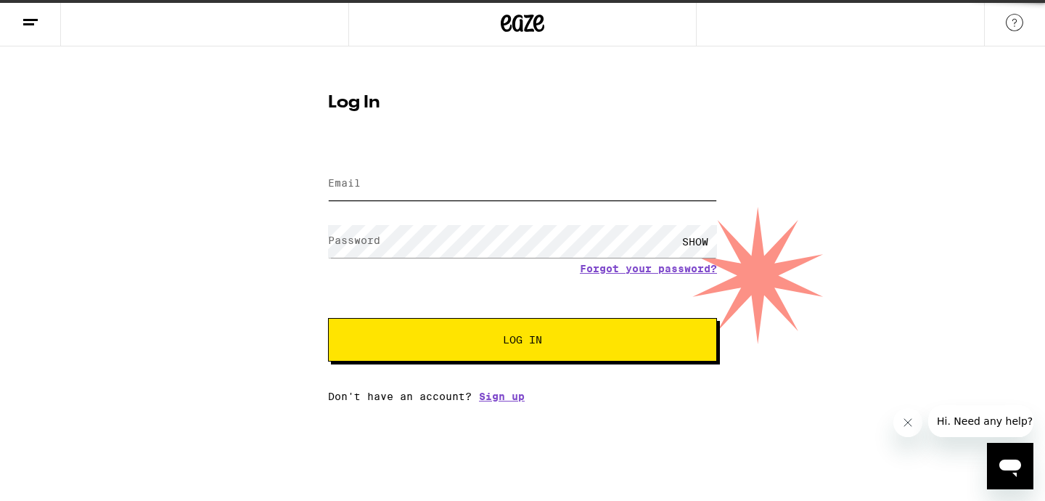
type input "tbgooch@gmail.com"
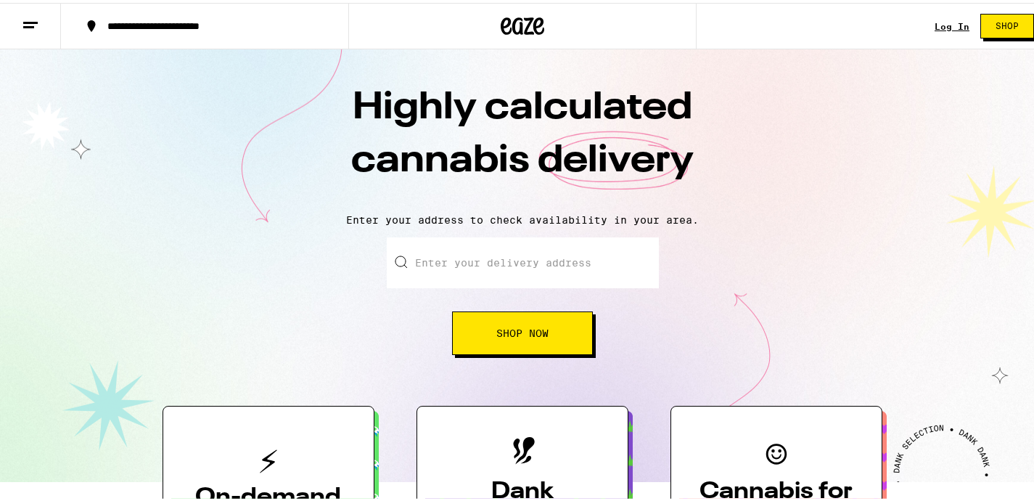
click at [942, 21] on link "Log In" at bounding box center [951, 23] width 35 height 9
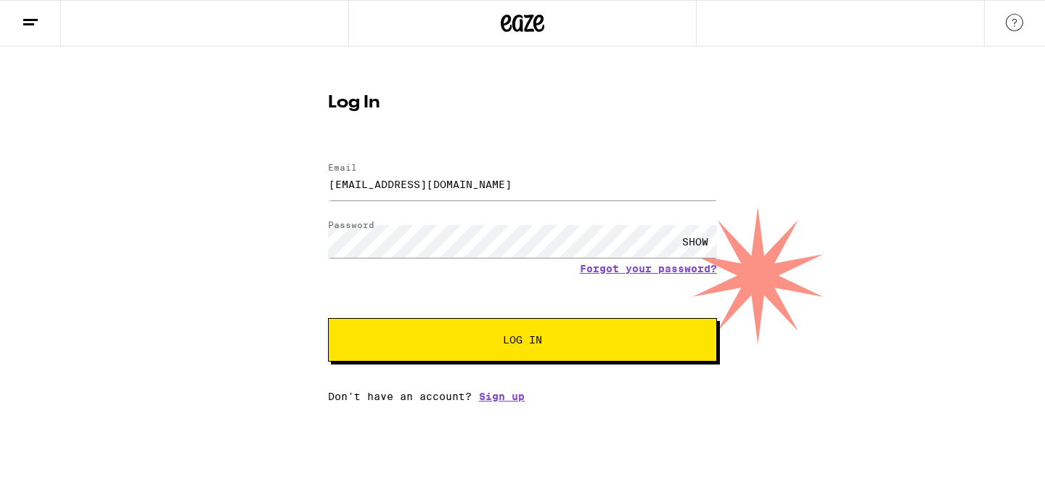
click at [694, 238] on div "SHOW" at bounding box center [695, 241] width 44 height 33
click at [530, 339] on span "Log In" at bounding box center [522, 339] width 39 height 10
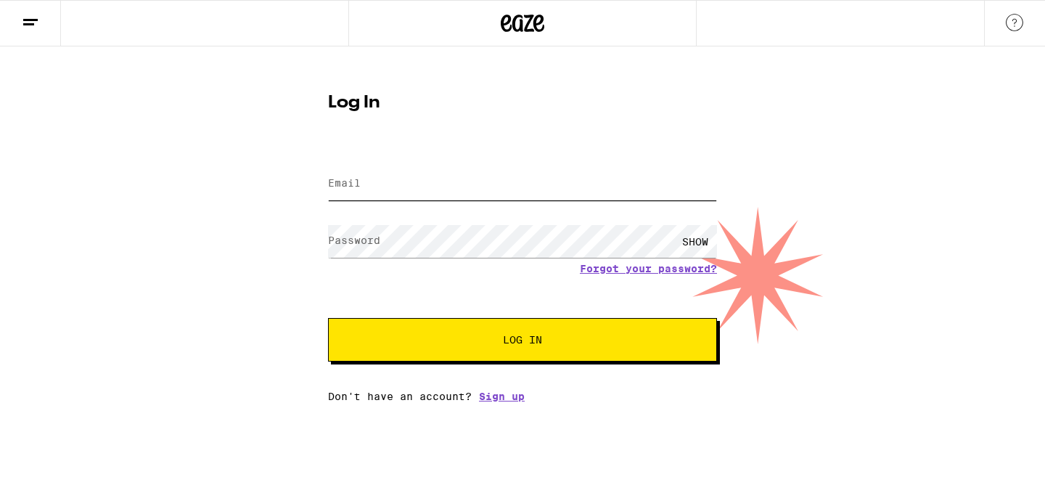
type input "[EMAIL_ADDRESS][DOMAIN_NAME]"
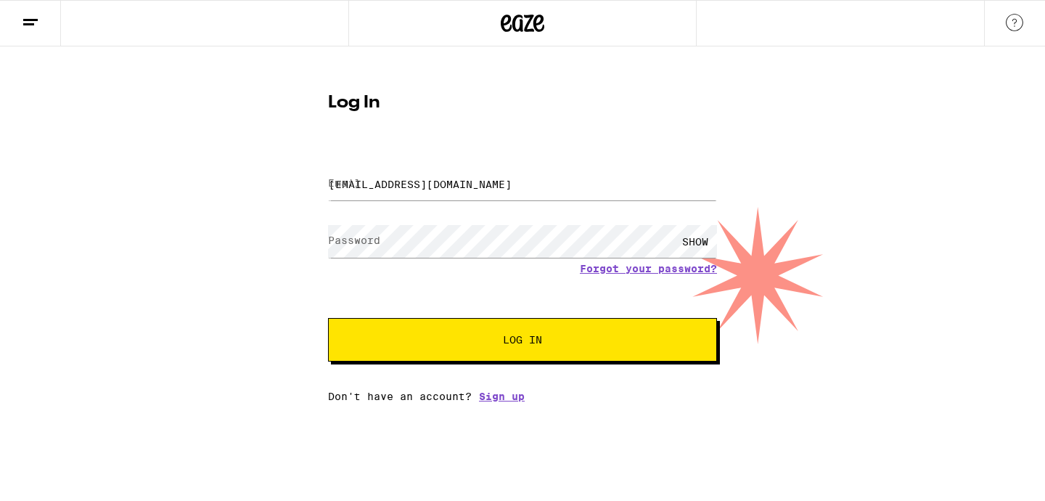
click at [1016, 20] on img at bounding box center [1013, 22] width 17 height 17
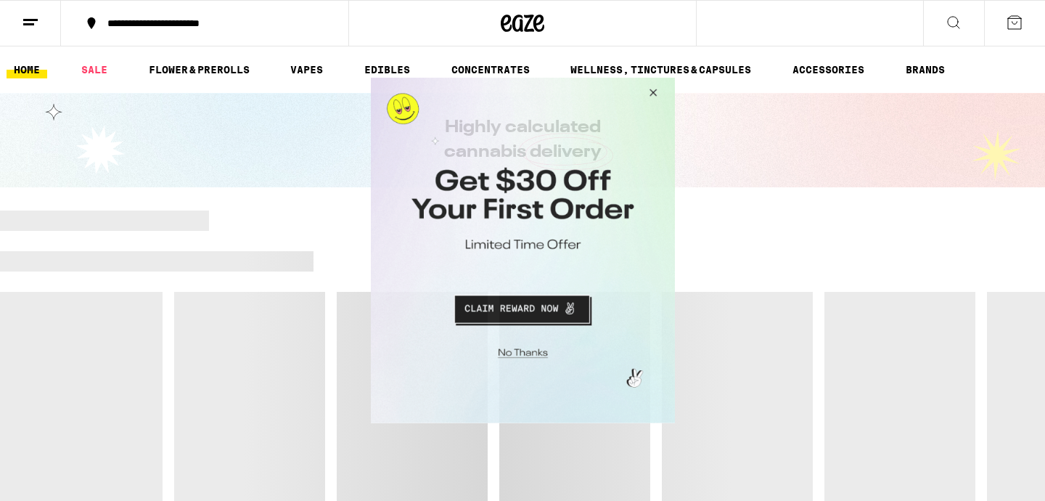
click at [526, 353] on button "Close Modal" at bounding box center [519, 350] width 295 height 22
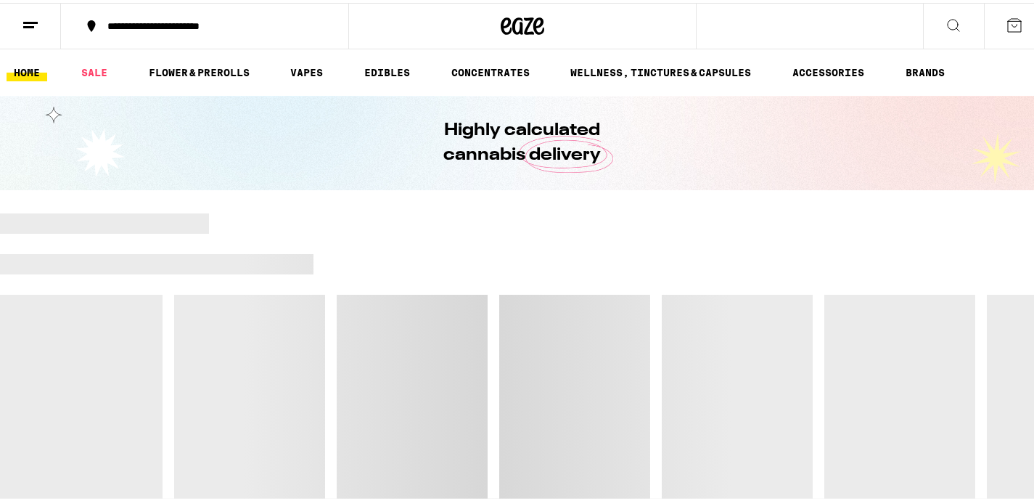
click at [523, 18] on icon at bounding box center [523, 23] width 44 height 26
click at [91, 67] on link "SALE" at bounding box center [94, 69] width 41 height 17
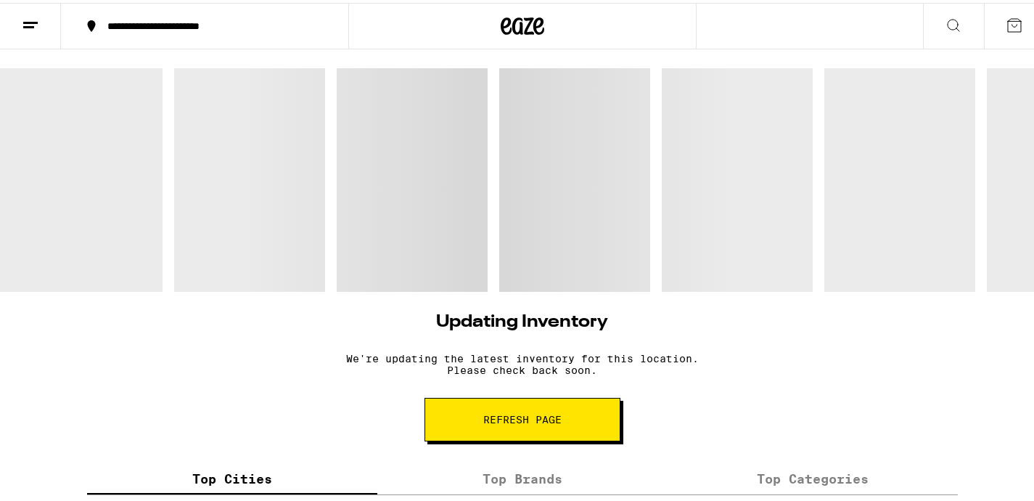
scroll to position [1533, 0]
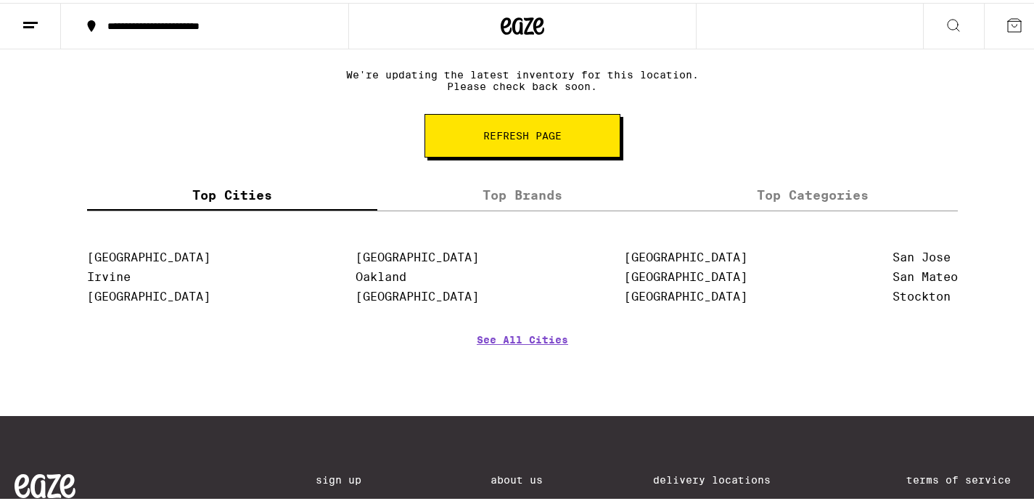
click at [518, 129] on span "Refresh page" at bounding box center [522, 133] width 78 height 10
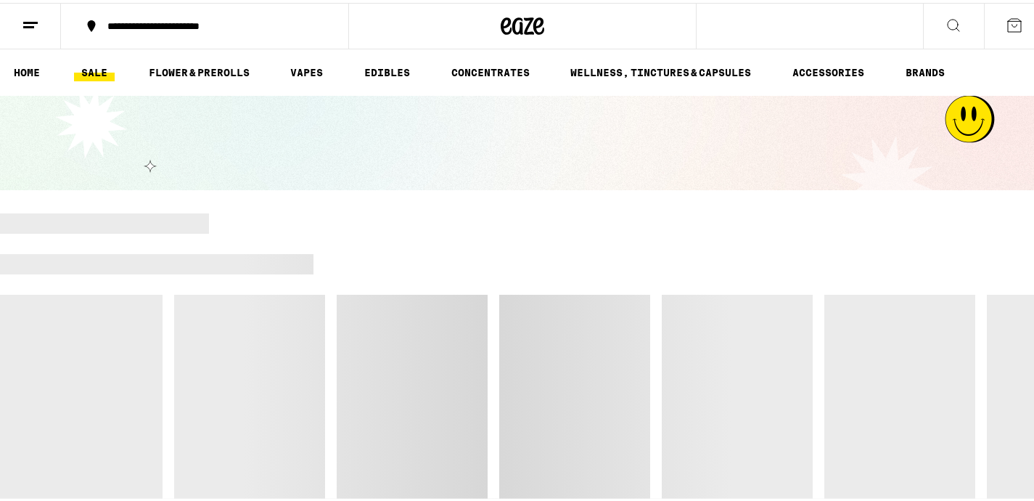
click at [223, 15] on button "**********" at bounding box center [204, 23] width 287 height 44
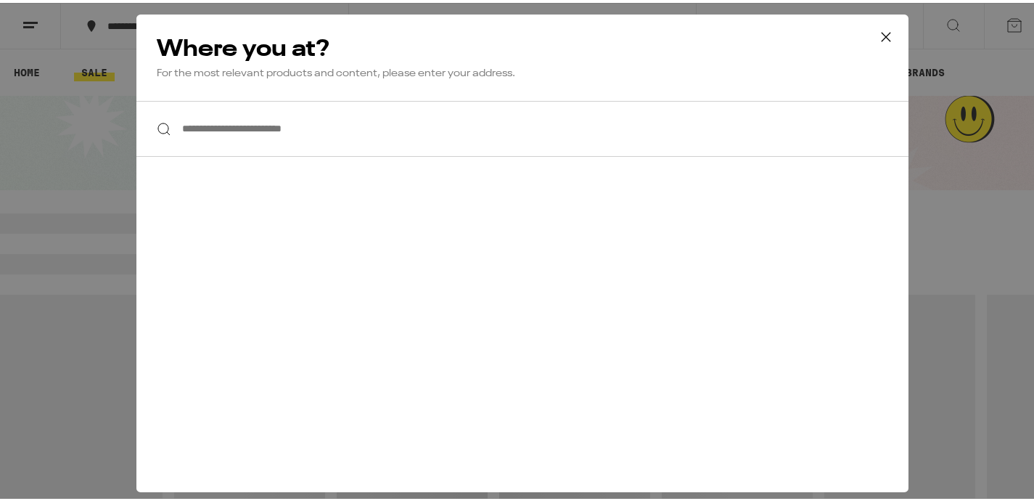
click at [293, 120] on input "**********" at bounding box center [522, 126] width 772 height 56
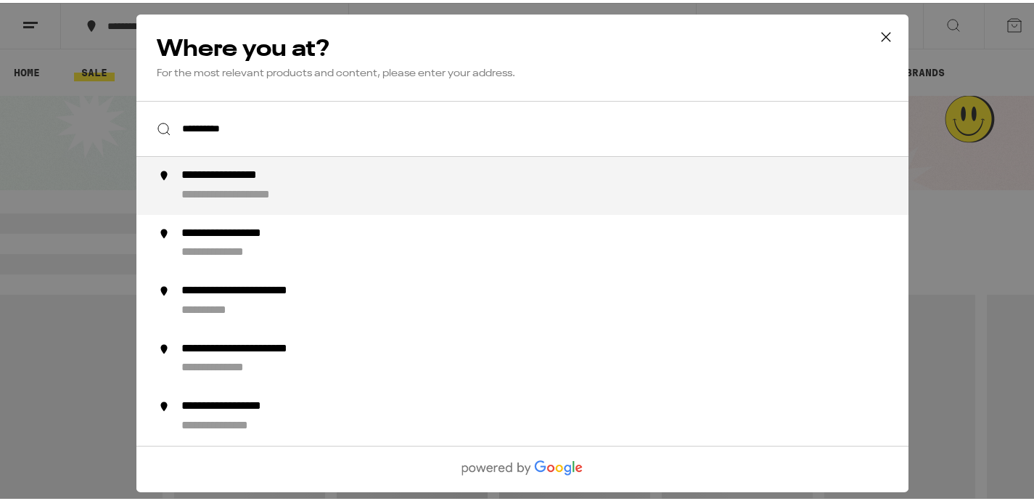
click at [259, 184] on div "**********" at bounding box center [551, 182] width 740 height 35
type input "**********"
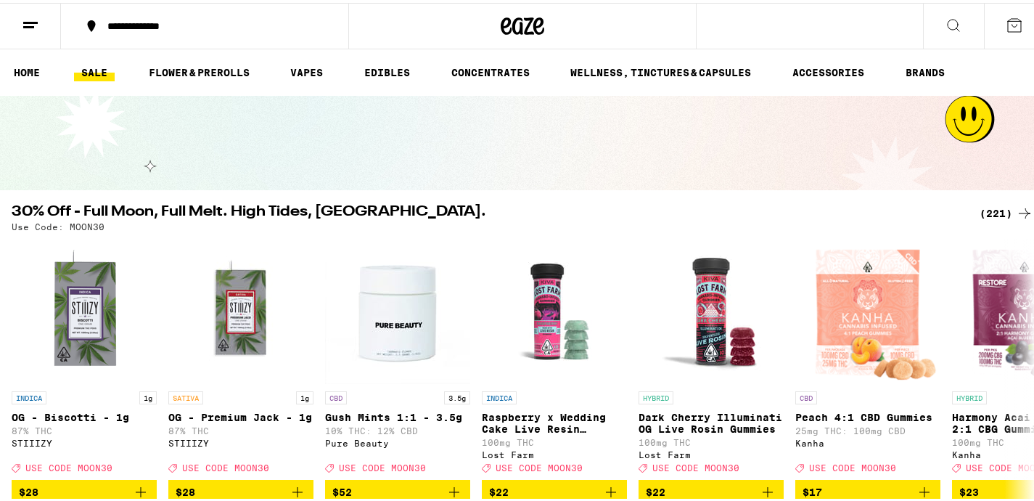
click at [995, 207] on div "(221)" at bounding box center [1006, 210] width 54 height 17
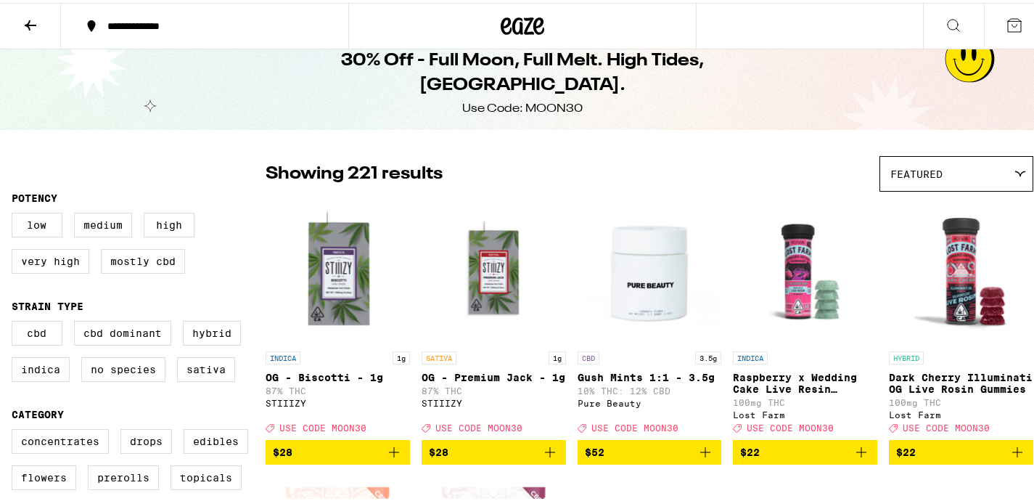
scroll to position [88, 0]
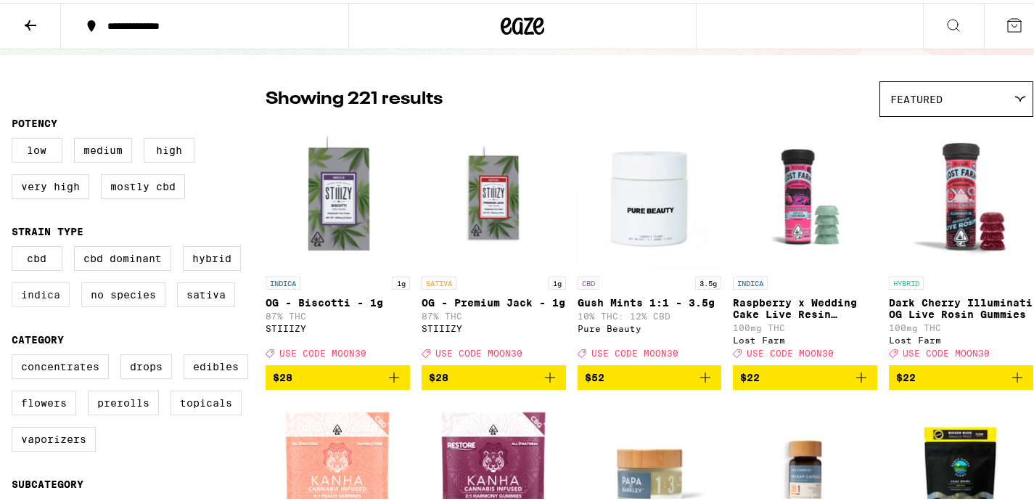
click at [36, 304] on label "Indica" at bounding box center [41, 291] width 58 height 25
click at [15, 246] on input "Indica" at bounding box center [15, 245] width 1 height 1
checkbox input "true"
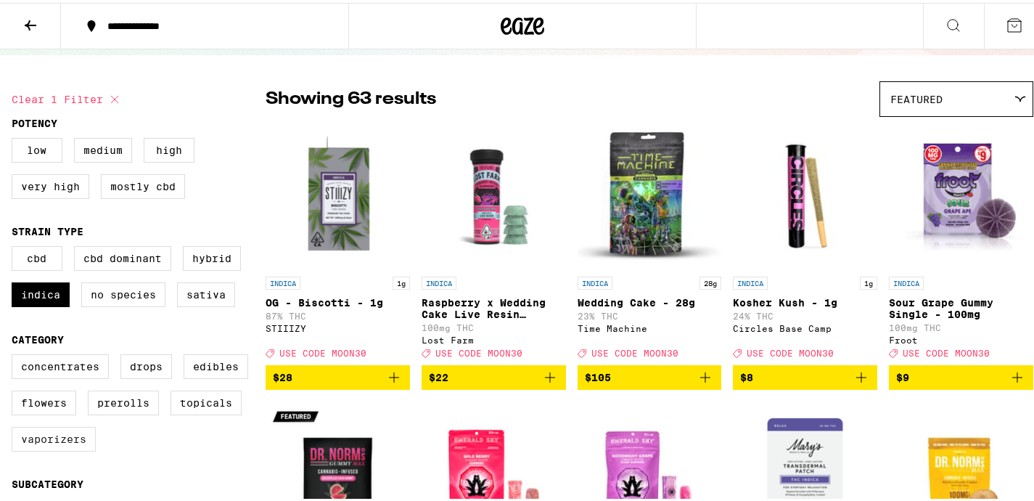
click at [65, 448] on label "Vaporizers" at bounding box center [54, 436] width 84 height 25
click at [15, 354] on input "Vaporizers" at bounding box center [15, 353] width 1 height 1
checkbox input "true"
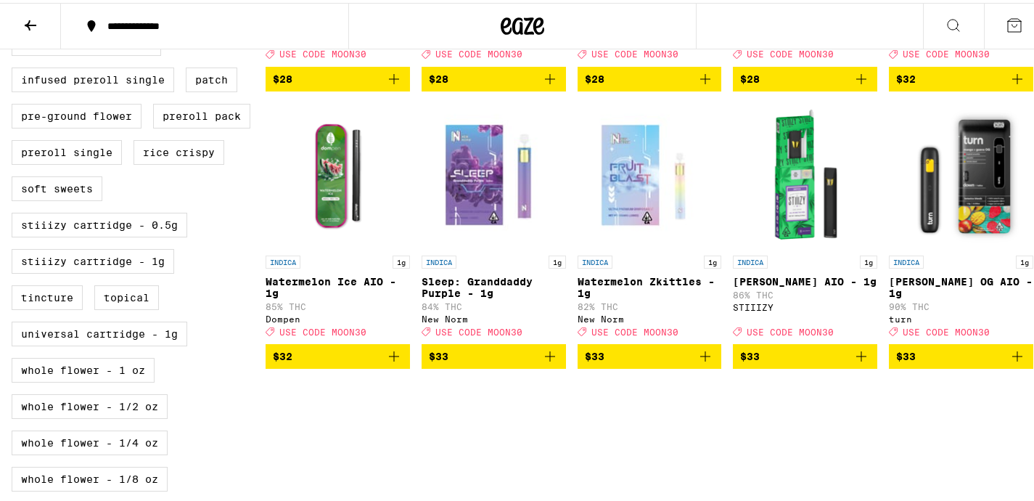
scroll to position [667, 0]
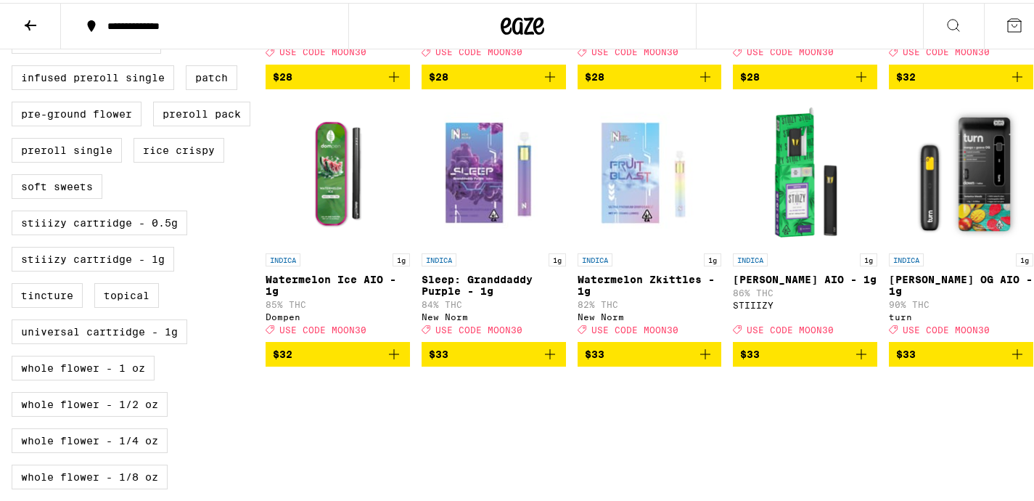
click at [704, 360] on icon "Add to bag" at bounding box center [704, 350] width 17 height 17
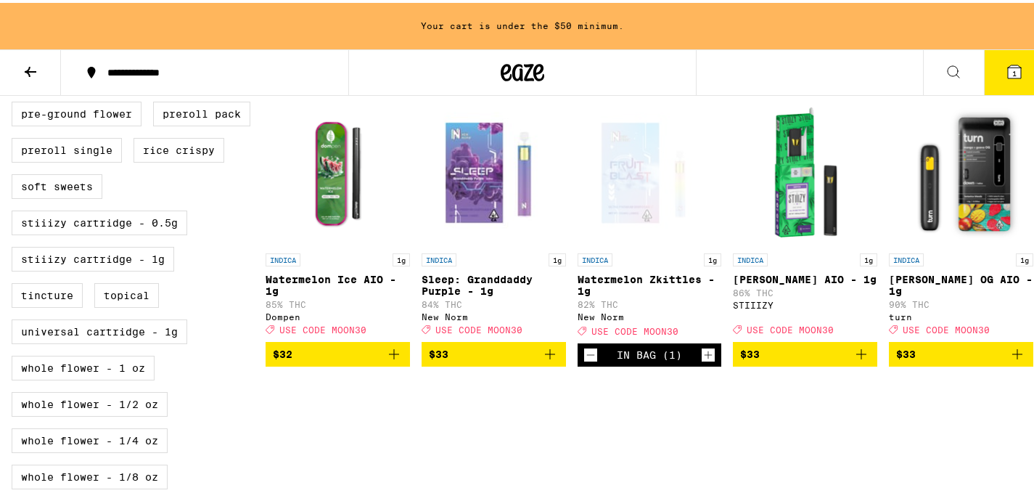
click at [544, 360] on icon "Add to bag" at bounding box center [549, 350] width 17 height 17
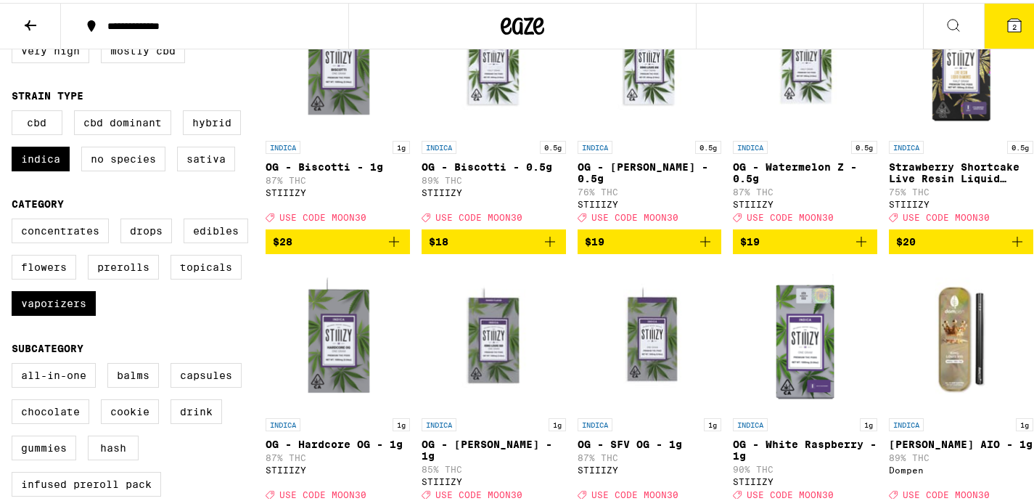
scroll to position [221, 0]
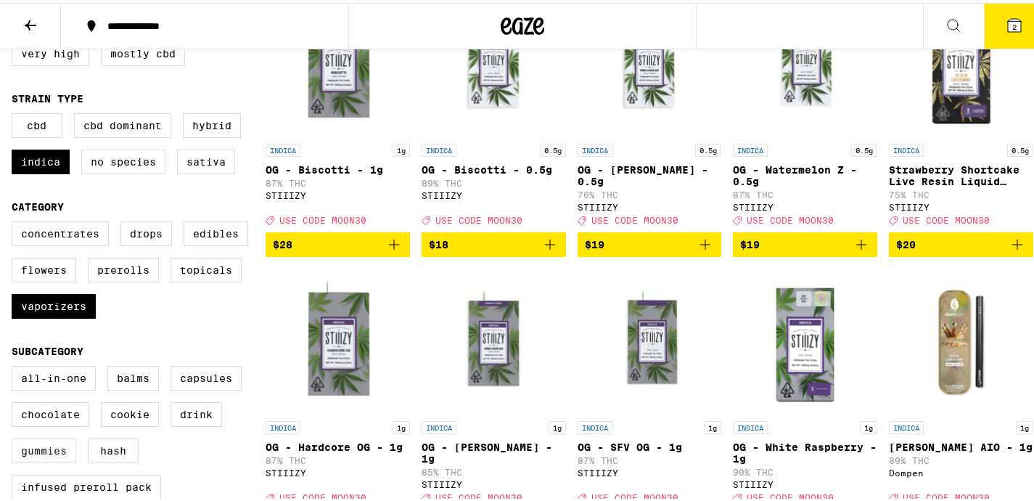
click at [51, 460] on label "Gummies" at bounding box center [44, 447] width 65 height 25
click at [15, 366] on input "Gummies" at bounding box center [15, 365] width 1 height 1
checkbox input "true"
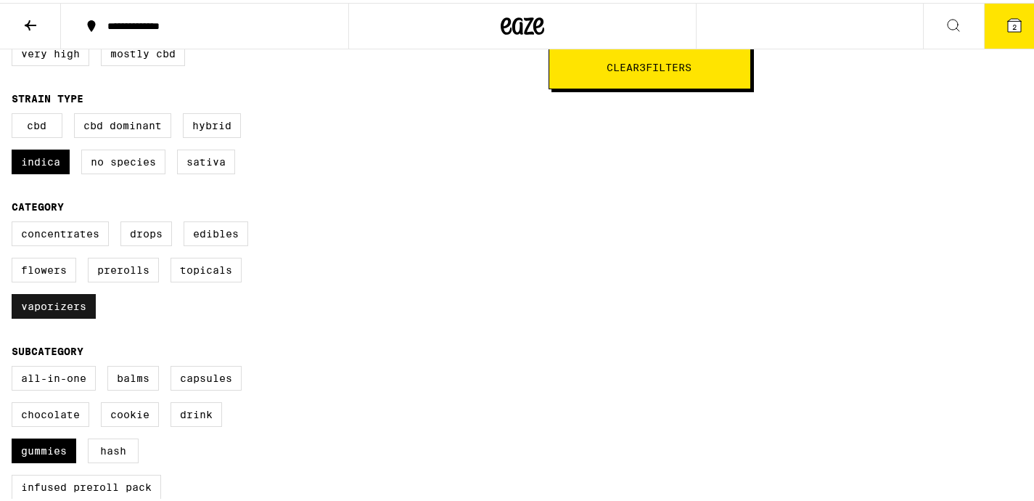
click at [66, 316] on label "Vaporizers" at bounding box center [54, 303] width 84 height 25
click at [15, 221] on input "Vaporizers" at bounding box center [15, 221] width 1 height 1
checkbox input "false"
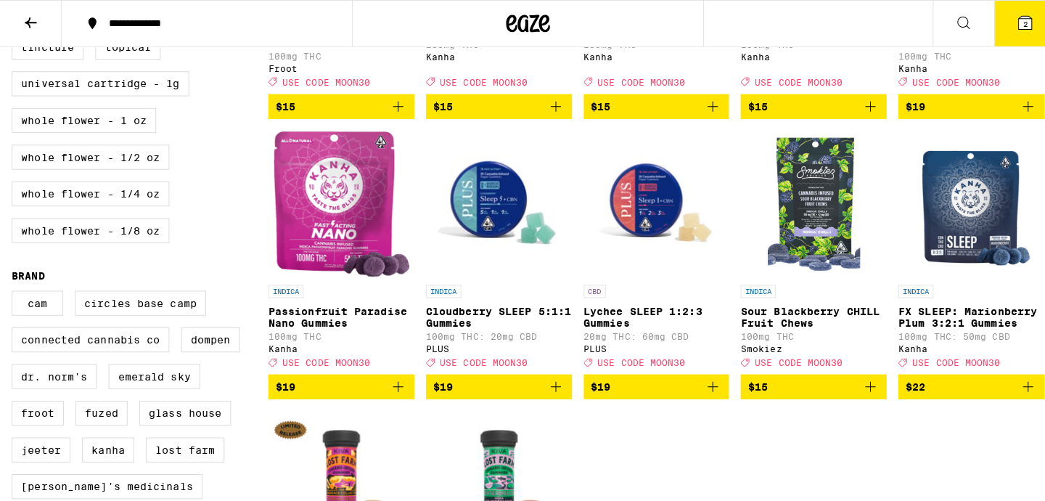
scroll to position [1076, 0]
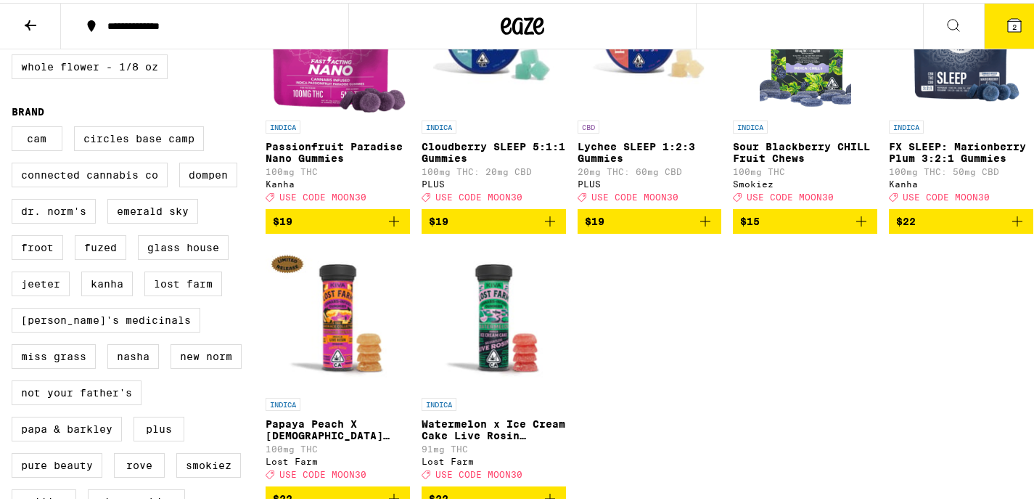
click at [1008, 227] on icon "Add to bag" at bounding box center [1016, 218] width 17 height 17
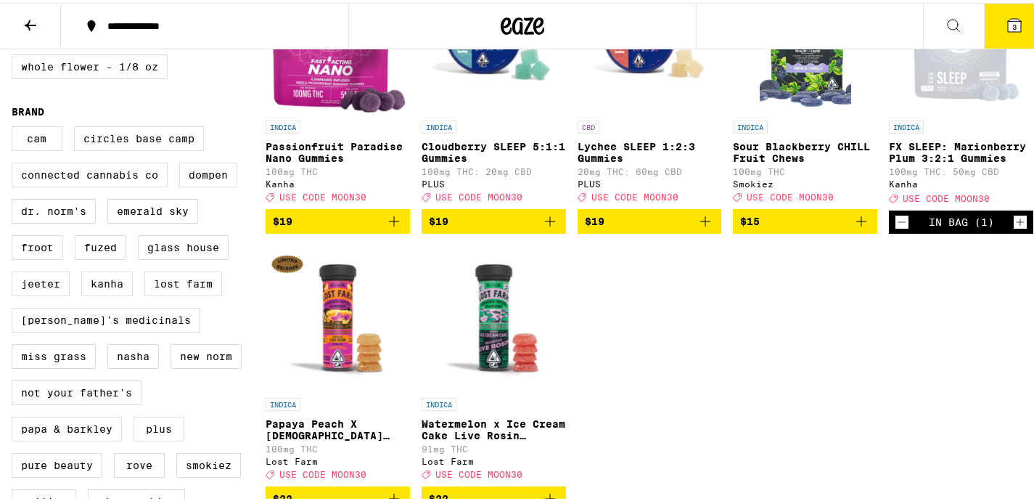
click at [1013, 228] on icon "Increment" at bounding box center [1019, 218] width 13 height 17
click at [1012, 22] on span "4" at bounding box center [1014, 24] width 4 height 9
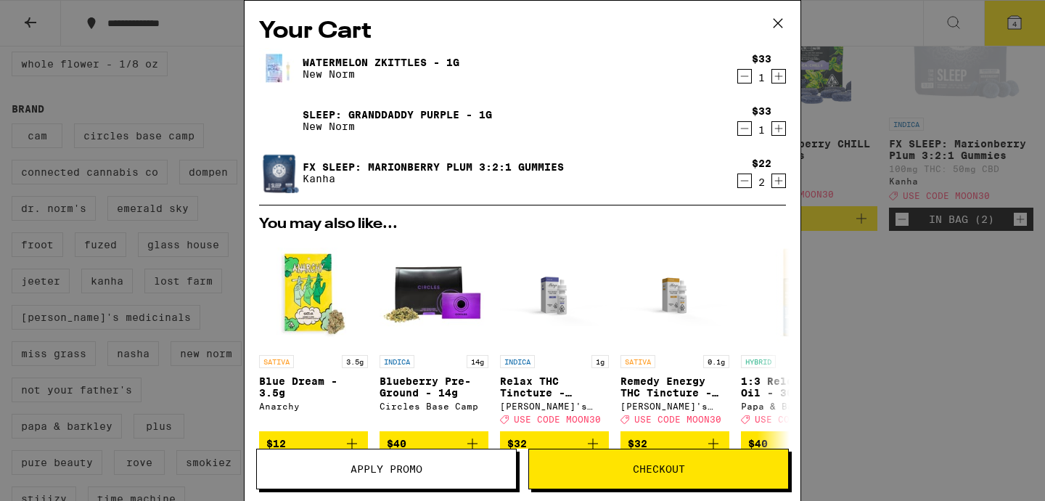
click at [448, 468] on span "Apply Promo" at bounding box center [386, 469] width 259 height 10
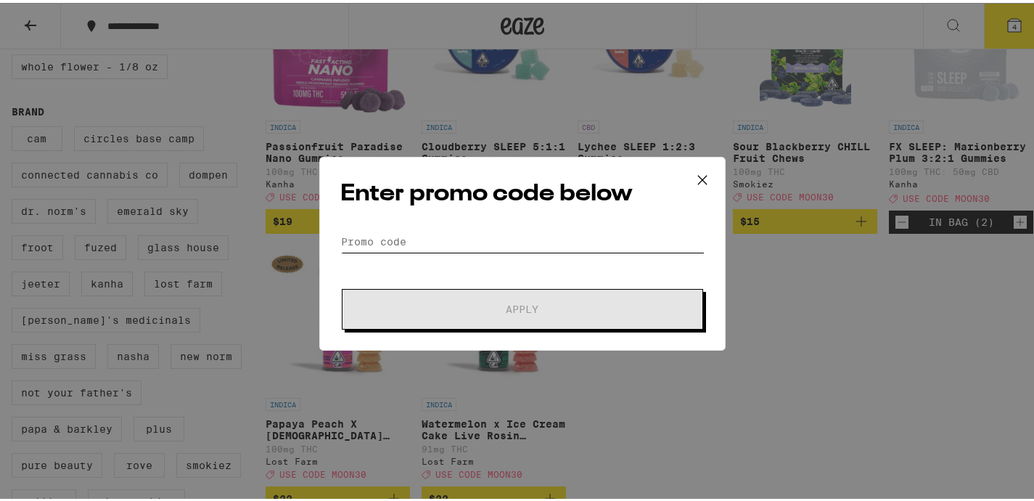
click at [445, 241] on input "Promo Code" at bounding box center [522, 239] width 364 height 22
paste input "MOON30"
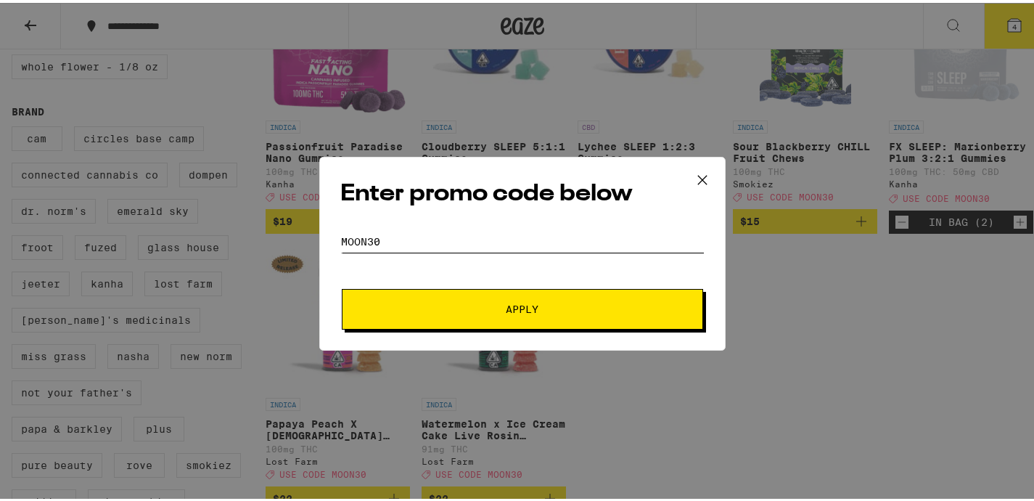
type input "MOON30"
click at [514, 305] on span "Apply" at bounding box center [522, 306] width 33 height 10
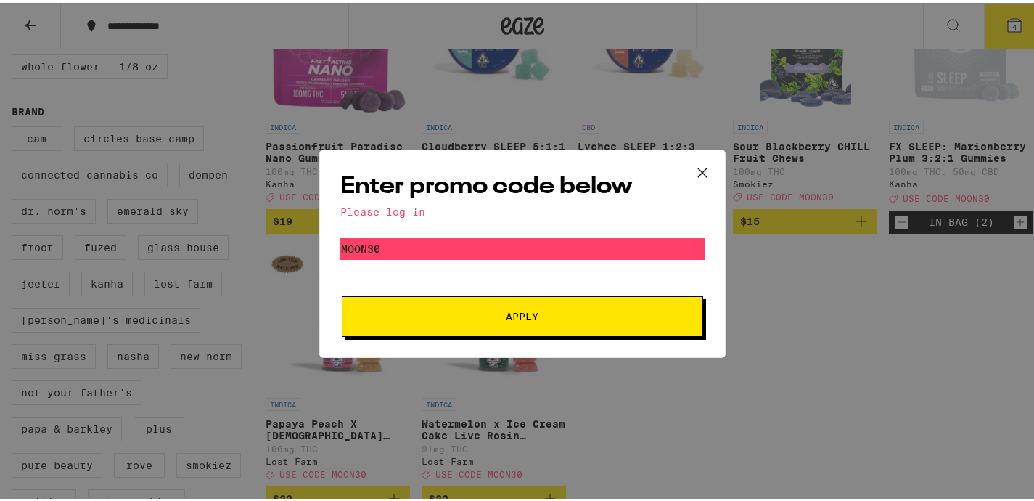
click at [699, 166] on icon at bounding box center [702, 169] width 9 height 9
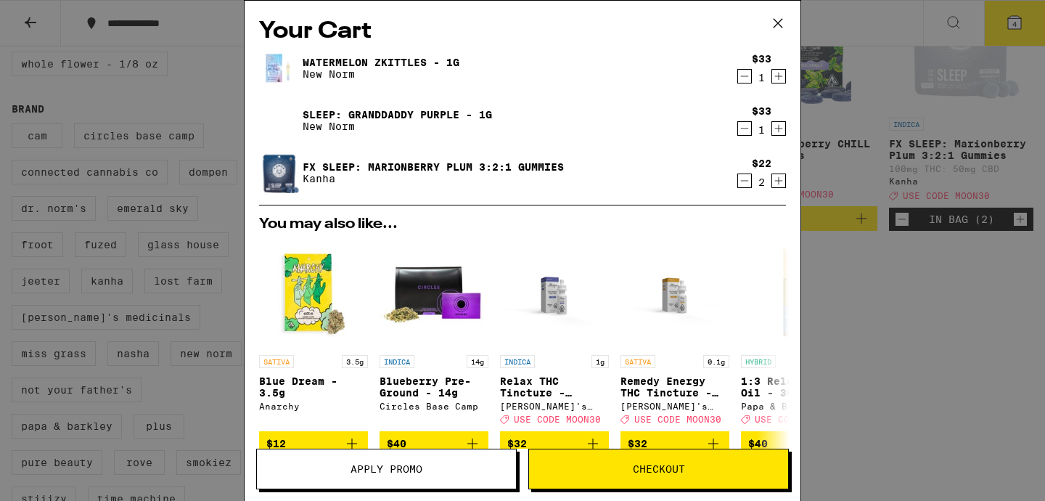
click at [625, 461] on button "Checkout" at bounding box center [658, 468] width 260 height 41
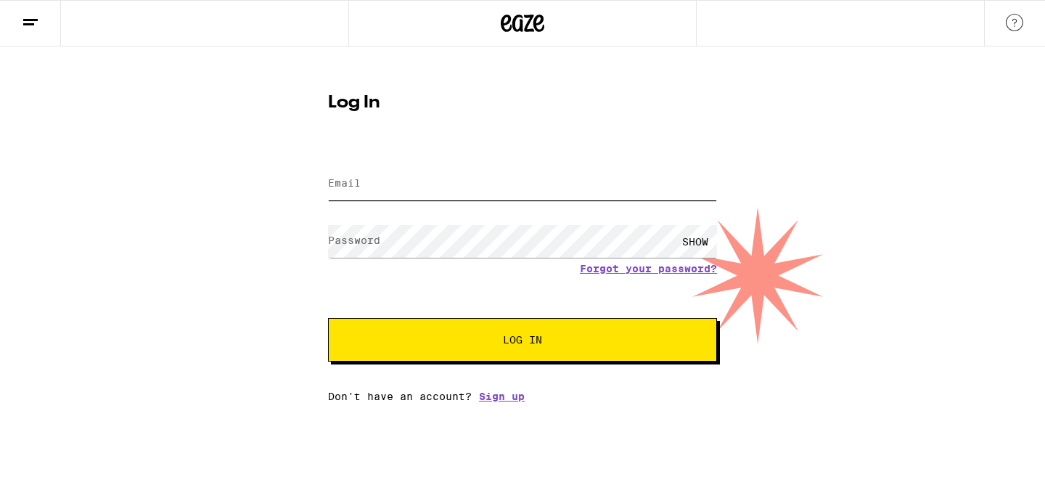
type input "tbgooch@gmail.com"
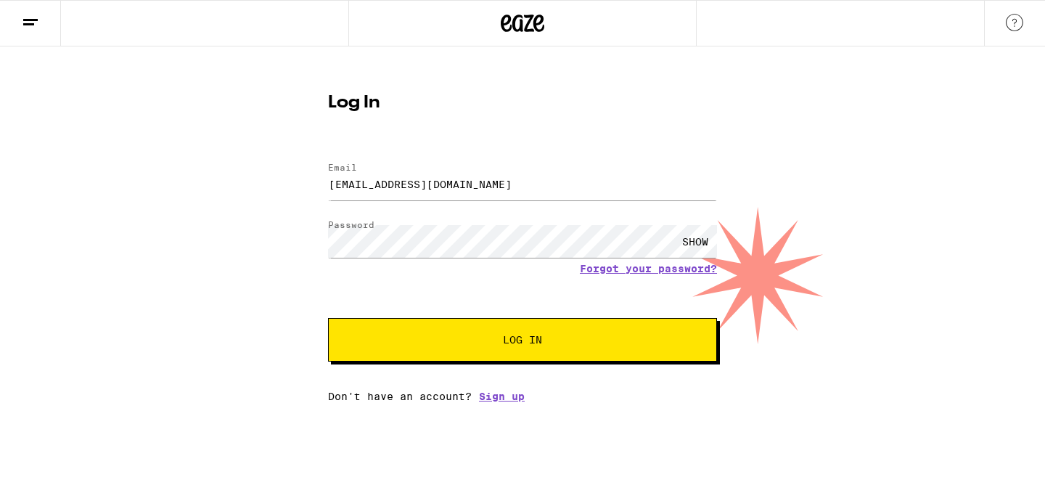
click at [696, 237] on div "SHOW" at bounding box center [695, 241] width 44 height 33
click at [542, 333] on button "Log In" at bounding box center [522, 340] width 389 height 44
click at [707, 240] on div "SHOW" at bounding box center [695, 241] width 44 height 33
click at [547, 330] on button "Log In" at bounding box center [522, 340] width 389 height 44
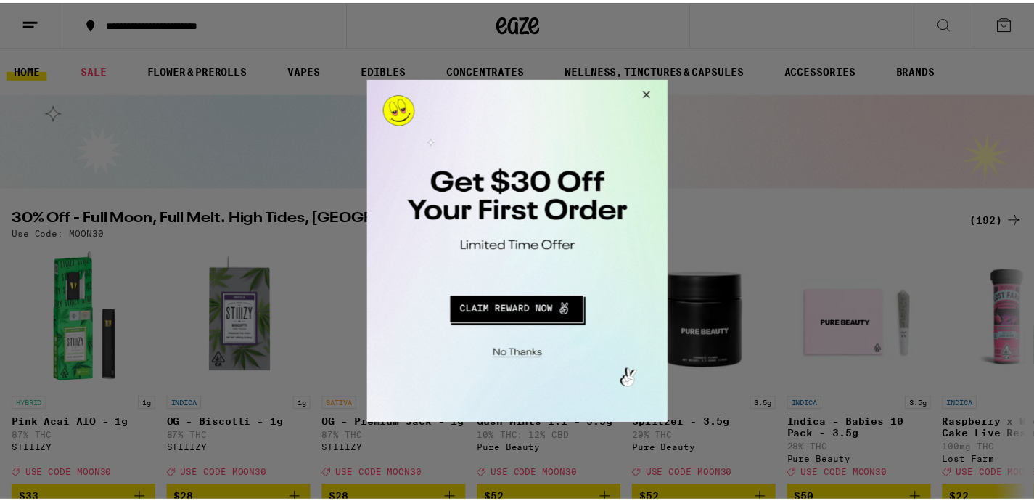
drag, startPoint x: 1085, startPoint y: 160, endPoint x: 660, endPoint y: 85, distance: 431.7
click at [649, 94] on button "Close Modal" at bounding box center [646, 96] width 39 height 35
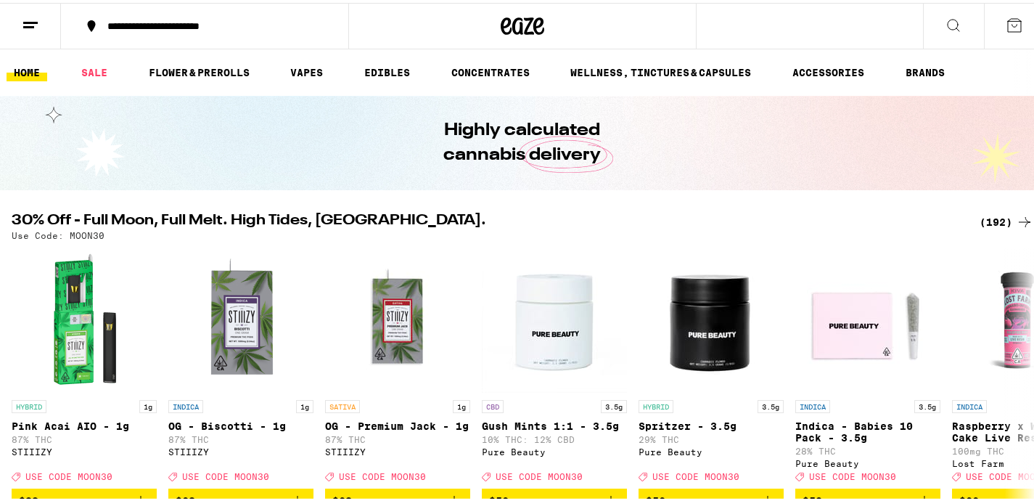
click at [1008, 22] on icon at bounding box center [1014, 22] width 13 height 13
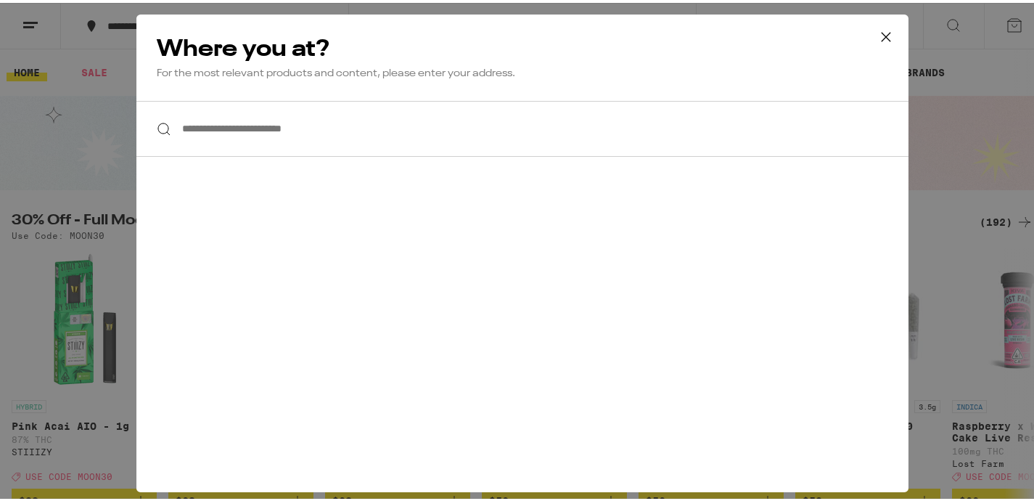
click at [427, 120] on input "**********" at bounding box center [522, 126] width 772 height 56
click at [311, 133] on input "**********" at bounding box center [522, 126] width 772 height 56
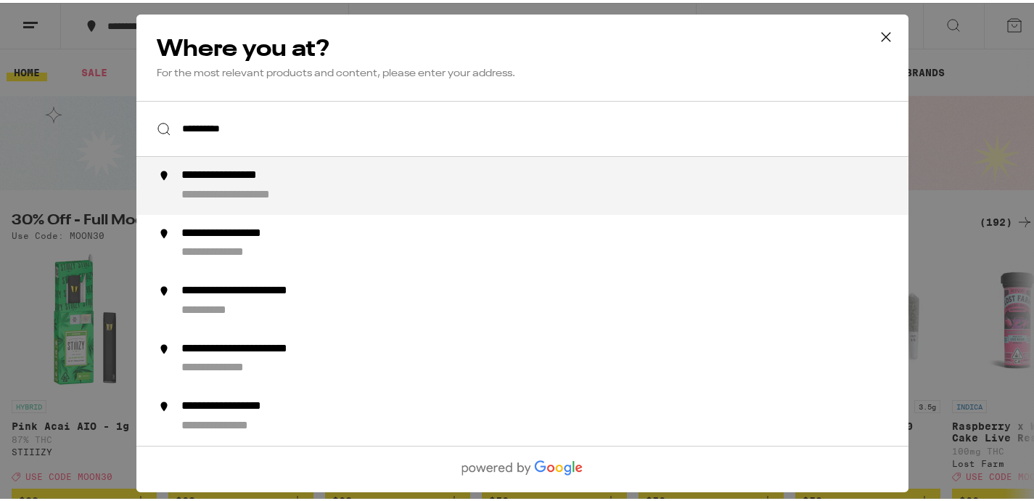
click at [292, 172] on div "**********" at bounding box center [245, 172] width 128 height 15
type input "**********"
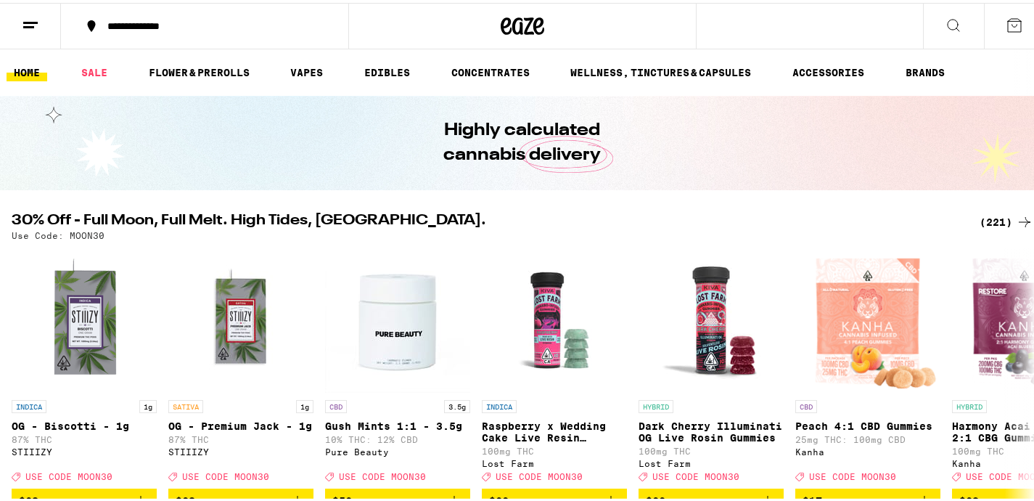
click at [981, 215] on div "(221)" at bounding box center [1006, 218] width 54 height 17
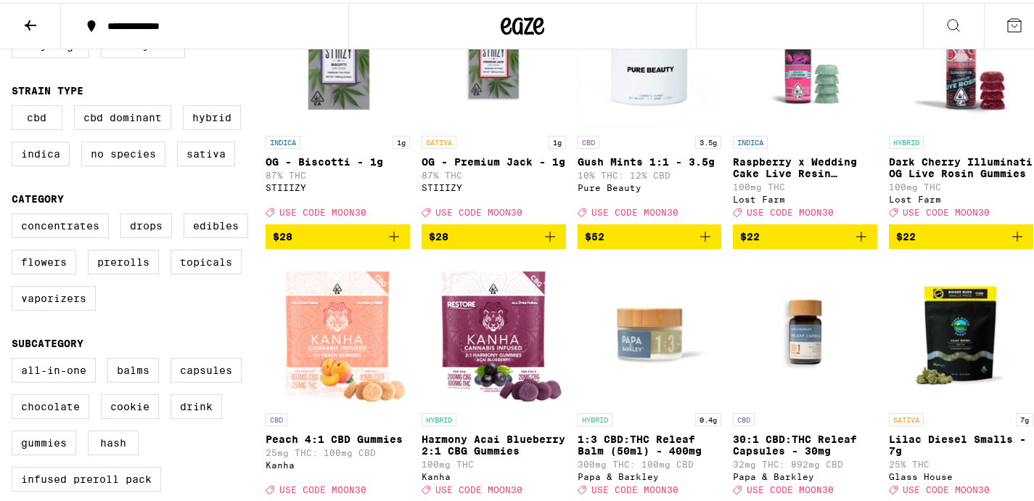
scroll to position [287, 0]
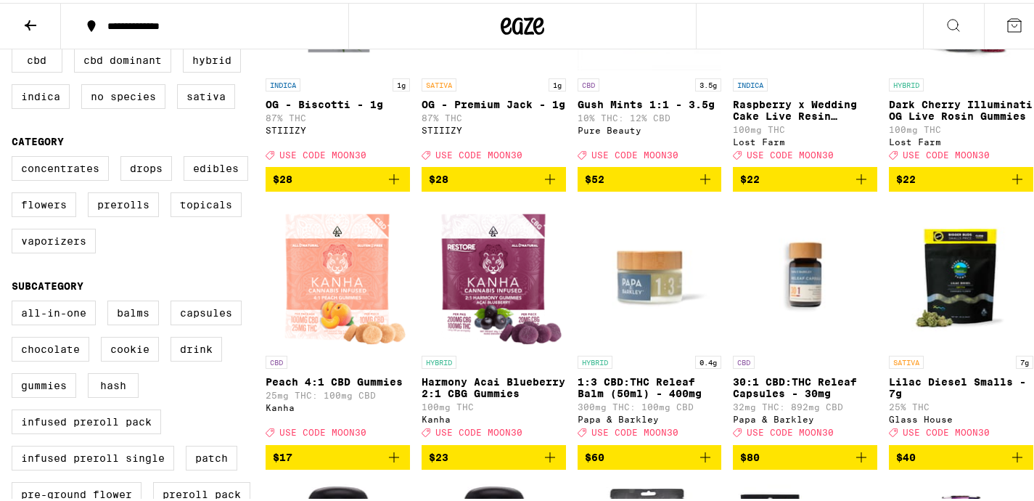
click at [44, 105] on label "Indica" at bounding box center [41, 93] width 58 height 25
click at [15, 48] on input "Indica" at bounding box center [15, 47] width 1 height 1
checkbox input "true"
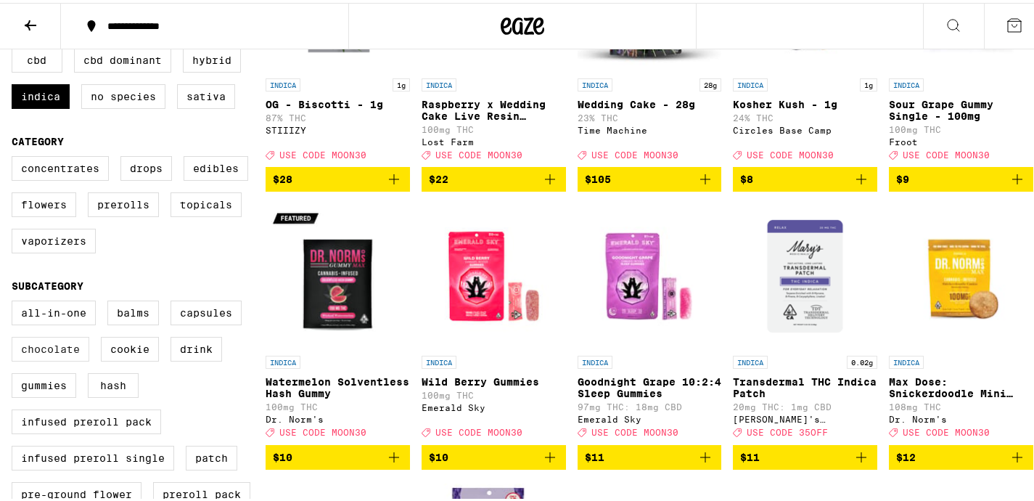
drag, startPoint x: 57, startPoint y: 388, endPoint x: 80, endPoint y: 372, distance: 28.2
click at [57, 388] on label "Gummies" at bounding box center [44, 382] width 65 height 25
click at [15, 300] on input "Gummies" at bounding box center [15, 300] width 1 height 1
checkbox input "true"
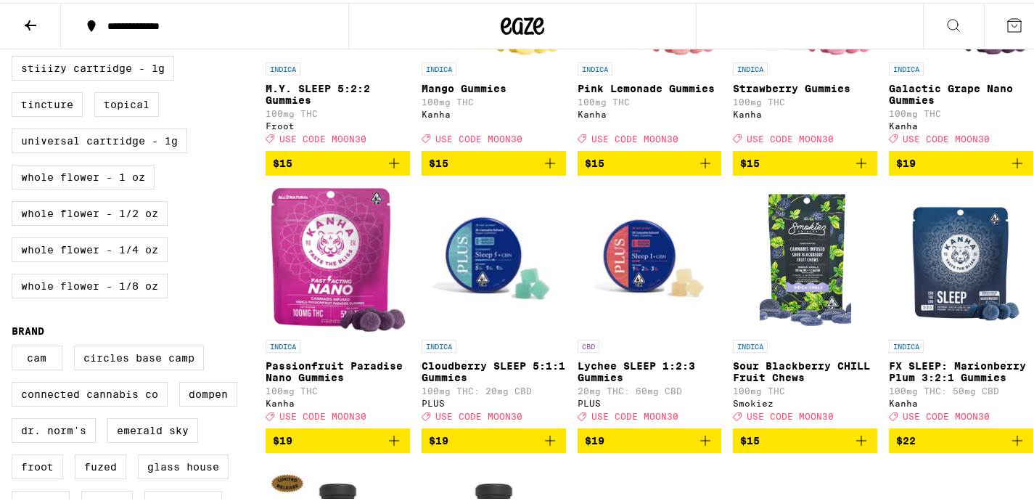
scroll to position [1000, 0]
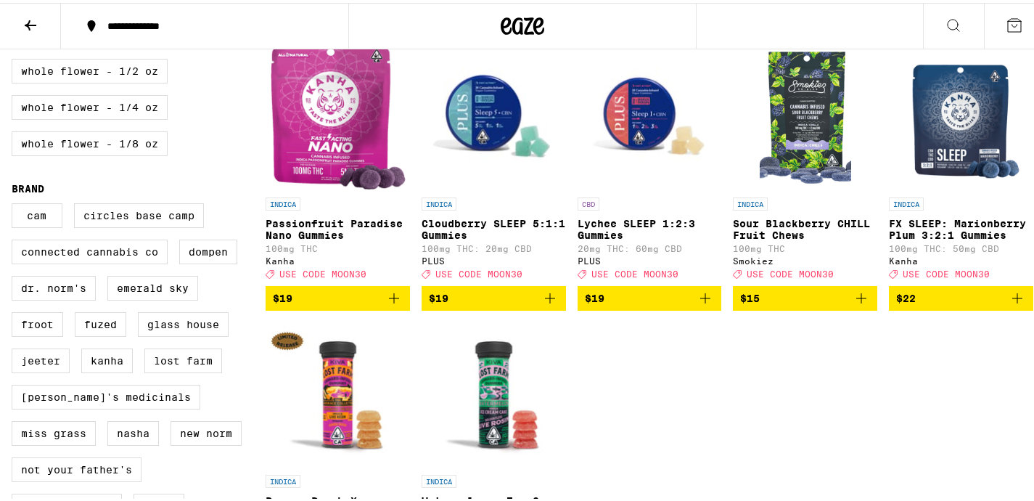
click at [986, 304] on span "$22" at bounding box center [961, 295] width 130 height 17
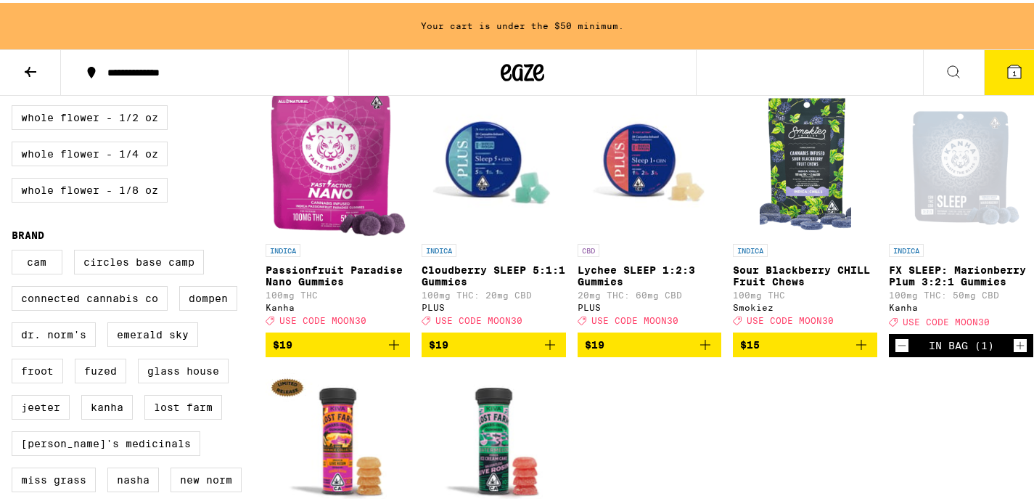
scroll to position [1046, 0]
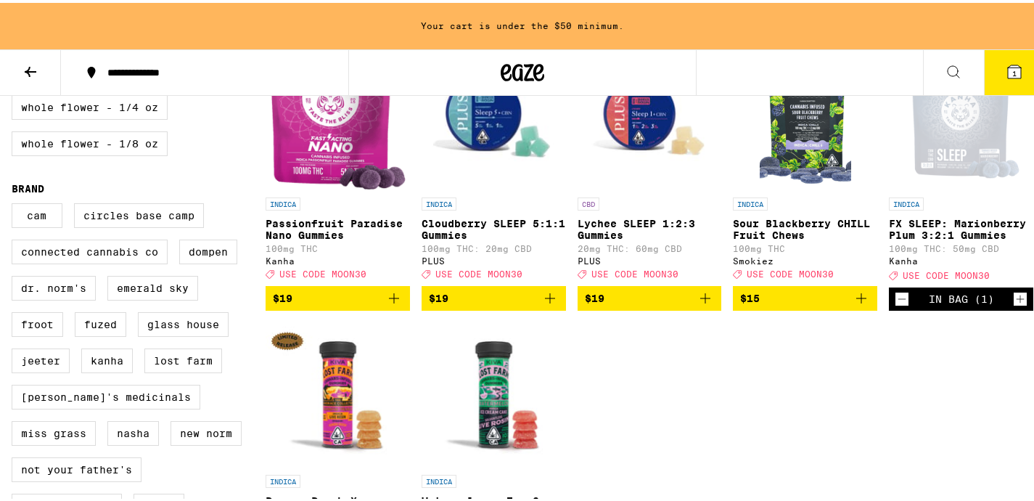
click at [1018, 308] on div "In Bag (1)" at bounding box center [961, 295] width 144 height 23
click at [1013, 305] on icon "Increment" at bounding box center [1019, 295] width 13 height 17
click at [1008, 60] on icon at bounding box center [1013, 68] width 17 height 17
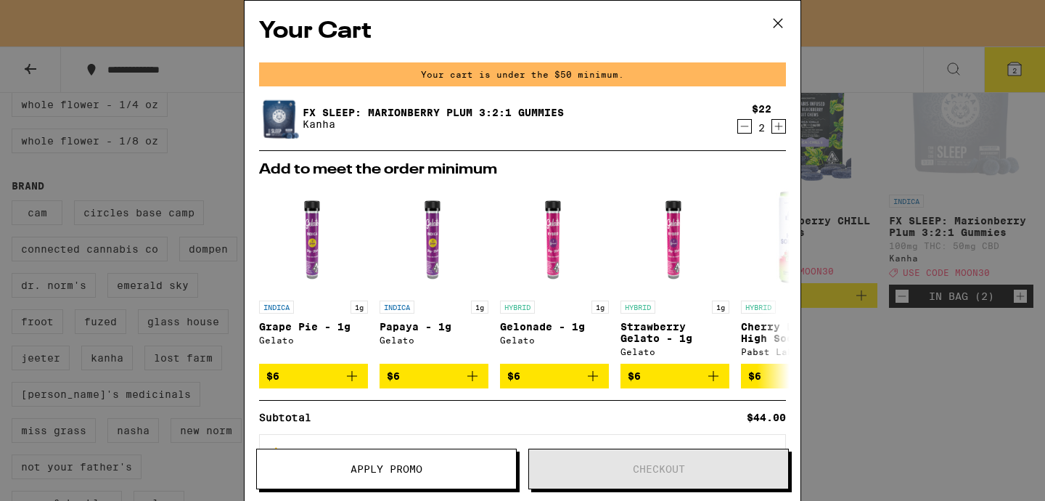
click at [393, 466] on span "Apply Promo" at bounding box center [386, 469] width 72 height 10
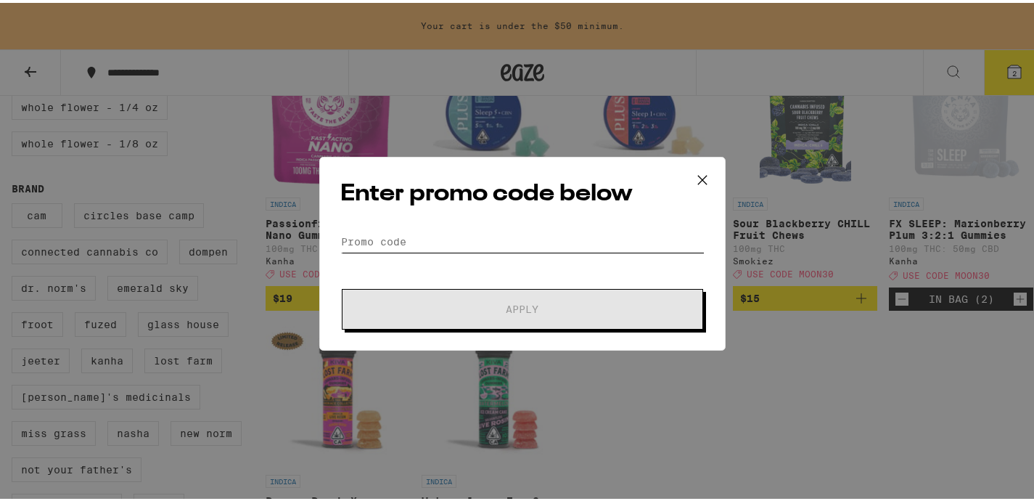
click at [463, 241] on input "Promo Code" at bounding box center [522, 239] width 364 height 22
paste input "MOON30"
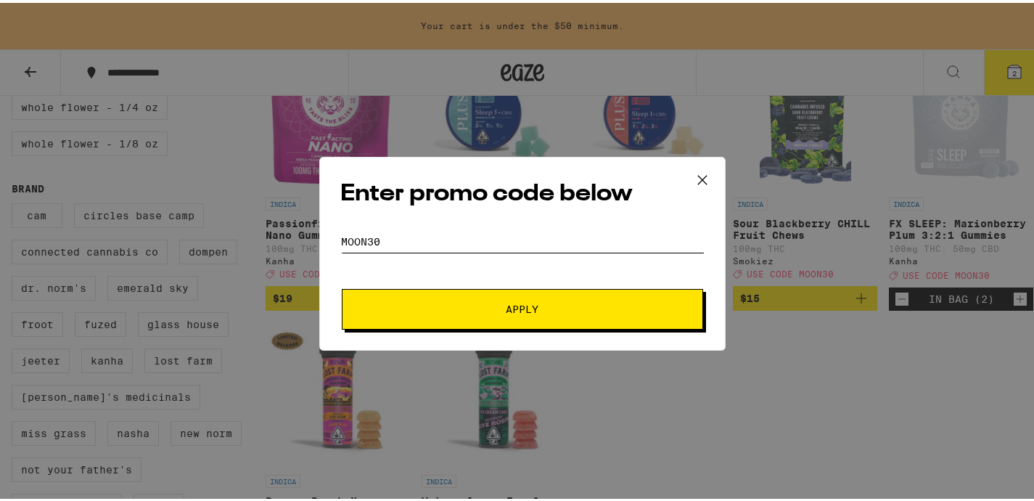
type input "MOON30"
click at [489, 298] on button "Apply" at bounding box center [522, 306] width 361 height 41
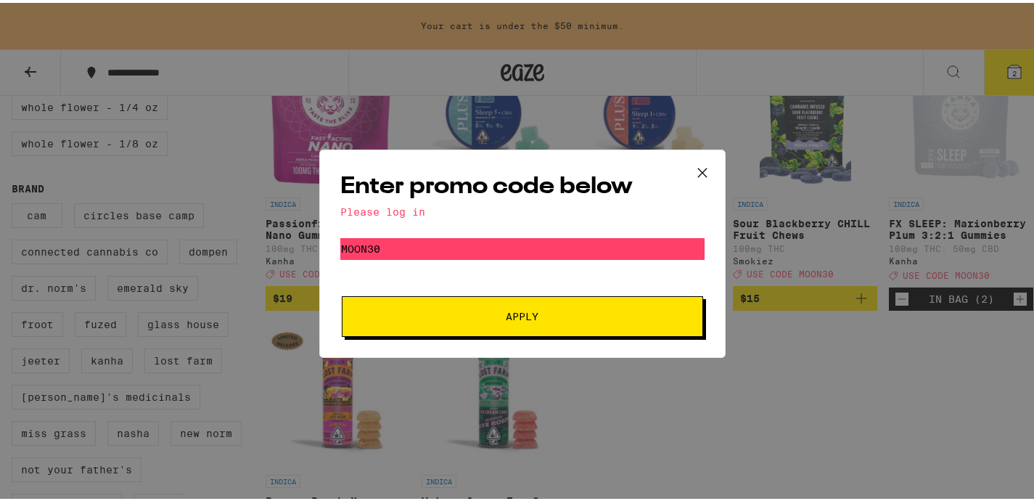
click at [405, 210] on div "Please log in" at bounding box center [522, 209] width 364 height 12
click at [693, 168] on icon at bounding box center [702, 170] width 22 height 22
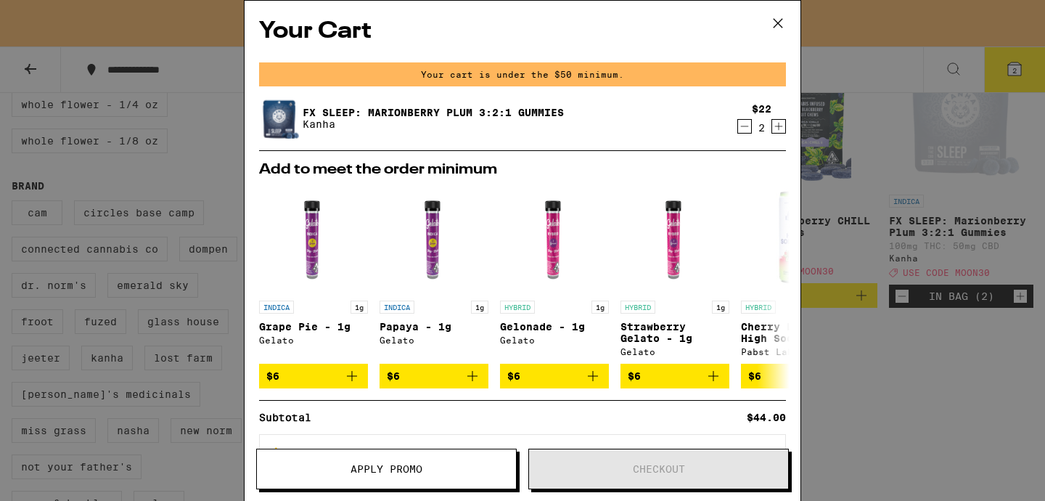
click at [777, 22] on icon at bounding box center [777, 23] width 9 height 9
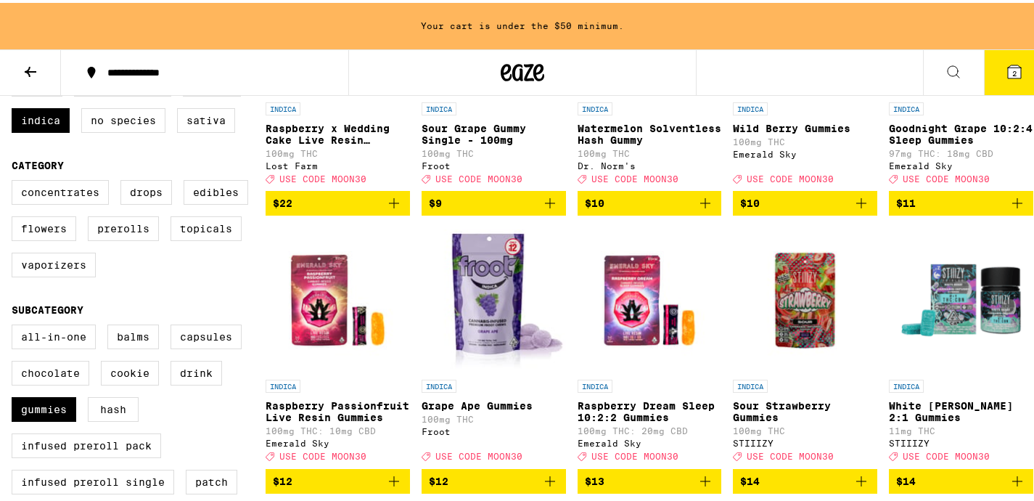
scroll to position [313, 0]
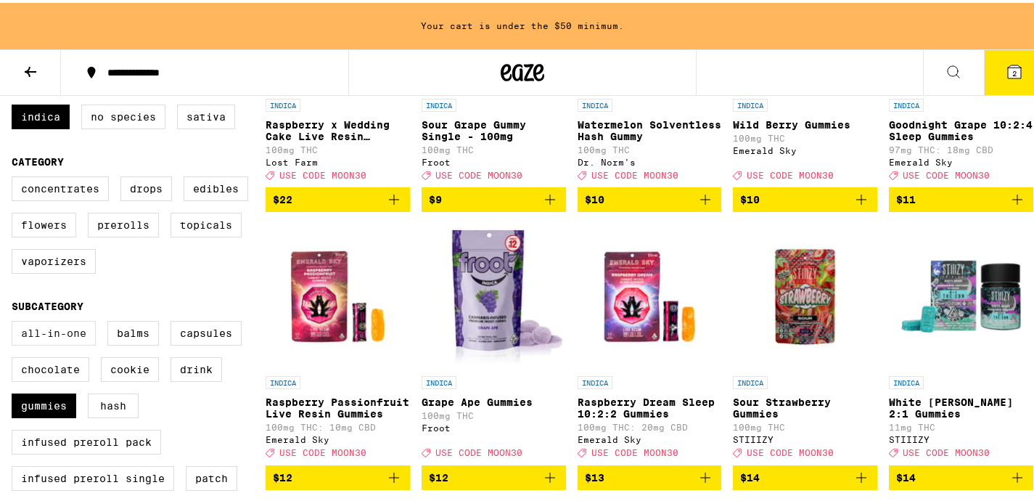
click at [65, 342] on label "All-In-One" at bounding box center [54, 330] width 84 height 25
click at [15, 321] on input "All-In-One" at bounding box center [15, 320] width 1 height 1
checkbox input "true"
click at [46, 415] on label "Gummies" at bounding box center [44, 402] width 65 height 25
click at [15, 321] on input "Gummies" at bounding box center [15, 320] width 1 height 1
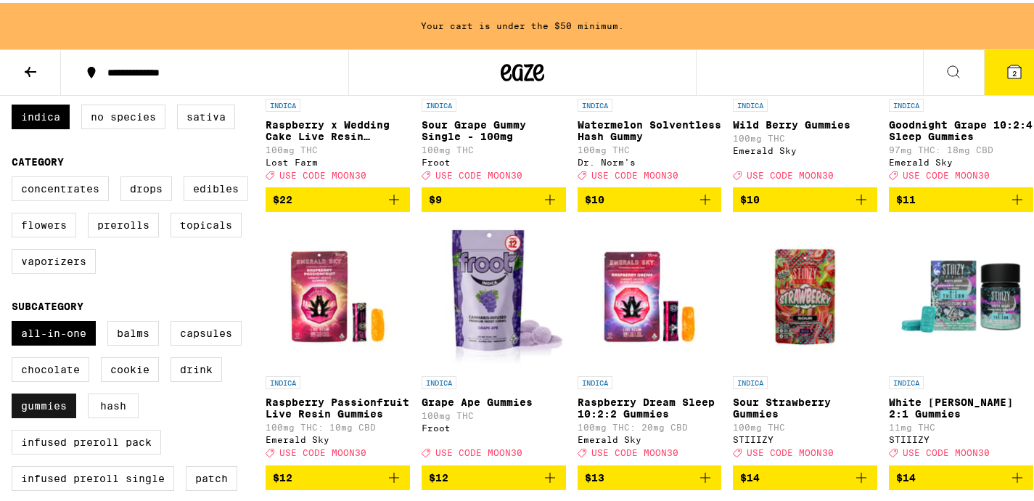
checkbox input "false"
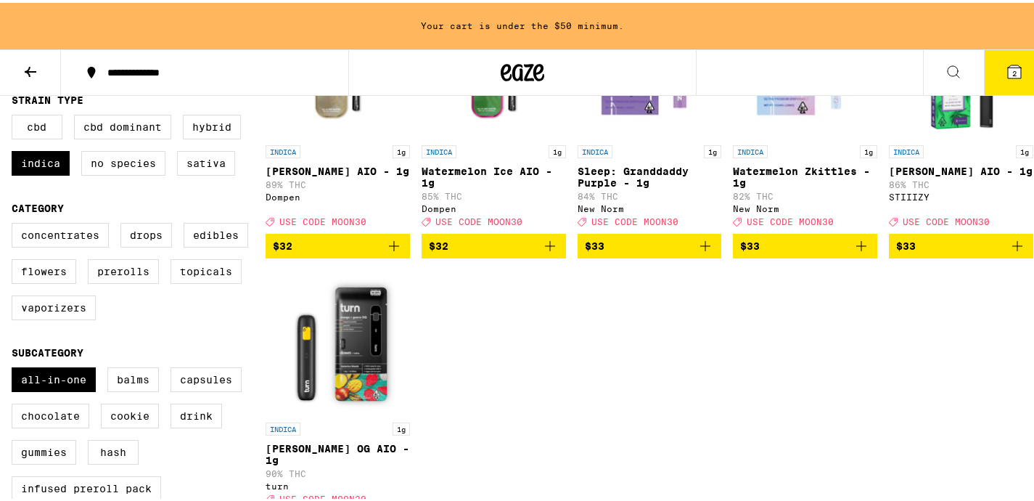
click at [697, 252] on icon "Add to bag" at bounding box center [704, 242] width 17 height 17
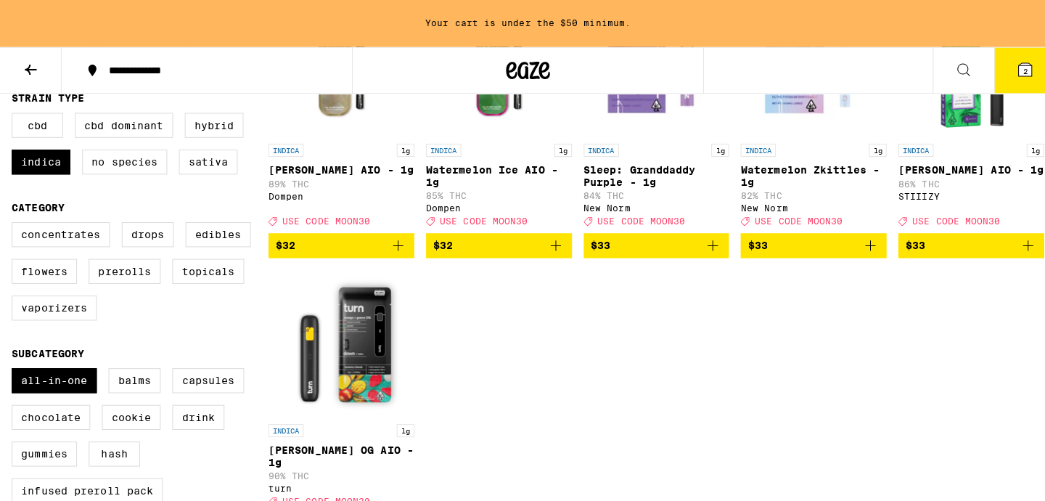
scroll to position [220, 0]
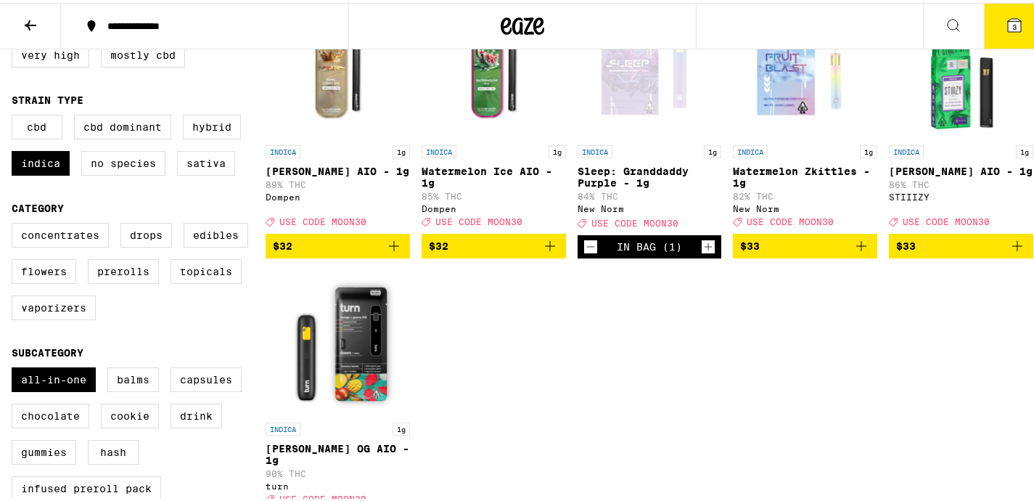
click at [855, 252] on icon "Add to bag" at bounding box center [860, 242] width 17 height 17
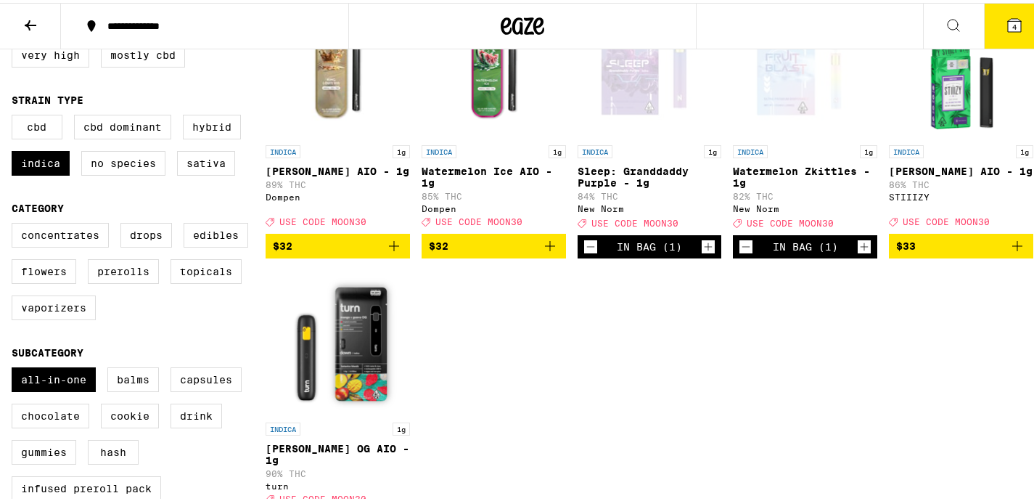
click at [1012, 21] on span "4" at bounding box center [1014, 24] width 4 height 9
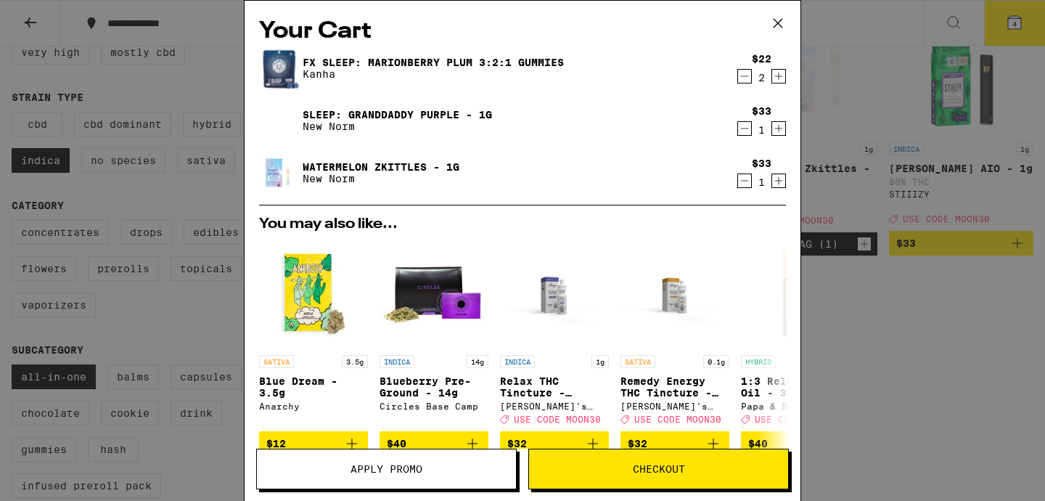
click at [699, 458] on button "Checkout" at bounding box center [658, 468] width 260 height 41
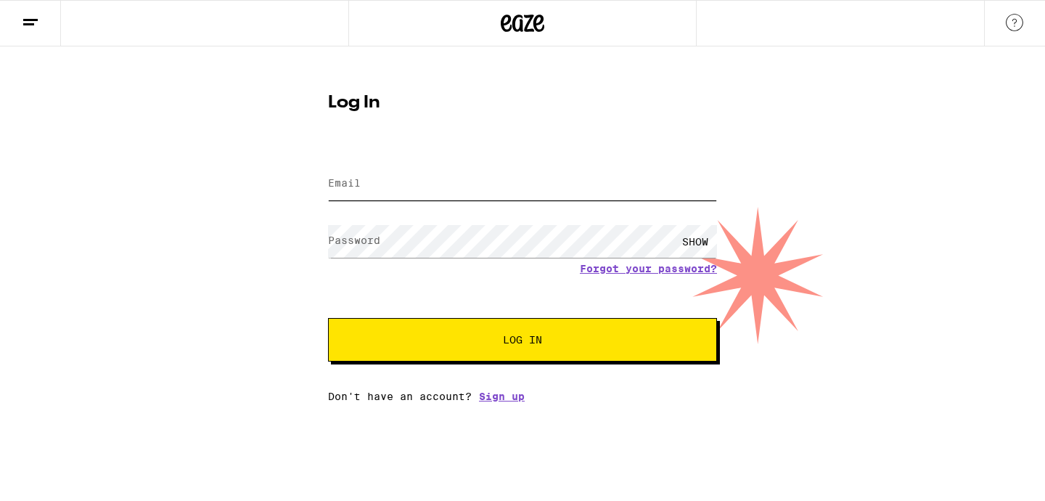
type input "tbgooch@gmail.com"
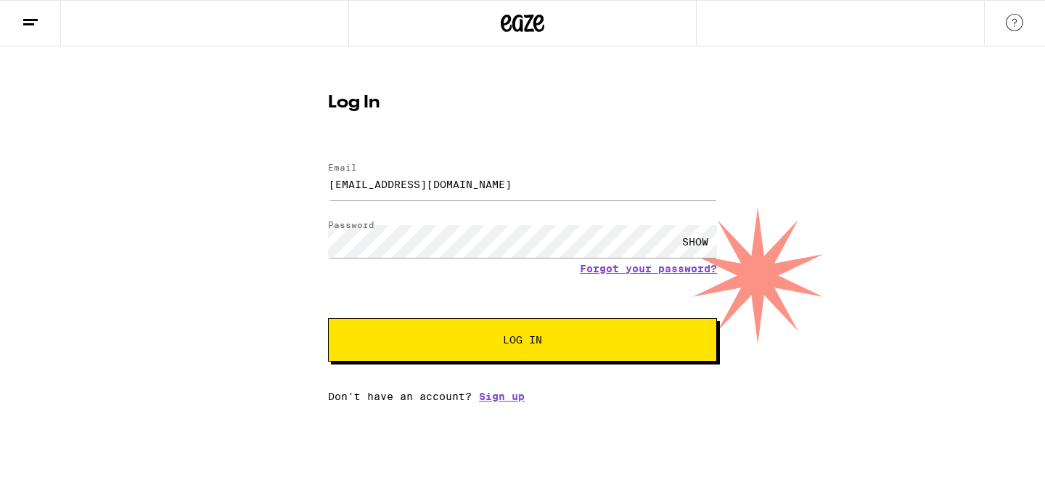
click at [690, 240] on div "SHOW" at bounding box center [695, 241] width 44 height 33
click at [548, 336] on span "Log In" at bounding box center [522, 339] width 271 height 10
